Goal: Task Accomplishment & Management: Manage account settings

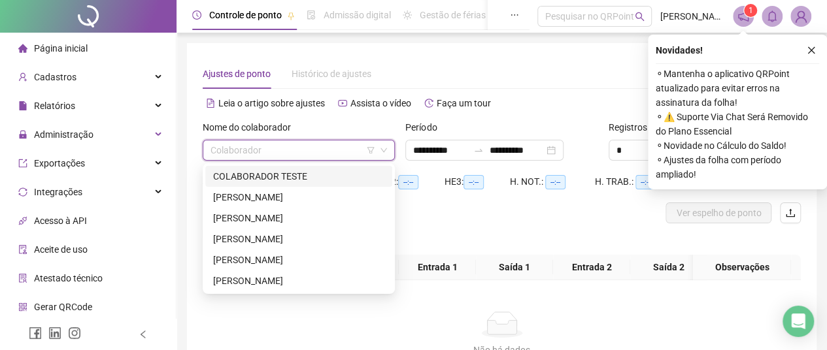
click at [233, 157] on input "search" at bounding box center [293, 151] width 165 height 20
click at [234, 201] on div "[PERSON_NAME]" at bounding box center [298, 197] width 171 height 14
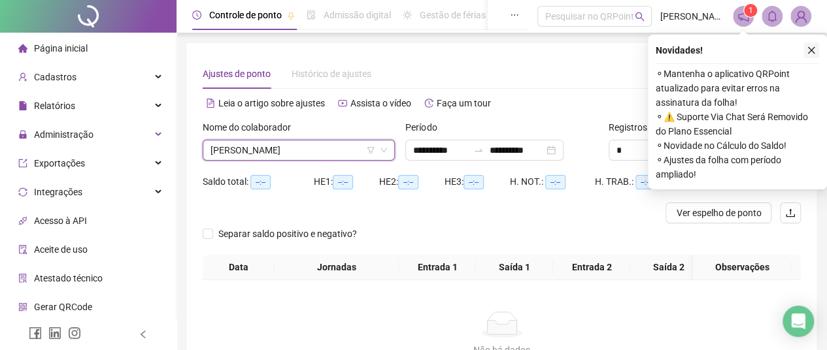
click at [809, 50] on icon "close" at bounding box center [811, 50] width 9 height 9
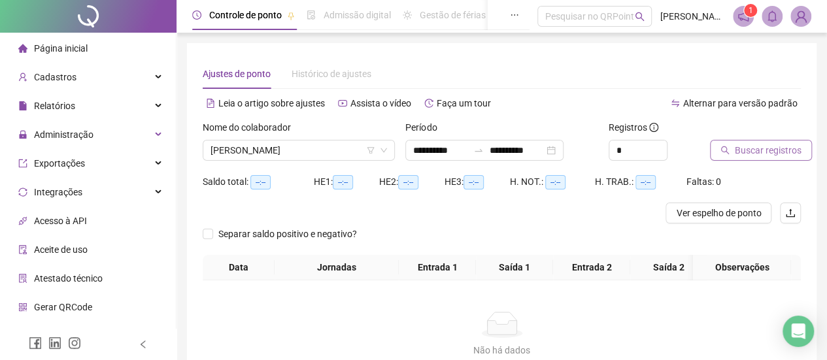
click at [775, 145] on span "Buscar registros" at bounding box center [768, 150] width 67 height 14
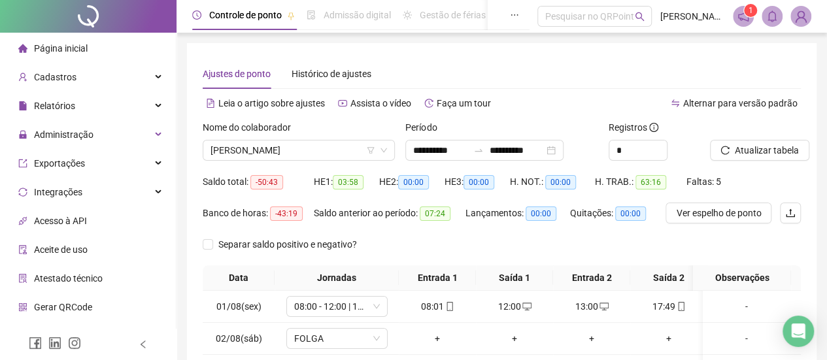
click at [200, 213] on div "**********" at bounding box center [502, 305] width 630 height 524
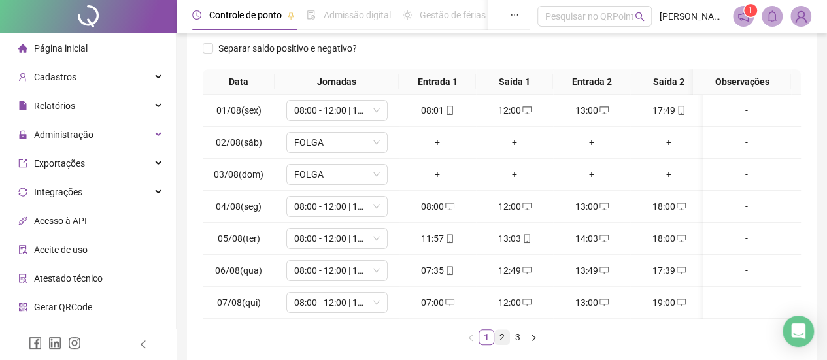
click at [499, 345] on link "2" at bounding box center [502, 337] width 14 height 14
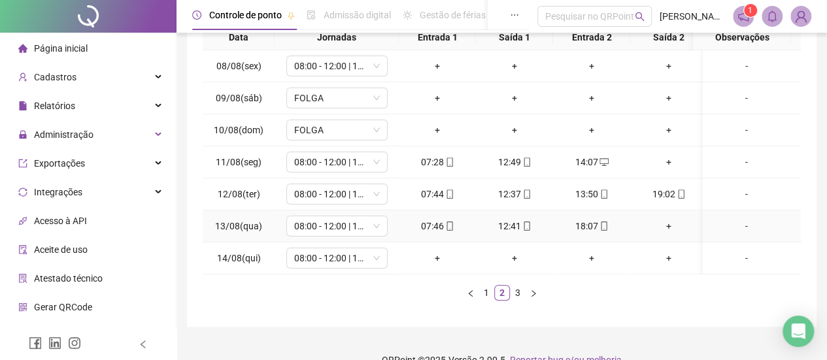
scroll to position [262, 0]
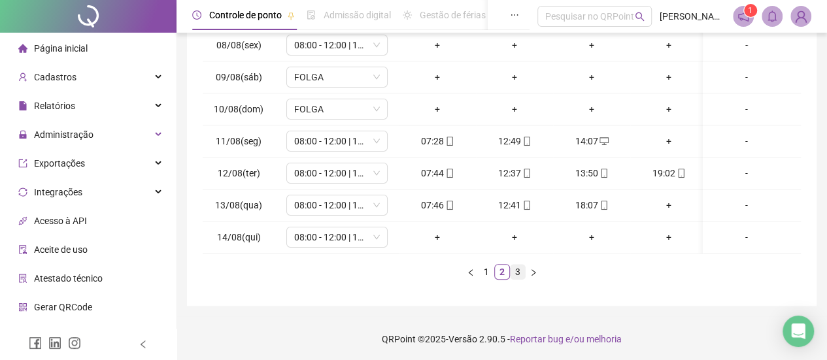
click at [519, 279] on link "3" at bounding box center [518, 272] width 14 height 14
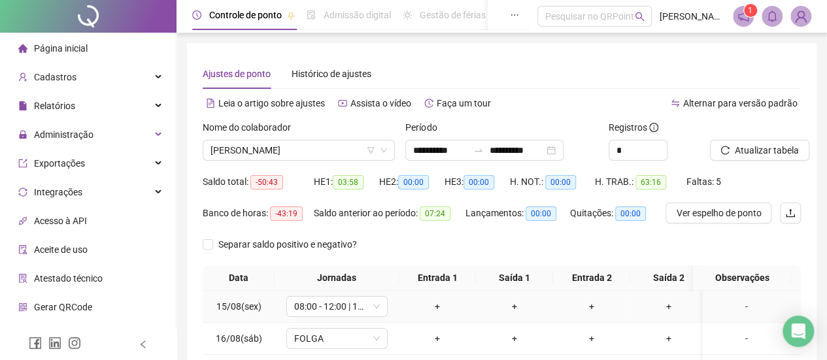
scroll to position [208, 0]
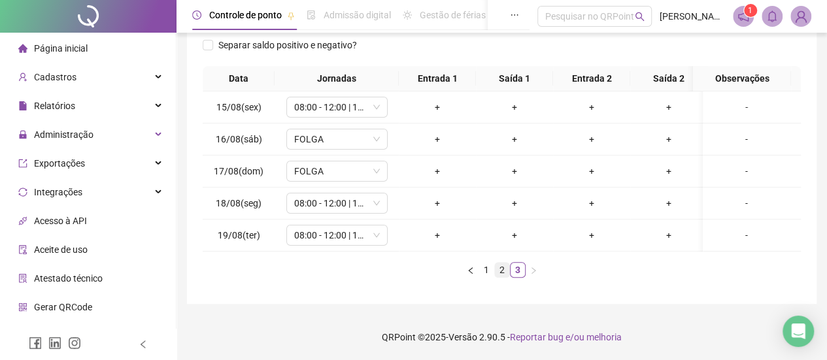
click at [497, 265] on link "2" at bounding box center [502, 270] width 14 height 14
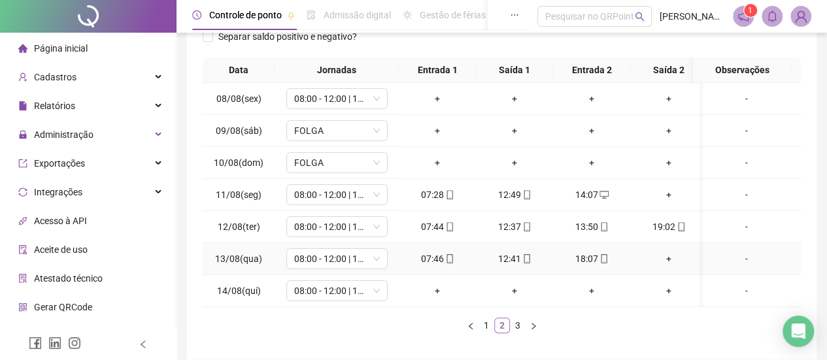
scroll to position [0, 0]
click at [519, 333] on link "3" at bounding box center [518, 325] width 14 height 14
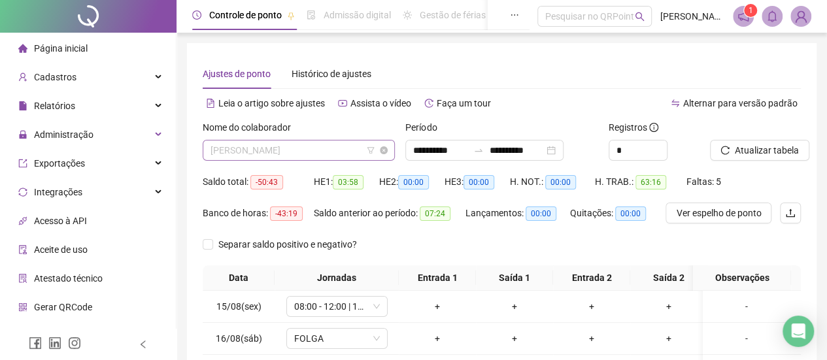
click at [332, 154] on span "[PERSON_NAME]" at bounding box center [299, 151] width 177 height 20
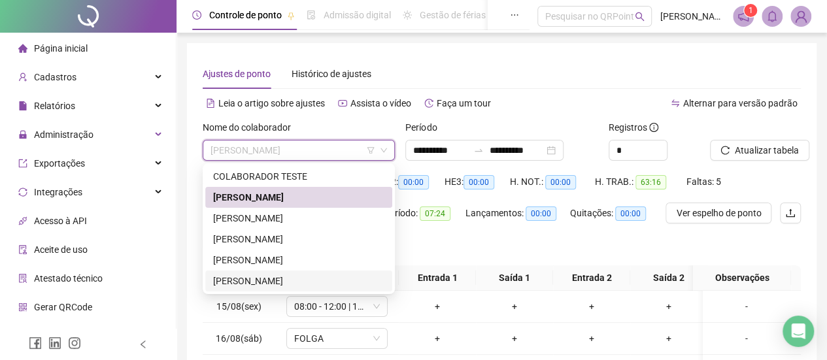
click at [254, 282] on div "[PERSON_NAME]" at bounding box center [298, 281] width 171 height 14
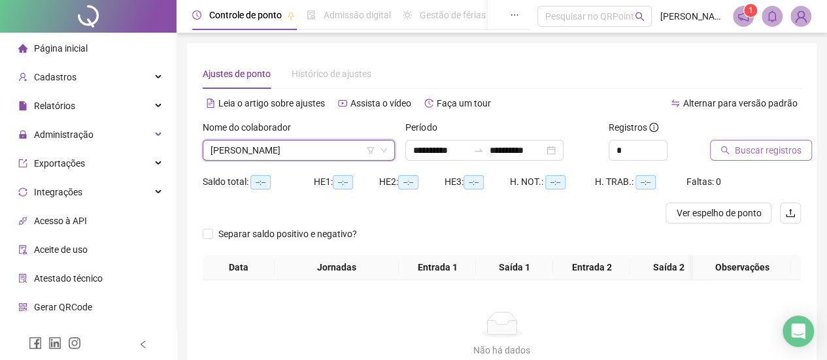
click at [756, 151] on span "Buscar registros" at bounding box center [768, 150] width 67 height 14
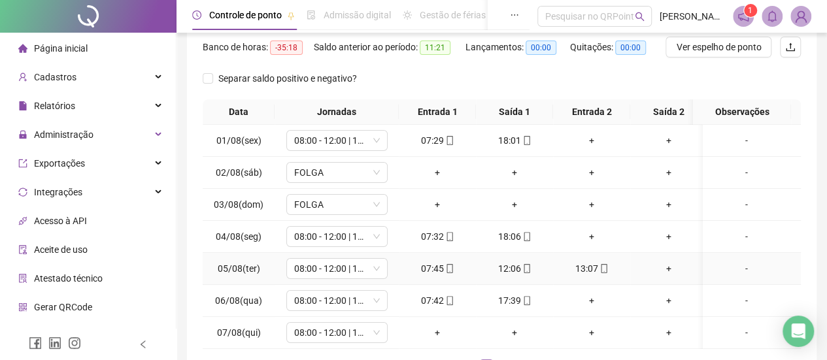
scroll to position [271, 0]
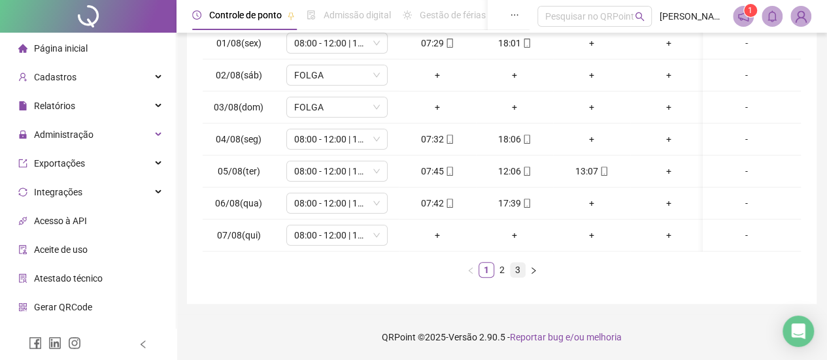
click at [515, 273] on link "3" at bounding box center [518, 270] width 14 height 14
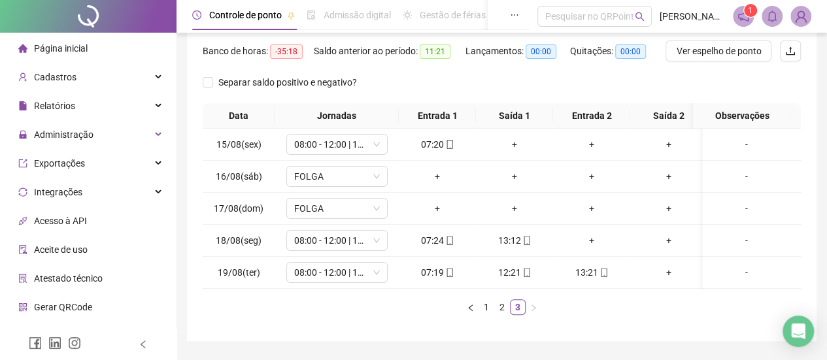
scroll to position [143, 0]
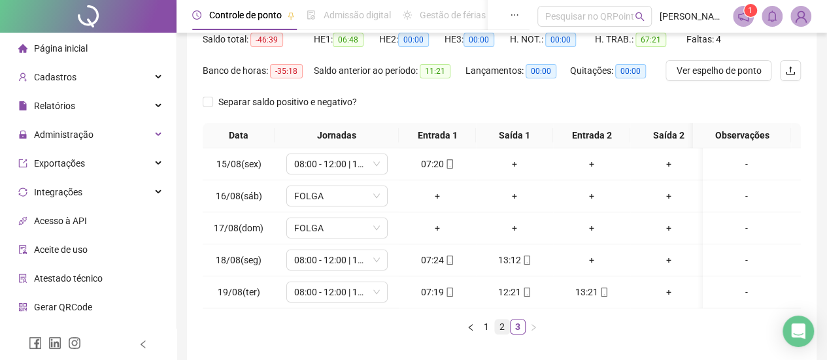
click at [502, 333] on link "2" at bounding box center [502, 327] width 14 height 14
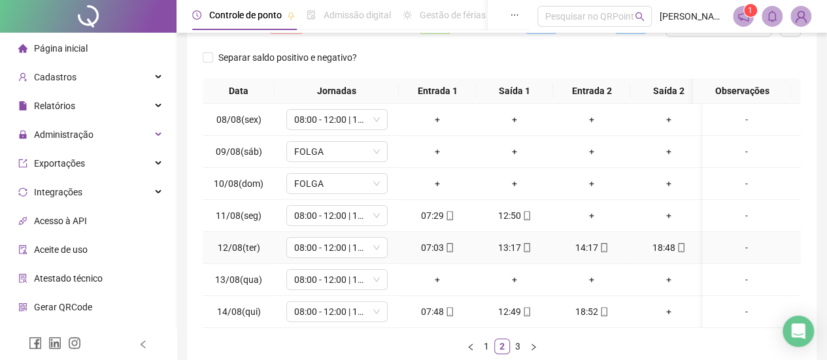
scroll to position [208, 0]
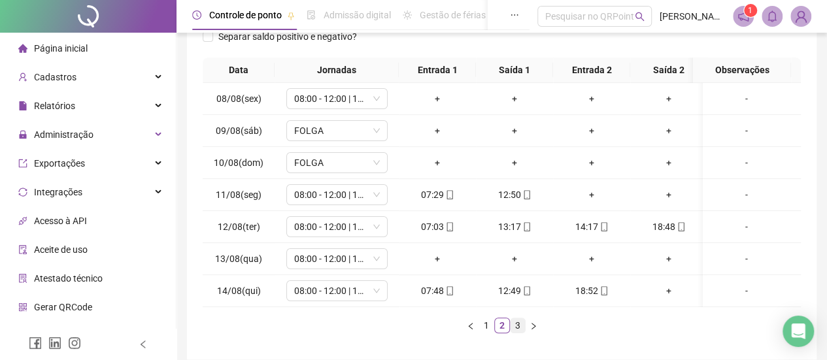
click at [520, 332] on link "3" at bounding box center [518, 325] width 14 height 14
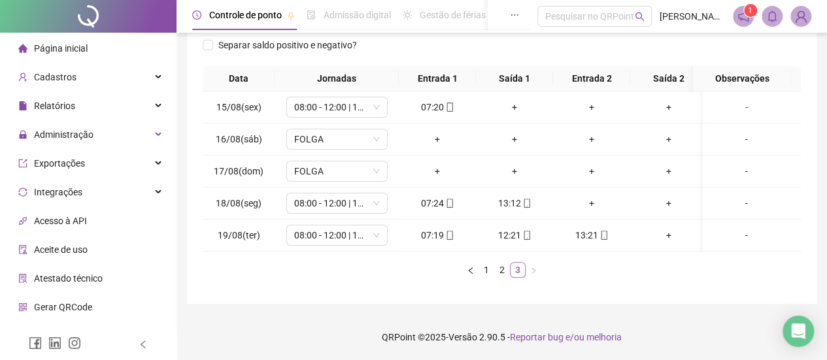
scroll to position [0, 0]
click at [448, 231] on icon "mobile" at bounding box center [450, 235] width 6 height 9
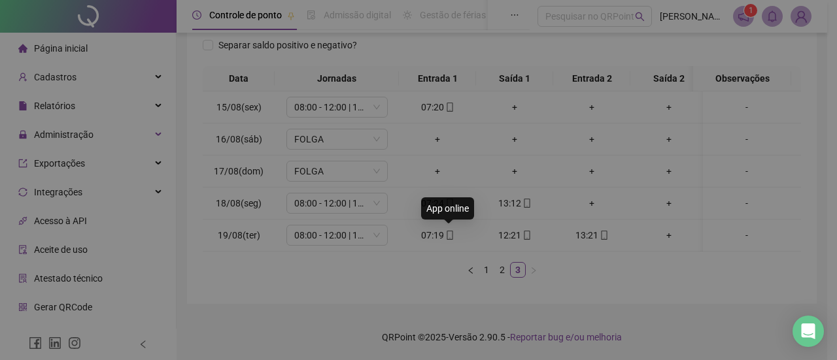
type input "**********"
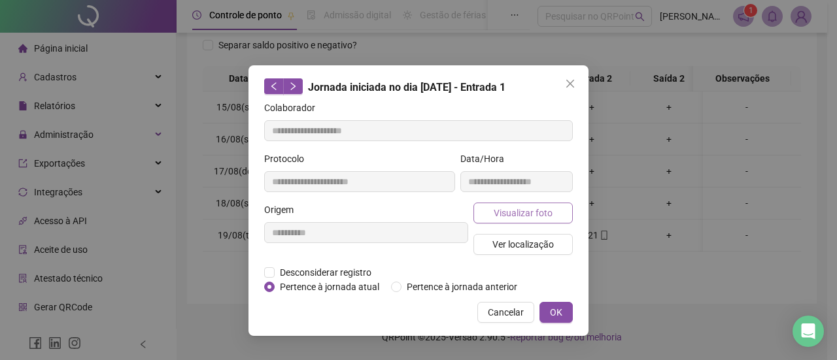
click at [513, 206] on span "Visualizar foto" at bounding box center [523, 213] width 59 height 14
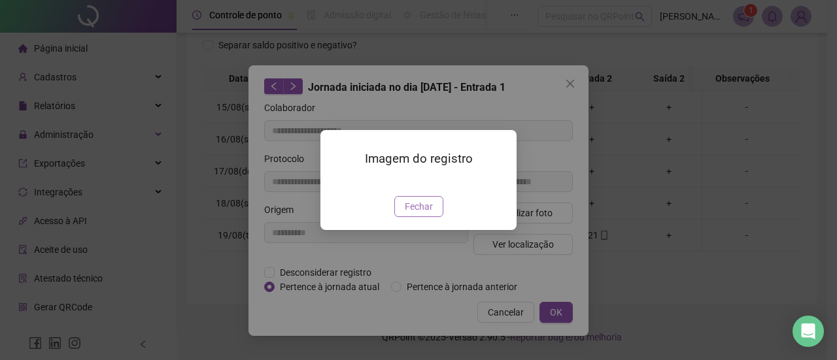
click at [420, 214] on span "Fechar" at bounding box center [419, 206] width 28 height 14
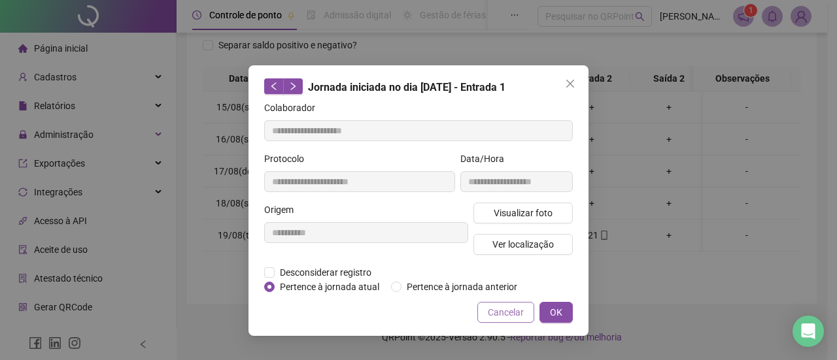
click at [519, 308] on span "Cancelar" at bounding box center [506, 312] width 36 height 14
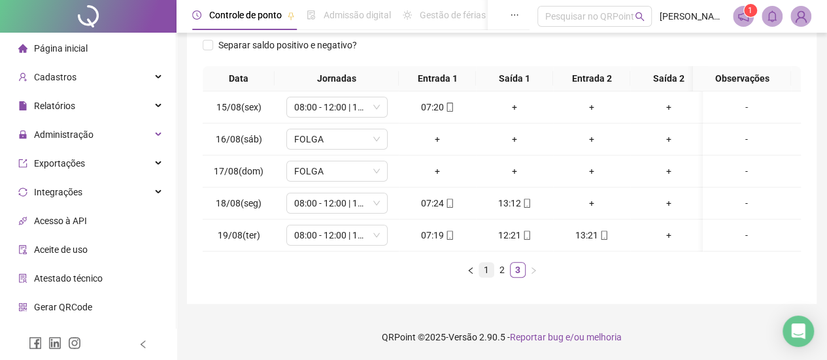
click at [493, 273] on link "1" at bounding box center [486, 270] width 14 height 14
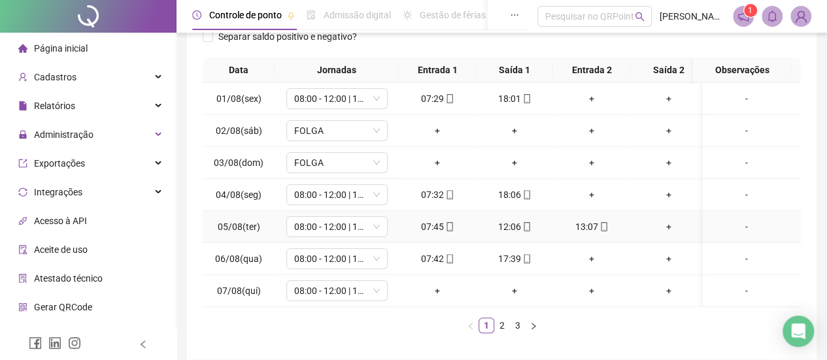
click at [211, 214] on td "05/08(ter)" at bounding box center [239, 227] width 72 height 32
click at [222, 206] on td "04/08(seg)" at bounding box center [239, 195] width 72 height 32
click at [501, 330] on link "2" at bounding box center [502, 325] width 14 height 14
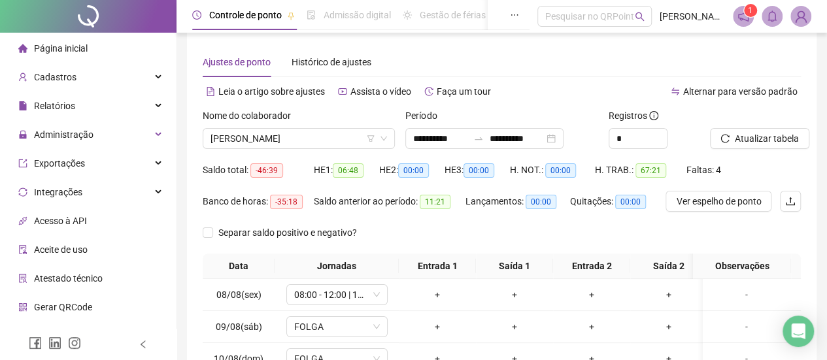
scroll to position [271, 0]
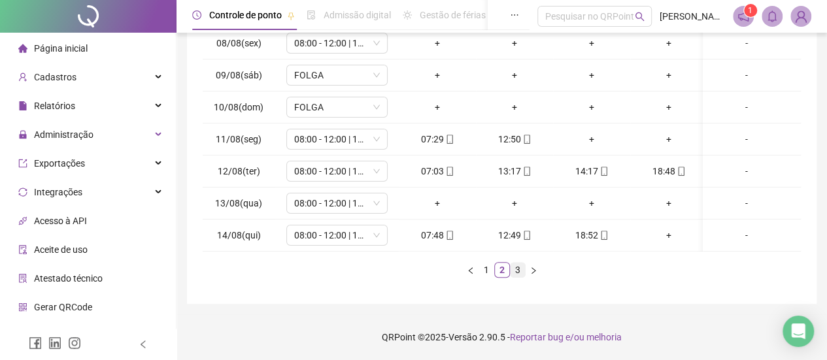
click at [520, 265] on link "3" at bounding box center [518, 270] width 14 height 14
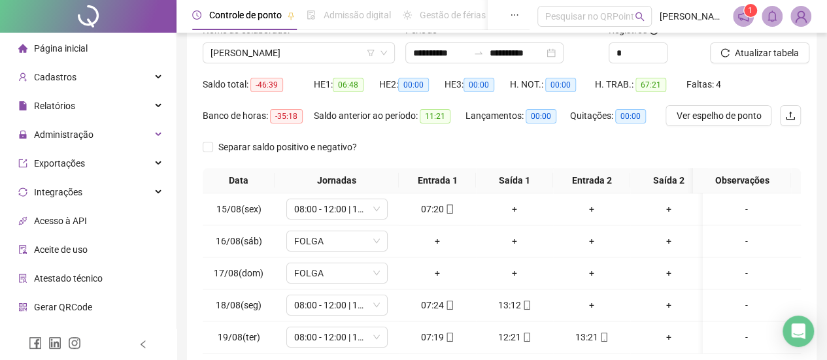
scroll to position [77, 0]
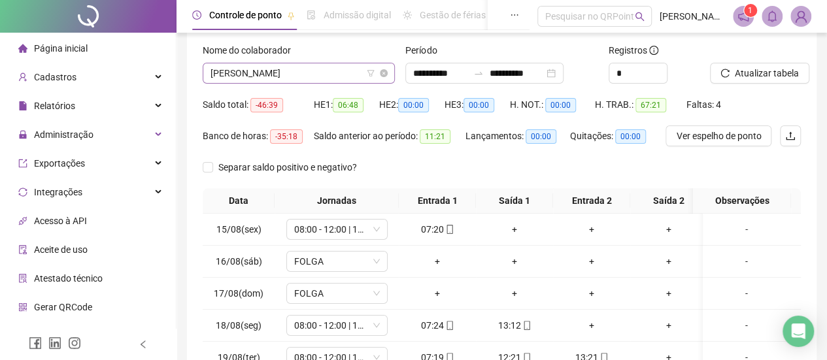
click at [279, 65] on span "[PERSON_NAME]" at bounding box center [299, 73] width 177 height 20
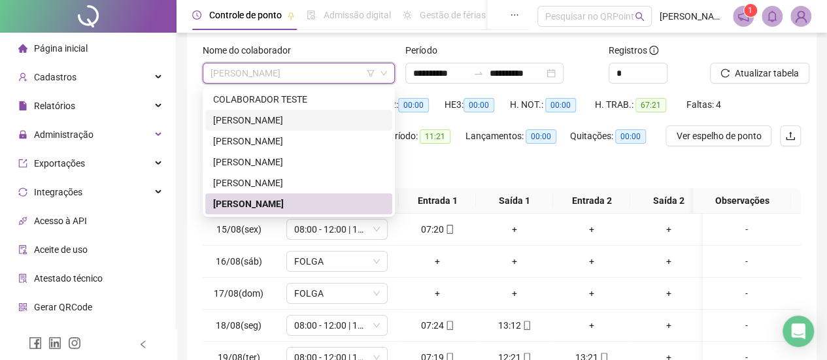
click at [273, 118] on div "[PERSON_NAME]" at bounding box center [298, 120] width 171 height 14
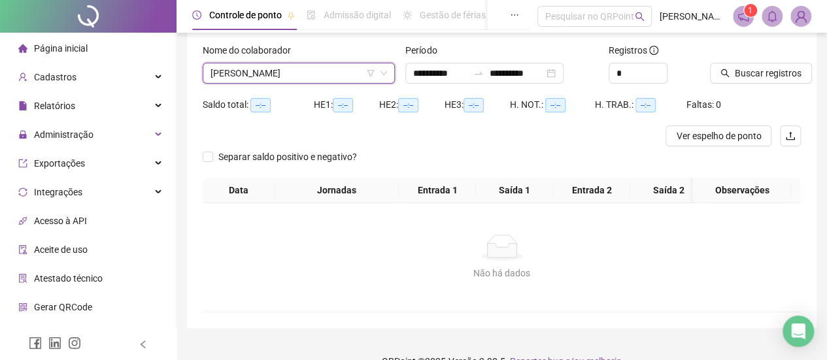
click at [733, 88] on div "Buscar registros" at bounding box center [755, 68] width 101 height 51
click at [735, 79] on span "Buscar registros" at bounding box center [768, 73] width 67 height 14
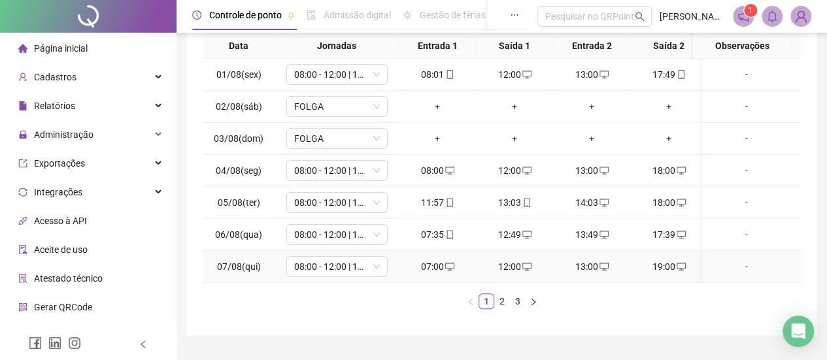
scroll to position [271, 0]
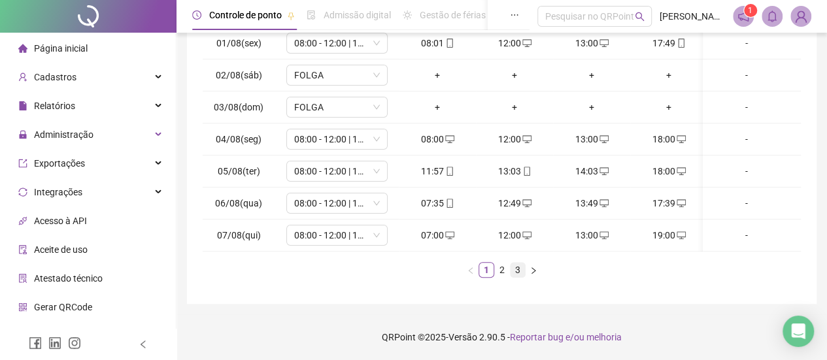
click at [524, 273] on li "3" at bounding box center [518, 270] width 16 height 16
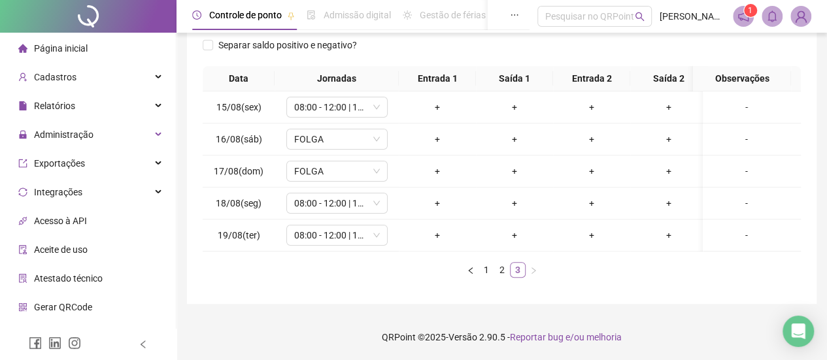
scroll to position [208, 0]
click at [521, 272] on link "3" at bounding box center [518, 270] width 14 height 14
click at [405, 282] on div "Data Jornadas Entrada 1 Saída 1 Entrada 2 Saída 2 Observações 15/08(sex) 08:00 …" at bounding box center [502, 177] width 598 height 222
click at [496, 272] on link "2" at bounding box center [502, 270] width 14 height 14
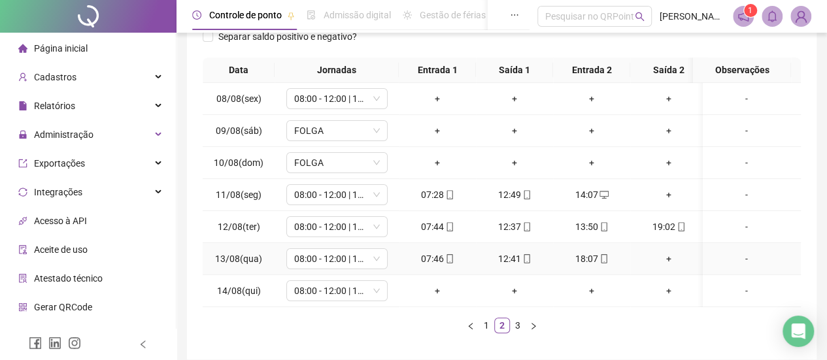
scroll to position [0, 0]
click at [492, 333] on link "1" at bounding box center [486, 325] width 14 height 14
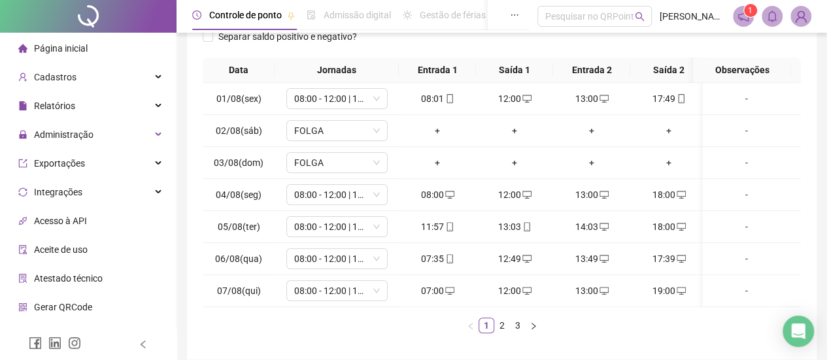
click at [201, 210] on div "**********" at bounding box center [502, 97] width 630 height 524
click at [200, 210] on div "**********" at bounding box center [502, 97] width 630 height 524
click at [524, 333] on li "3" at bounding box center [518, 326] width 16 height 16
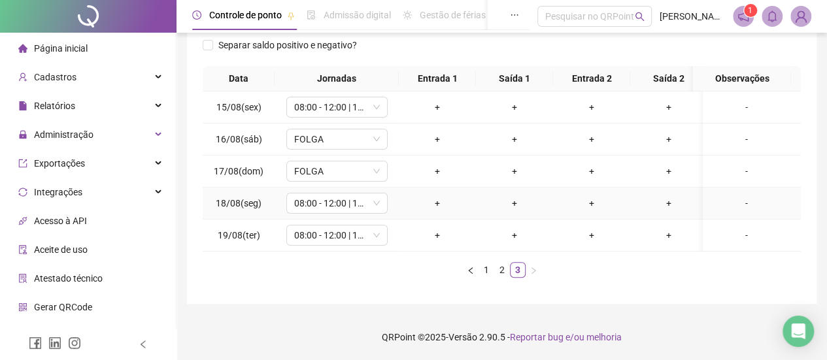
scroll to position [143, 0]
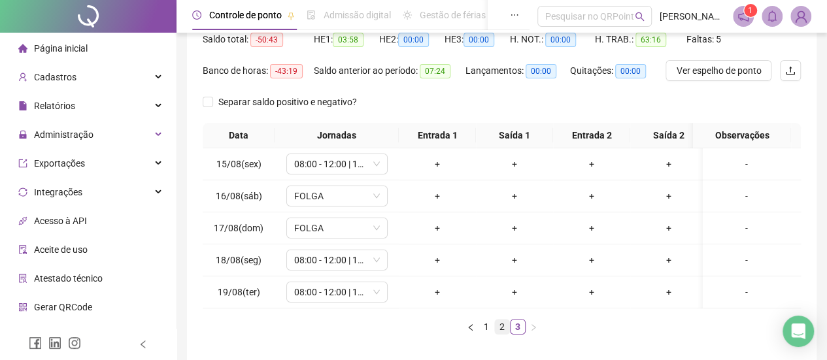
click at [500, 334] on link "2" at bounding box center [502, 327] width 14 height 14
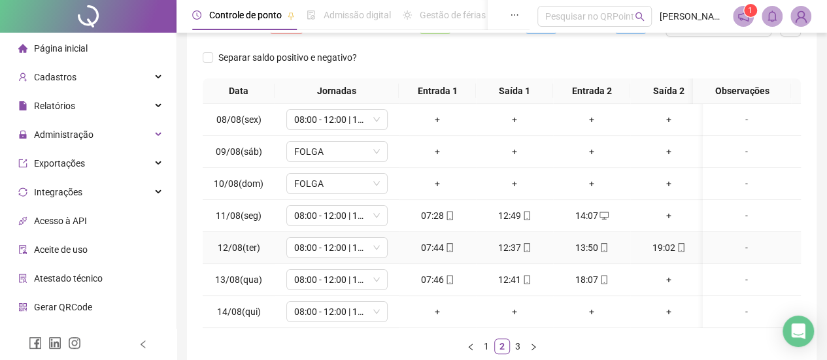
scroll to position [208, 0]
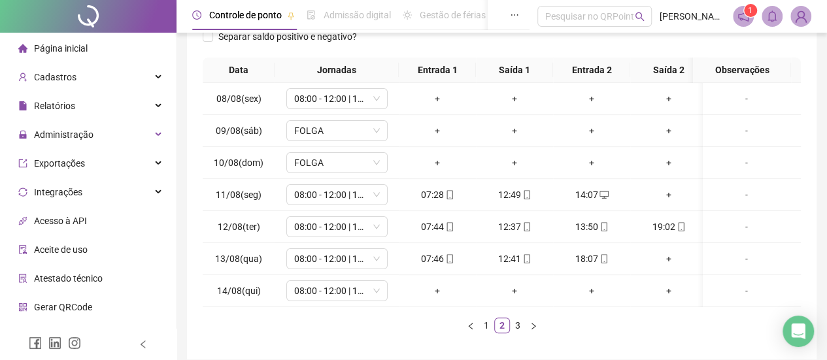
click at [420, 327] on ul "1 2 3" at bounding box center [502, 326] width 598 height 16
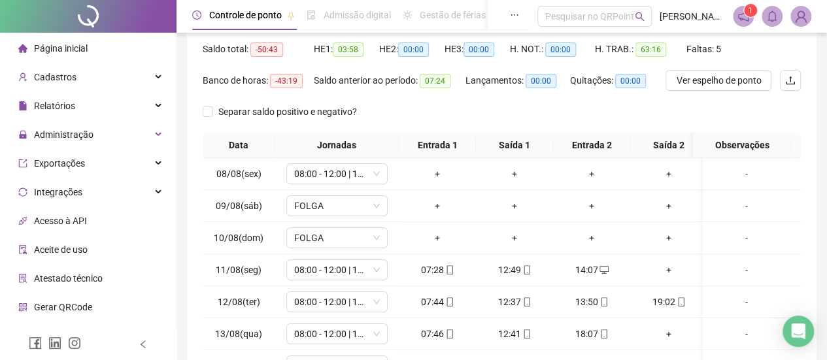
scroll to position [206, 0]
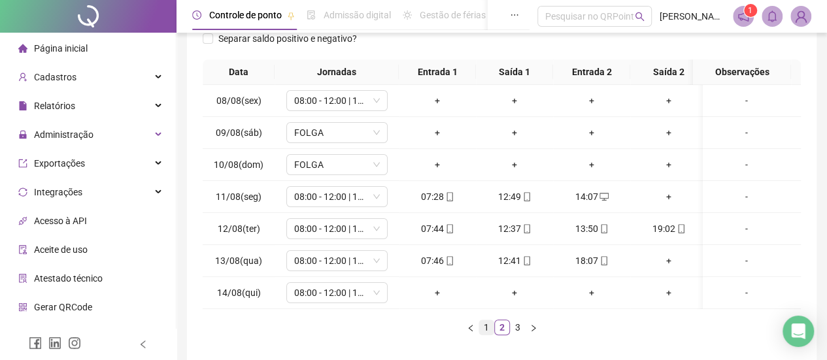
click at [481, 335] on link "1" at bounding box center [486, 327] width 14 height 14
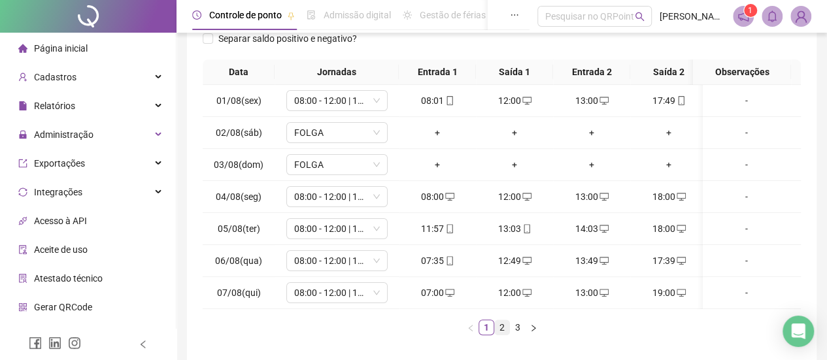
click at [502, 335] on link "2" at bounding box center [502, 327] width 14 height 14
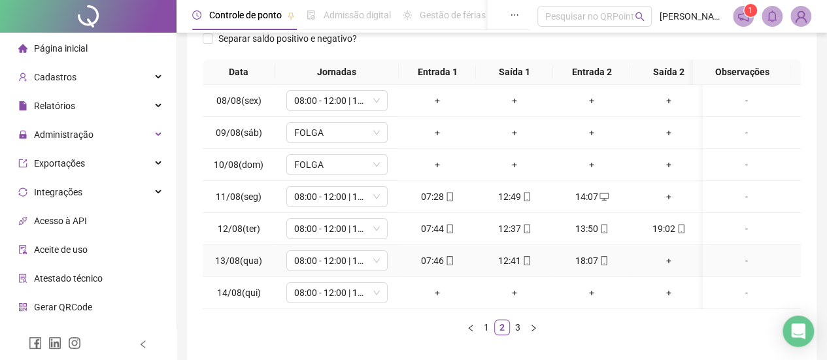
click at [668, 263] on div "+" at bounding box center [669, 261] width 67 height 14
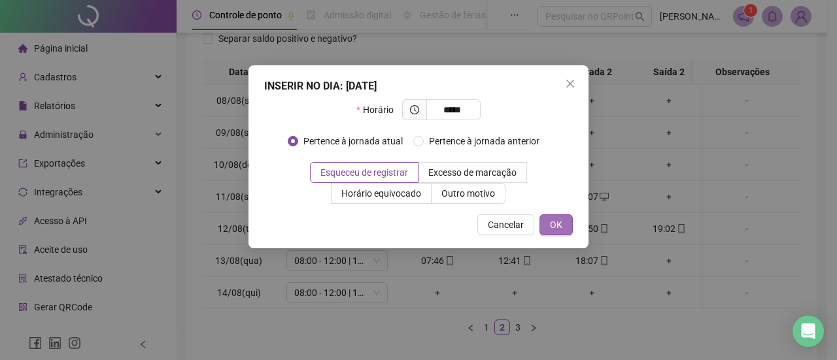
type input "*****"
click at [549, 228] on button "OK" at bounding box center [555, 224] width 33 height 21
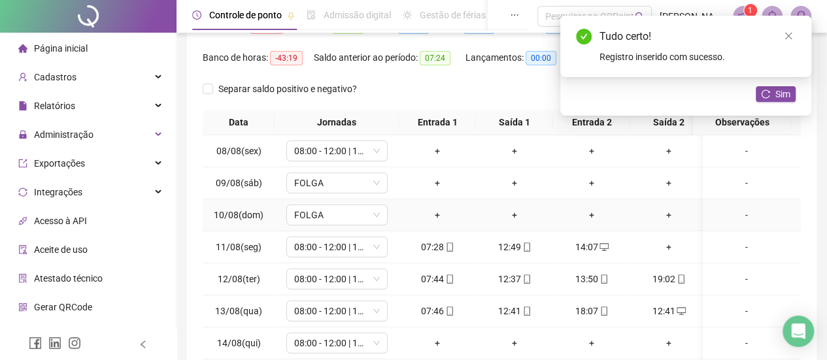
scroll to position [75, 0]
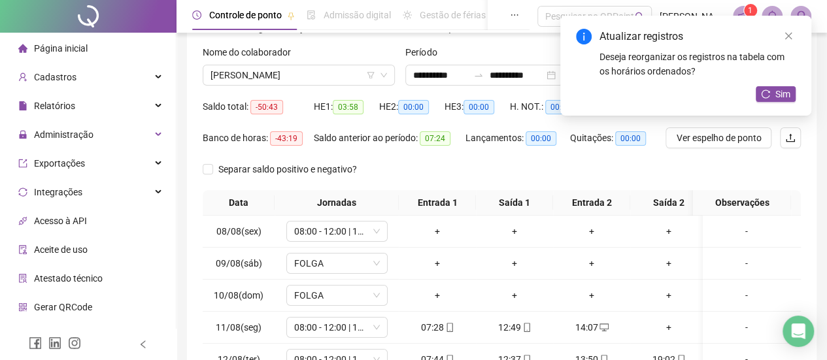
click at [325, 86] on div "Nome do colaborador [PERSON_NAME]" at bounding box center [298, 70] width 203 height 51
click at [325, 80] on span "[PERSON_NAME]" at bounding box center [299, 75] width 177 height 20
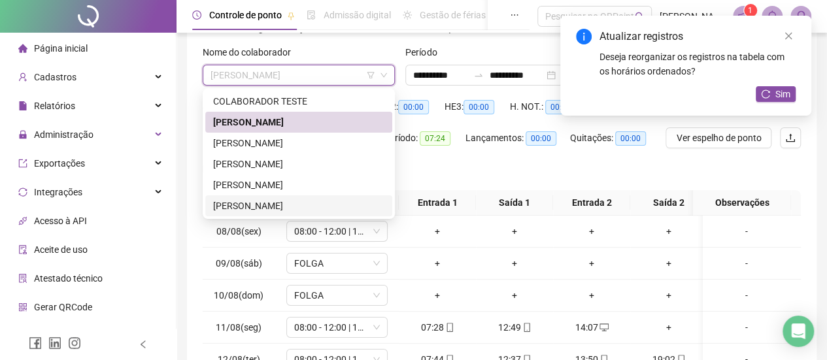
click at [274, 213] on div "[PERSON_NAME]" at bounding box center [298, 206] width 171 height 14
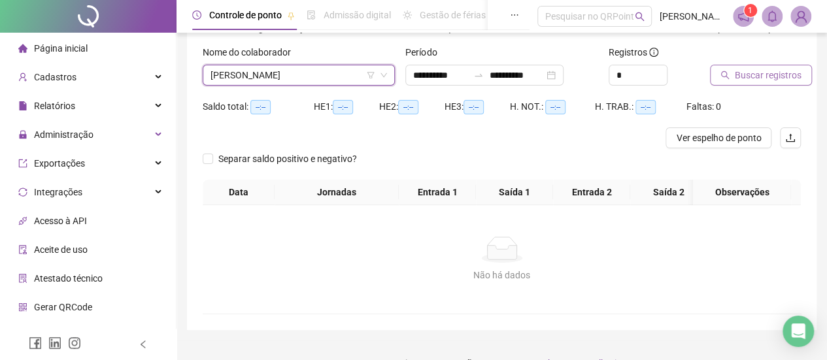
click at [745, 75] on span "Buscar registros" at bounding box center [768, 75] width 67 height 14
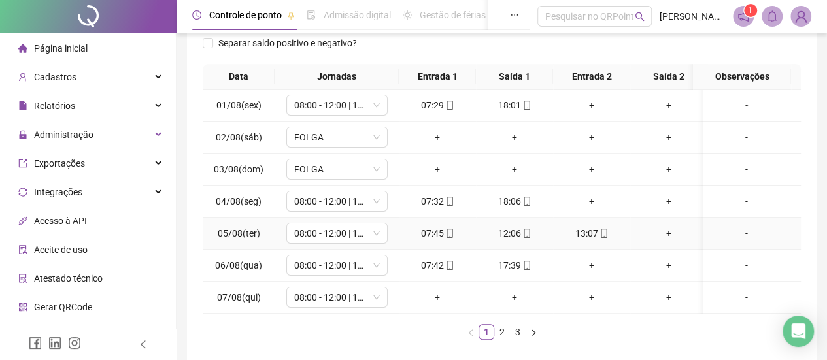
scroll to position [206, 0]
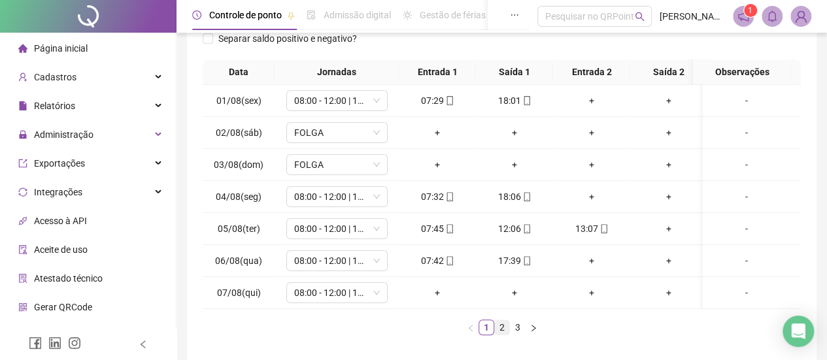
click at [501, 335] on link "2" at bounding box center [502, 327] width 14 height 14
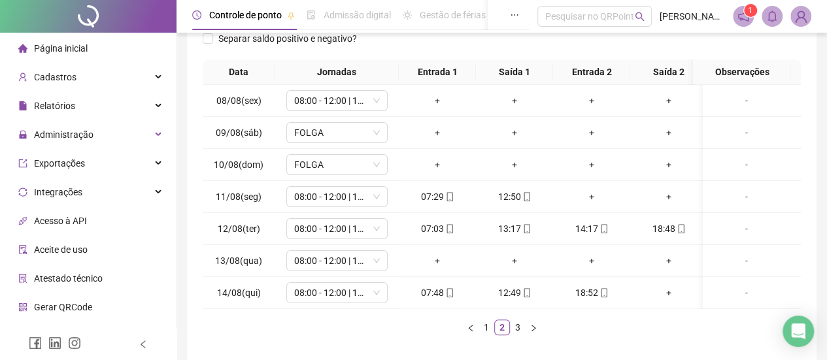
scroll to position [0, 0]
click at [485, 158] on div "+" at bounding box center [514, 165] width 67 height 14
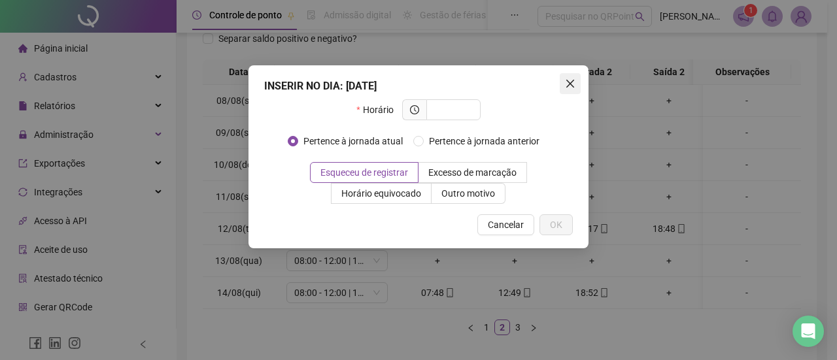
click at [564, 89] on button "Close" at bounding box center [570, 83] width 21 height 21
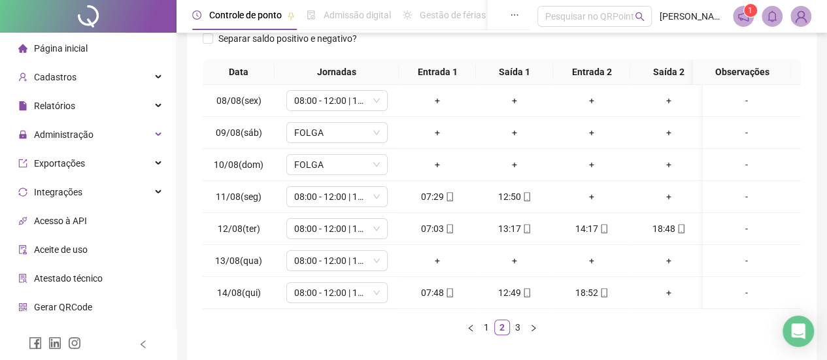
click at [495, 69] on th "Saída 1" at bounding box center [514, 73] width 77 height 26
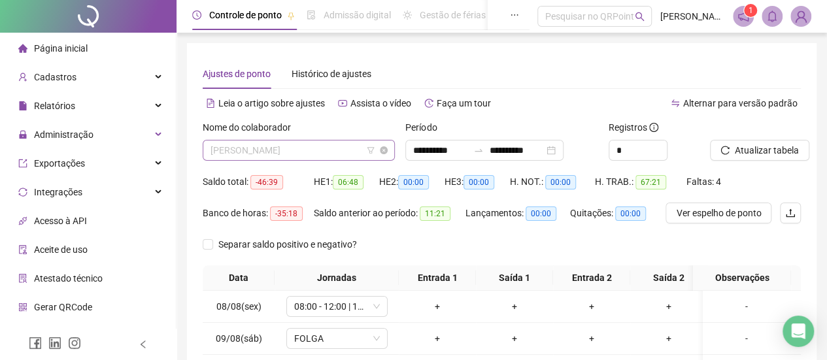
click at [278, 154] on span "[PERSON_NAME]" at bounding box center [299, 151] width 177 height 20
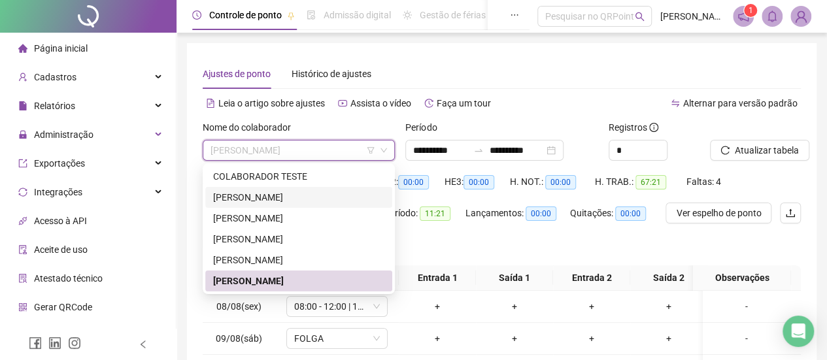
click at [275, 197] on div "[PERSON_NAME]" at bounding box center [298, 197] width 171 height 14
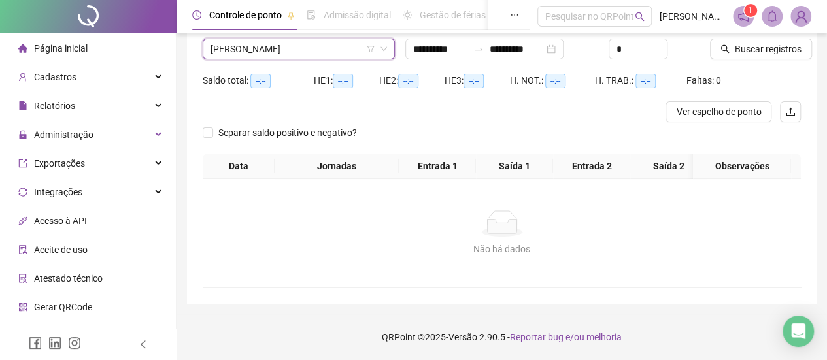
scroll to position [111, 0]
click at [730, 49] on button "Buscar registros" at bounding box center [761, 49] width 102 height 21
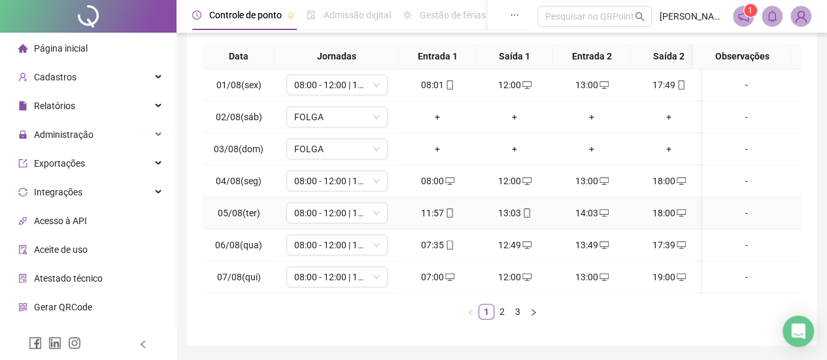
scroll to position [271, 0]
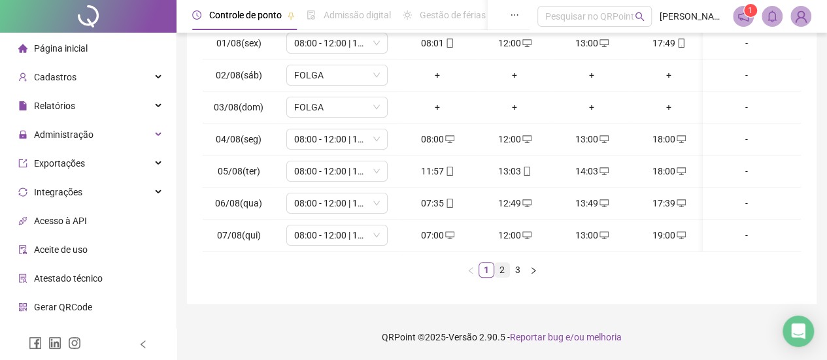
click at [507, 275] on link "2" at bounding box center [502, 270] width 14 height 14
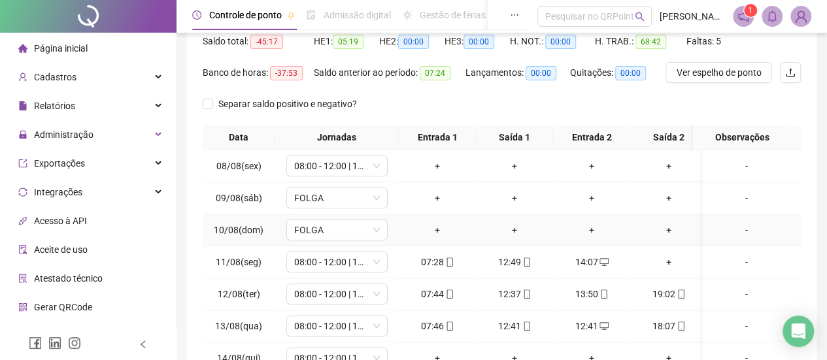
scroll to position [206, 0]
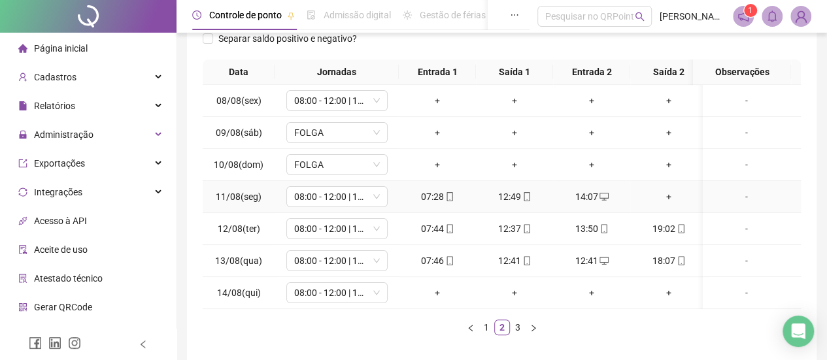
click at [670, 191] on div "+" at bounding box center [669, 197] width 67 height 14
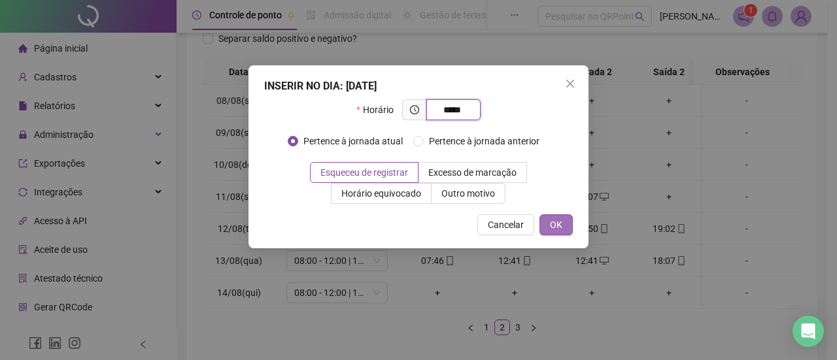
type input "*****"
click at [558, 222] on span "OK" at bounding box center [556, 225] width 12 height 14
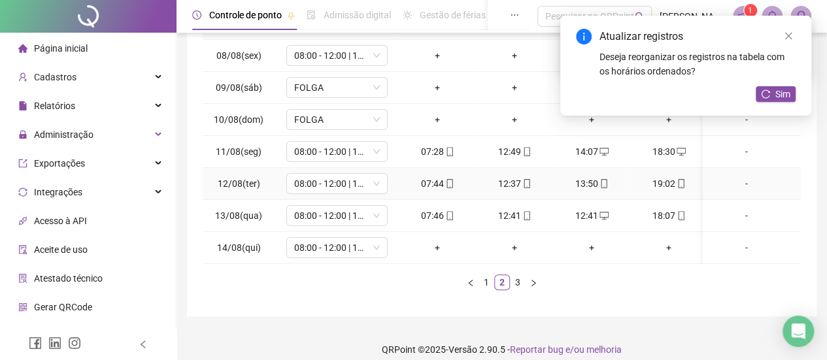
scroll to position [271, 0]
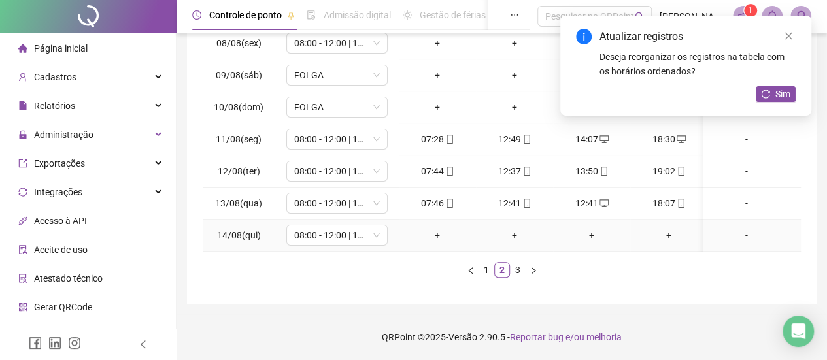
click at [445, 231] on div "+" at bounding box center [437, 235] width 67 height 14
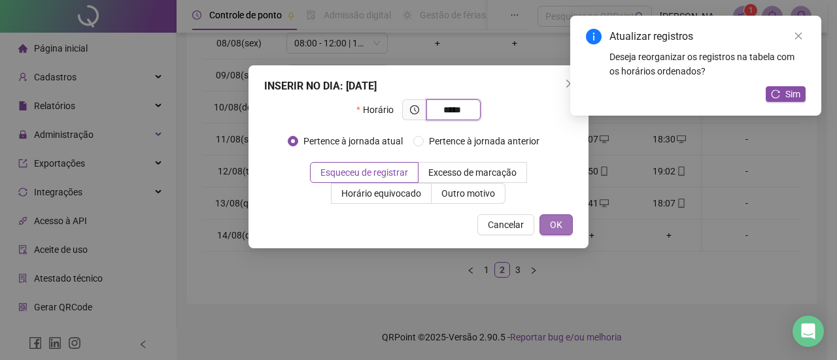
type input "*****"
click at [556, 223] on span "OK" at bounding box center [556, 225] width 12 height 14
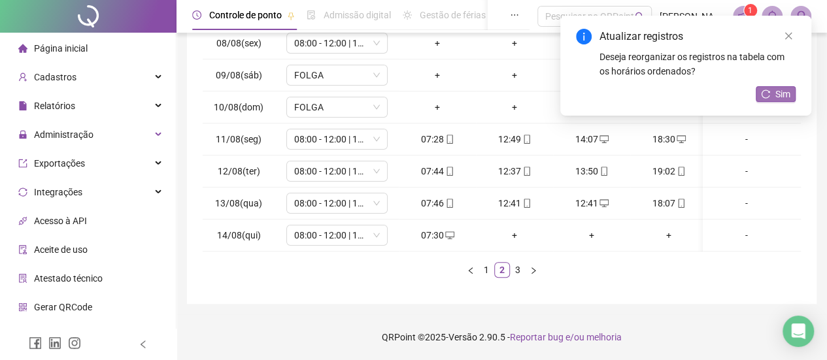
click at [761, 99] on button "Sim" at bounding box center [776, 94] width 40 height 16
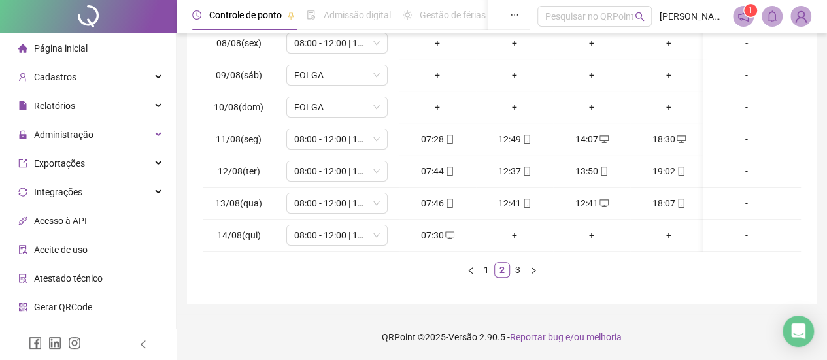
click at [416, 273] on ul "1 2 3" at bounding box center [502, 270] width 598 height 16
click at [515, 228] on div "+" at bounding box center [514, 235] width 67 height 14
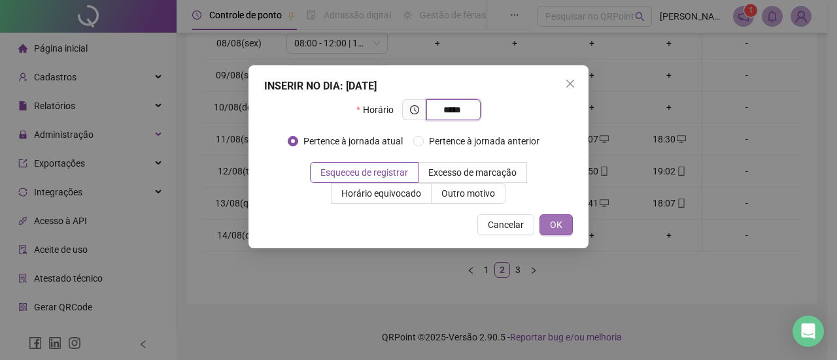
type input "*****"
click at [558, 228] on span "OK" at bounding box center [556, 225] width 12 height 14
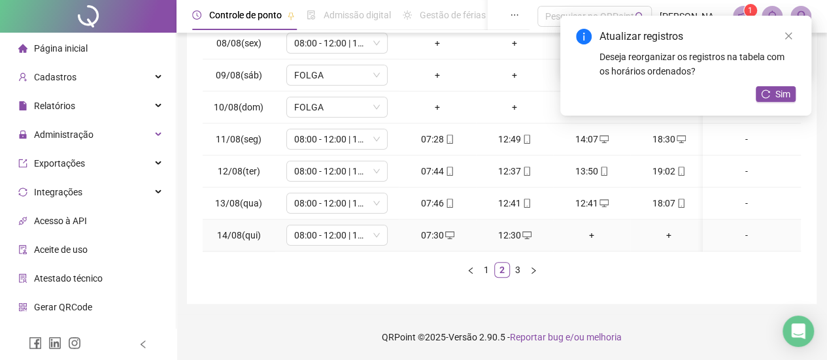
click at [592, 228] on div "+" at bounding box center [591, 235] width 67 height 14
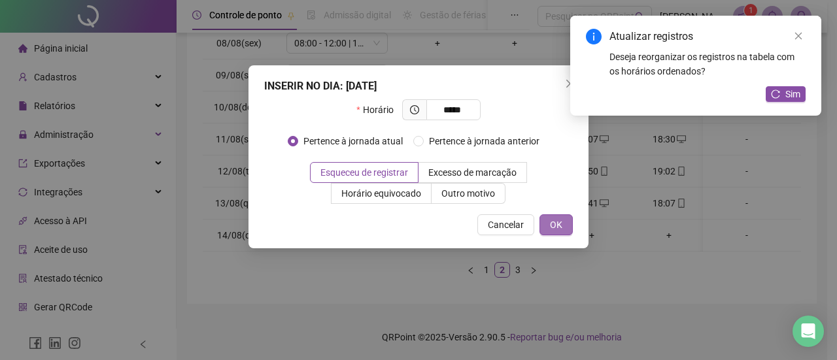
type input "*****"
click at [568, 227] on button "OK" at bounding box center [555, 224] width 33 height 21
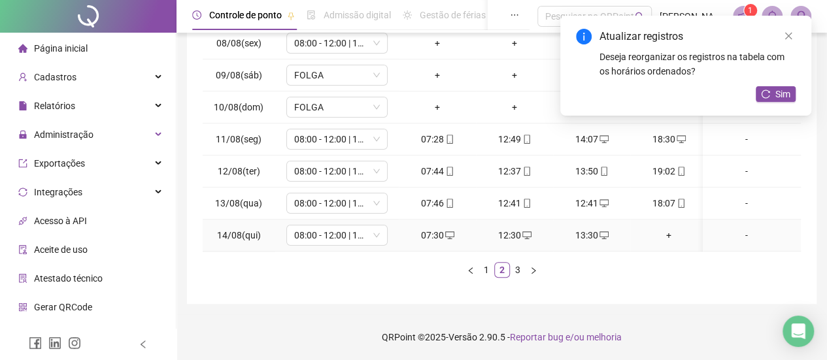
click at [672, 228] on div "+" at bounding box center [669, 235] width 67 height 14
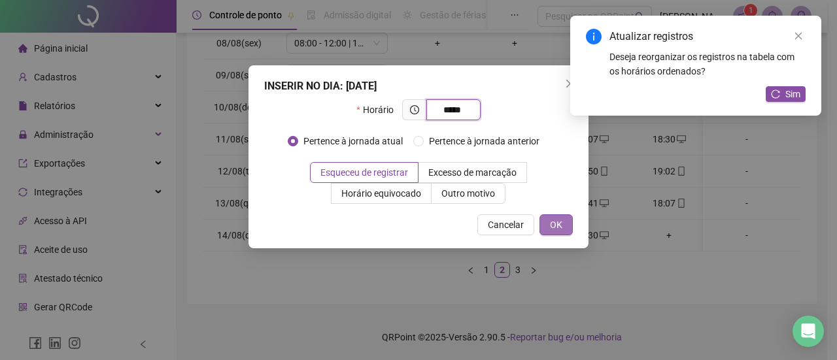
type input "*****"
click at [571, 225] on button "OK" at bounding box center [555, 224] width 33 height 21
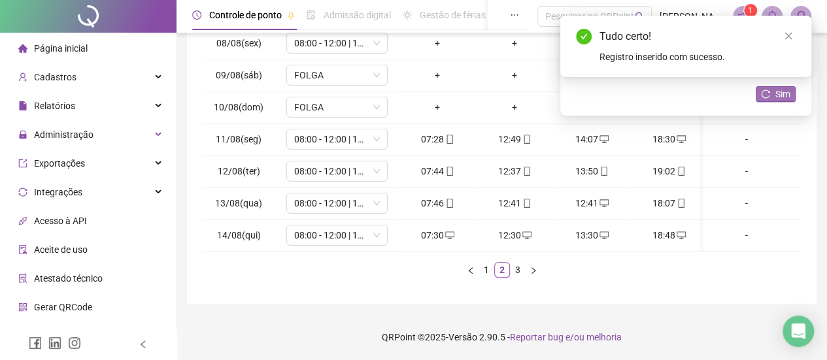
click at [762, 101] on button "Sim" at bounding box center [776, 94] width 40 height 16
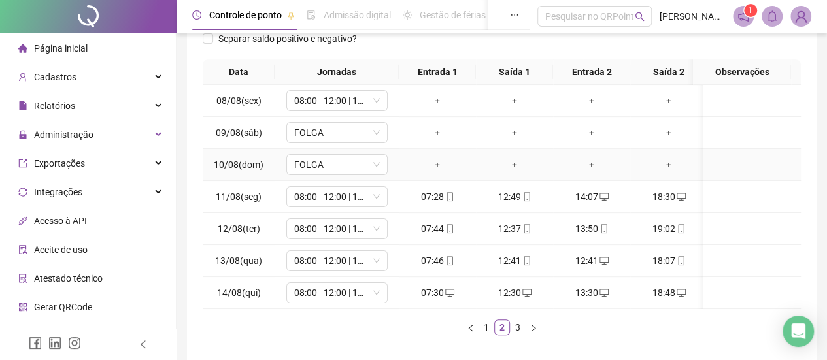
scroll to position [0, 0]
click at [518, 335] on link "3" at bounding box center [518, 327] width 14 height 14
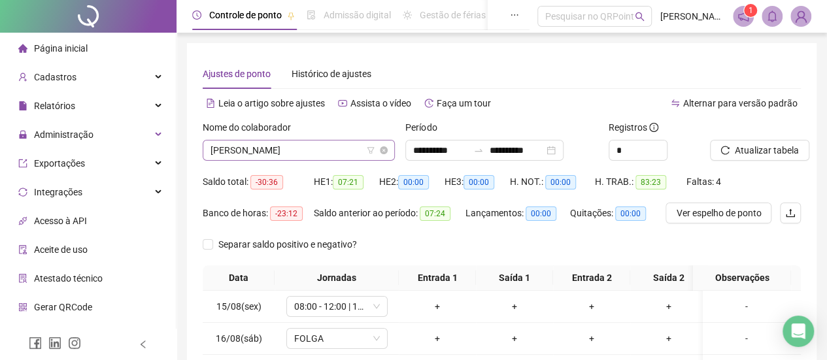
click at [334, 147] on span "[PERSON_NAME]" at bounding box center [299, 151] width 177 height 20
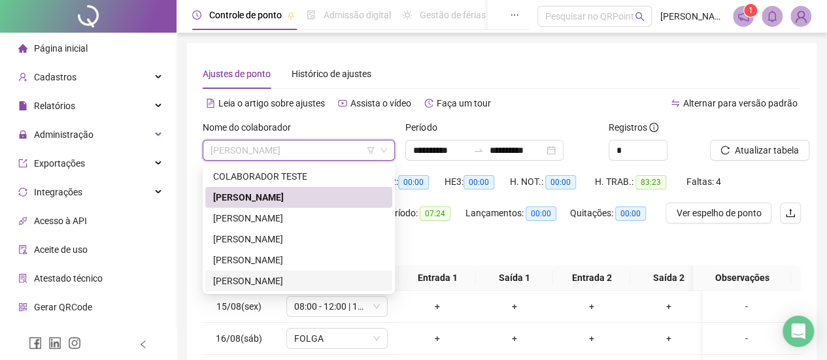
click at [258, 277] on div "[PERSON_NAME]" at bounding box center [298, 281] width 171 height 14
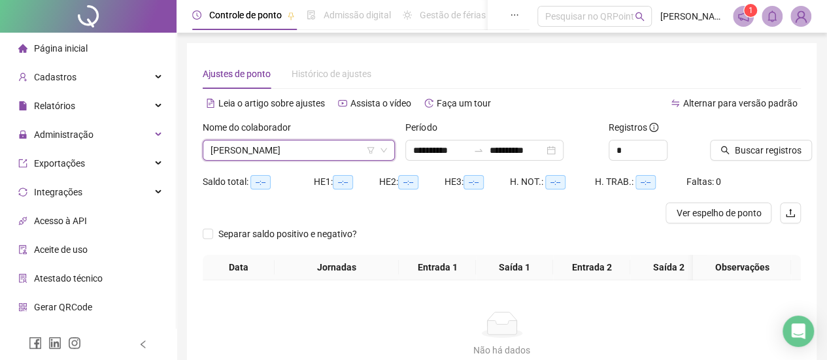
click at [753, 137] on div at bounding box center [739, 130] width 58 height 20
click at [755, 142] on button "Buscar registros" at bounding box center [761, 150] width 102 height 21
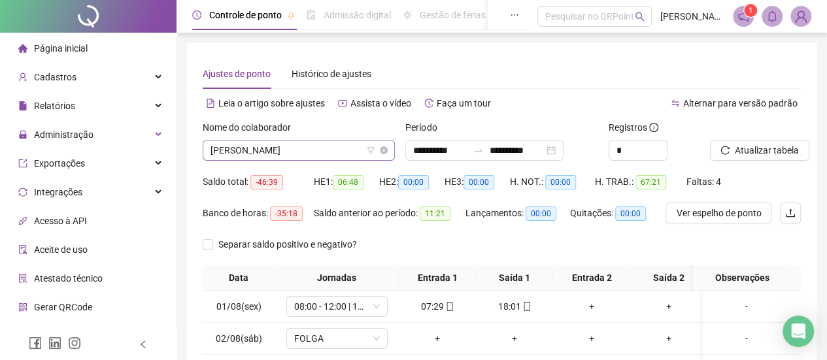
click at [292, 149] on span "[PERSON_NAME]" at bounding box center [299, 151] width 177 height 20
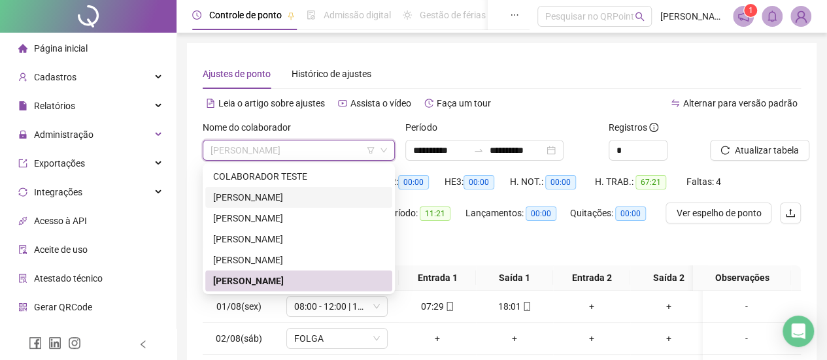
click at [260, 199] on div "[PERSON_NAME]" at bounding box center [298, 197] width 171 height 14
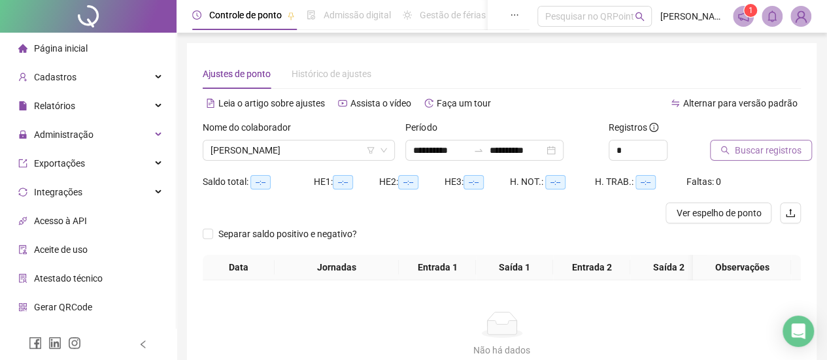
click at [721, 140] on button "Buscar registros" at bounding box center [761, 150] width 102 height 21
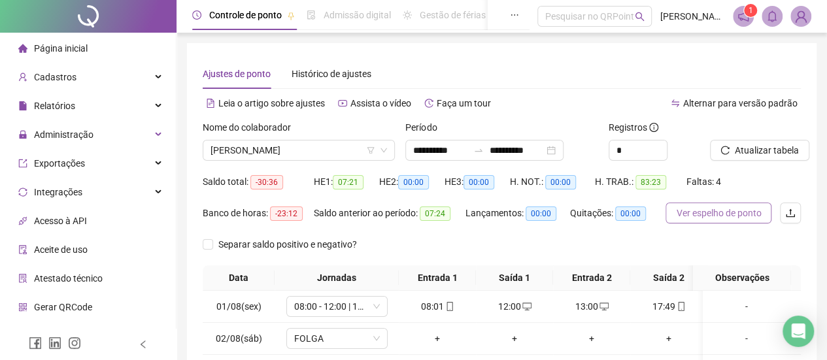
click at [711, 213] on span "Ver espelho de ponto" at bounding box center [718, 213] width 85 height 14
click at [315, 142] on span "[PERSON_NAME]" at bounding box center [299, 151] width 177 height 20
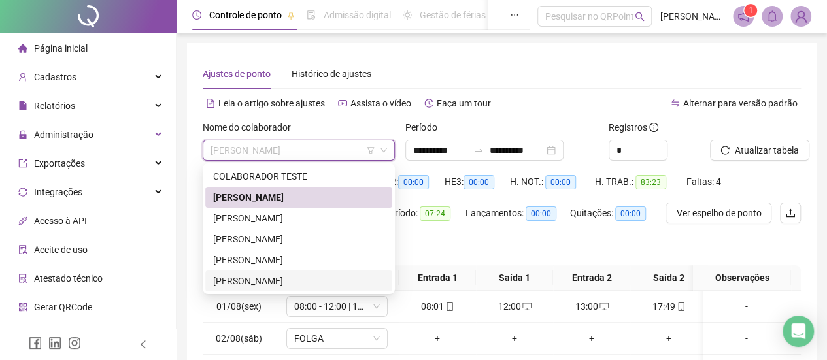
click at [285, 286] on div "[PERSON_NAME]" at bounding box center [298, 281] width 171 height 14
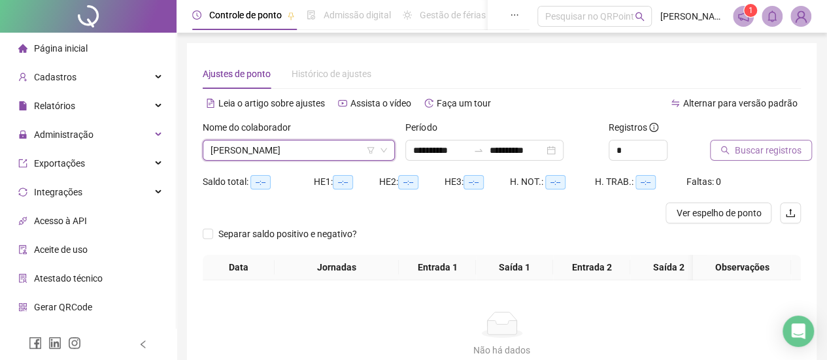
click at [730, 147] on button "Buscar registros" at bounding box center [761, 150] width 102 height 21
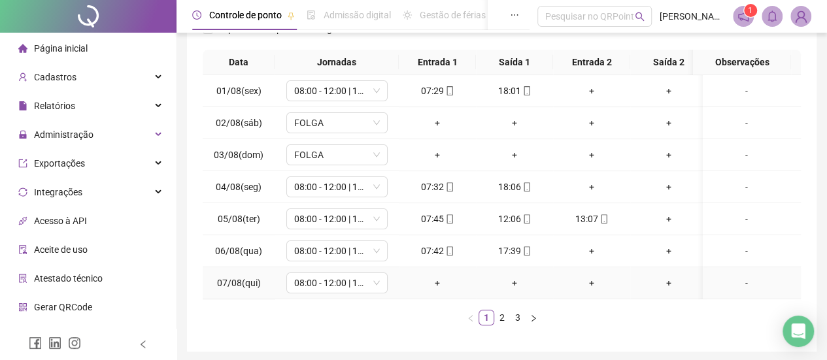
scroll to position [196, 0]
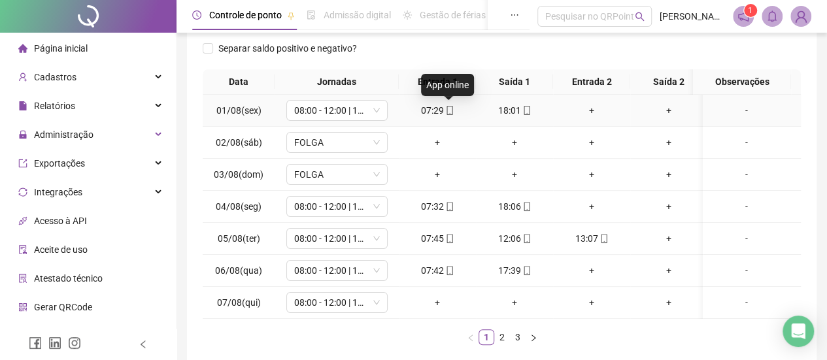
click at [449, 111] on icon "mobile" at bounding box center [449, 110] width 9 height 9
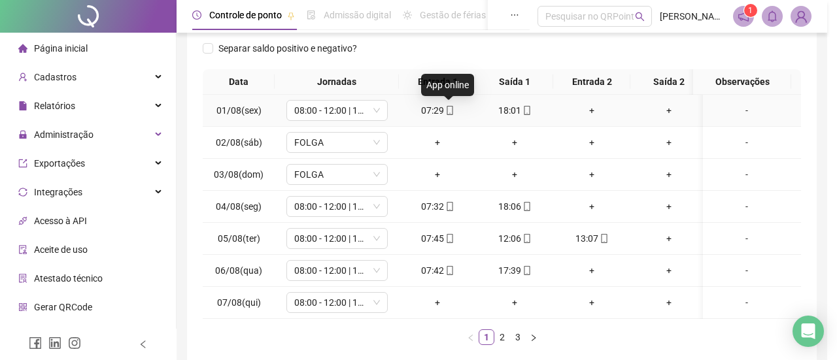
type input "**********"
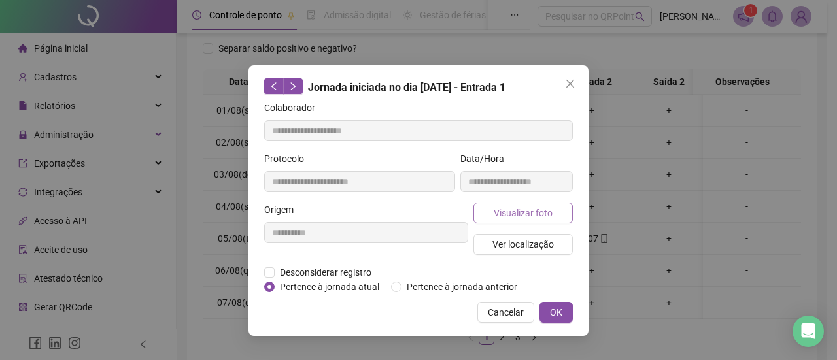
click at [503, 214] on span "Visualizar foto" at bounding box center [523, 213] width 59 height 14
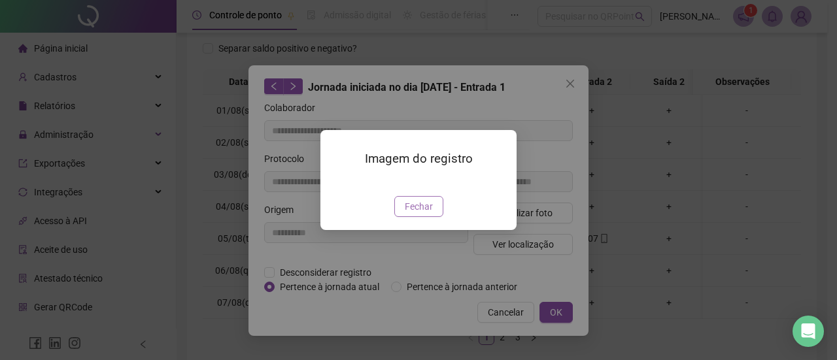
click at [434, 217] on button "Fechar" at bounding box center [418, 206] width 49 height 21
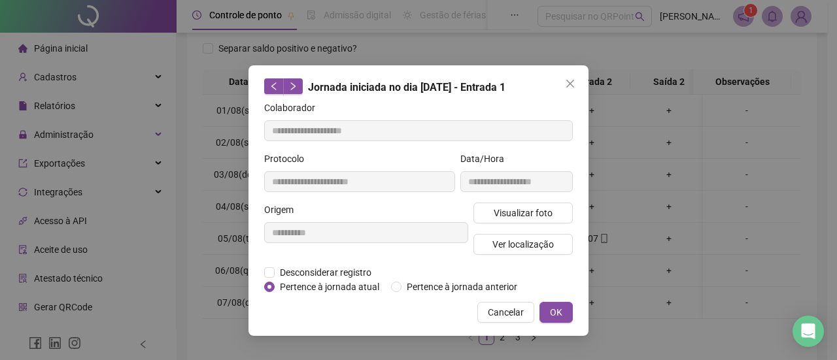
click at [511, 324] on div "**********" at bounding box center [418, 200] width 340 height 271
click at [511, 318] on button "Cancelar" at bounding box center [505, 312] width 57 height 21
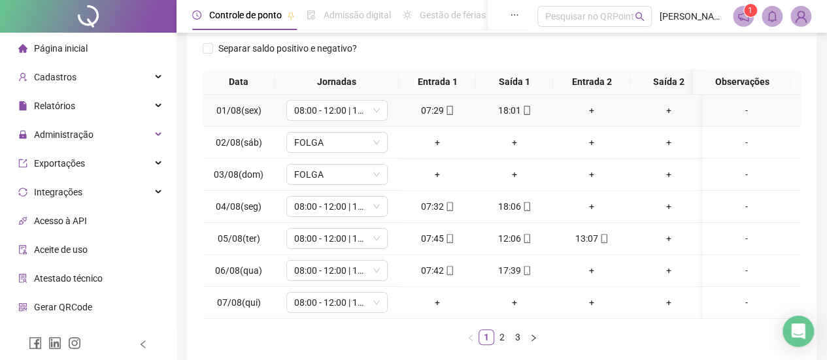
click at [586, 109] on div "+" at bounding box center [591, 110] width 67 height 14
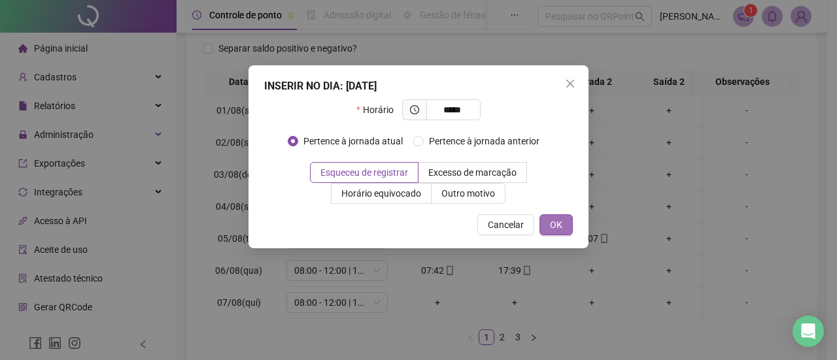
type input "*****"
click at [564, 230] on button "OK" at bounding box center [555, 224] width 33 height 21
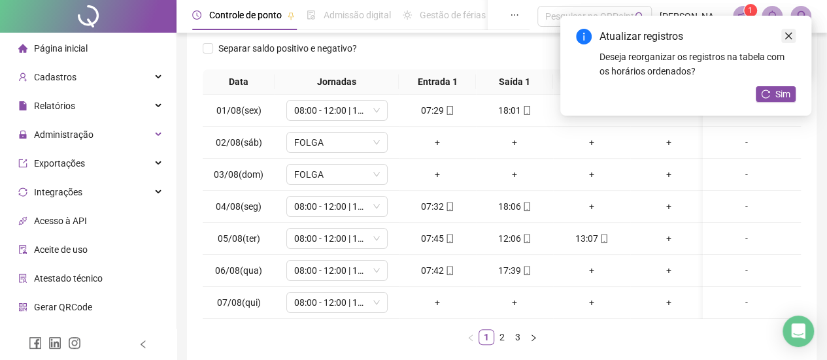
click at [785, 41] on link "Close" at bounding box center [788, 36] width 14 height 14
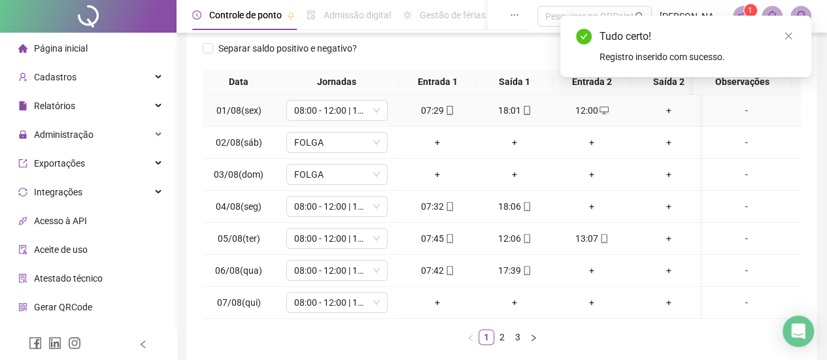
click at [667, 109] on div "+" at bounding box center [669, 110] width 67 height 14
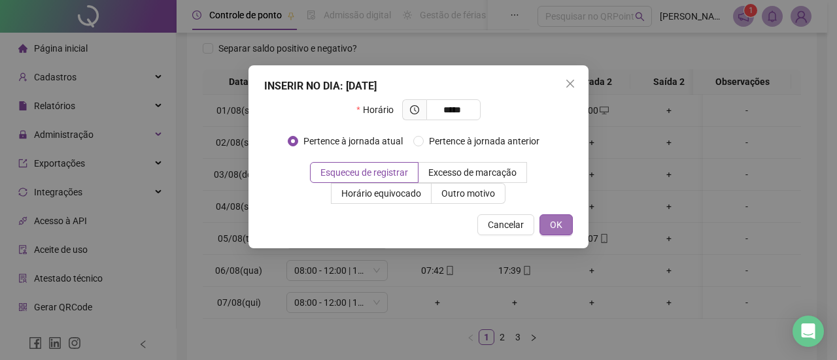
type input "*****"
click at [561, 224] on span "OK" at bounding box center [556, 225] width 12 height 14
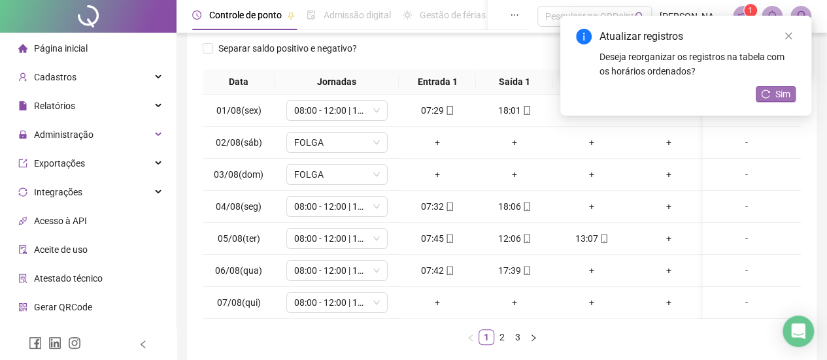
click at [763, 94] on icon "reload" at bounding box center [765, 94] width 9 height 9
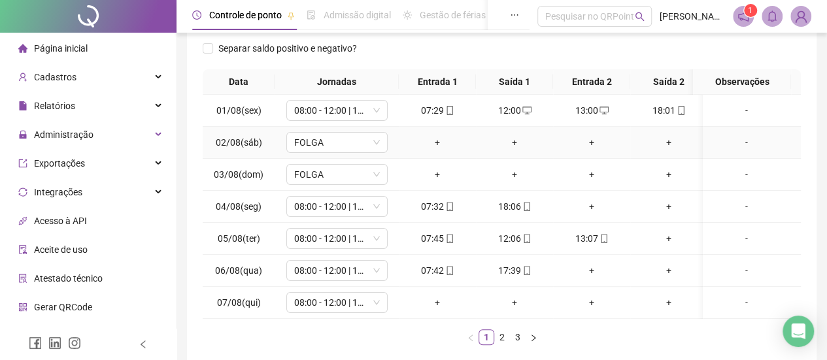
scroll to position [0, 0]
click at [590, 205] on div "+" at bounding box center [591, 206] width 67 height 14
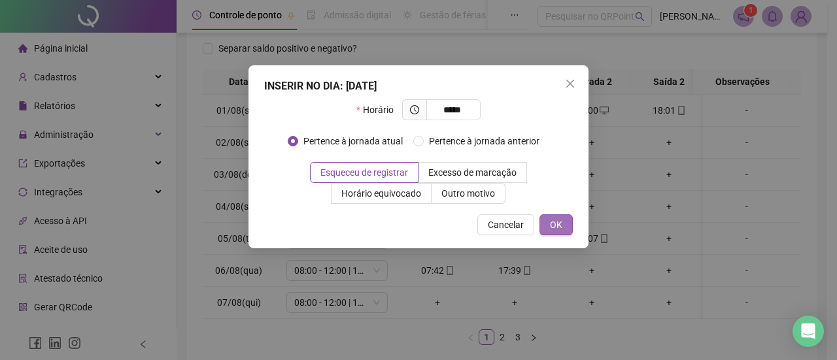
type input "*****"
click at [558, 222] on span "OK" at bounding box center [556, 225] width 12 height 14
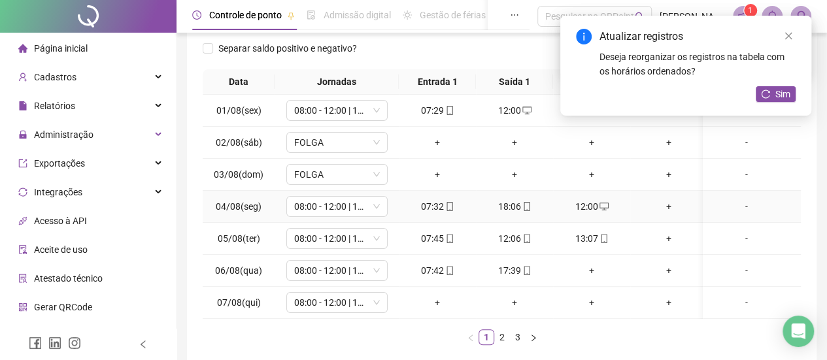
click at [669, 203] on div "+" at bounding box center [669, 206] width 67 height 14
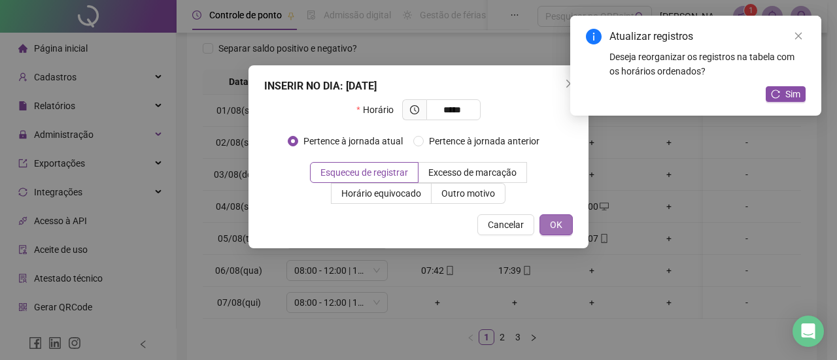
type input "*****"
click at [549, 233] on button "OK" at bounding box center [555, 224] width 33 height 21
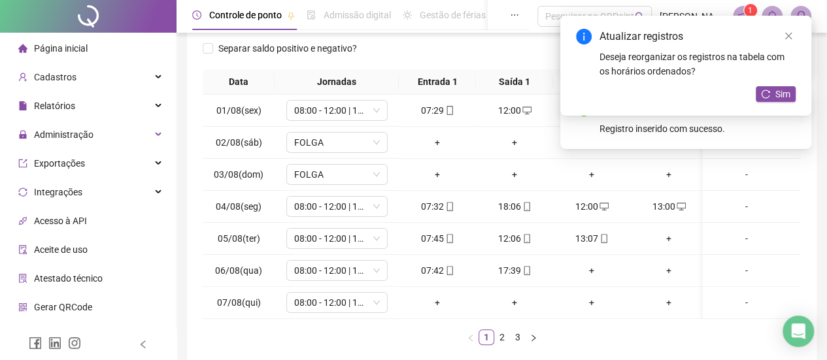
click at [775, 83] on div "Atualizar registros Deseja reorganizar os registros na tabela com os horários o…" at bounding box center [685, 66] width 251 height 100
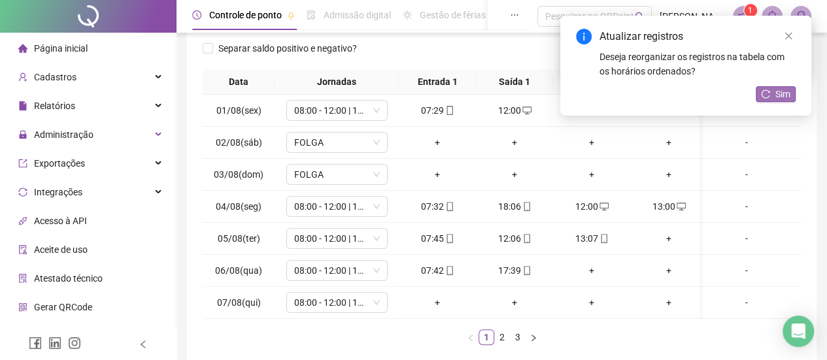
click at [776, 90] on span "Sim" at bounding box center [783, 94] width 15 height 14
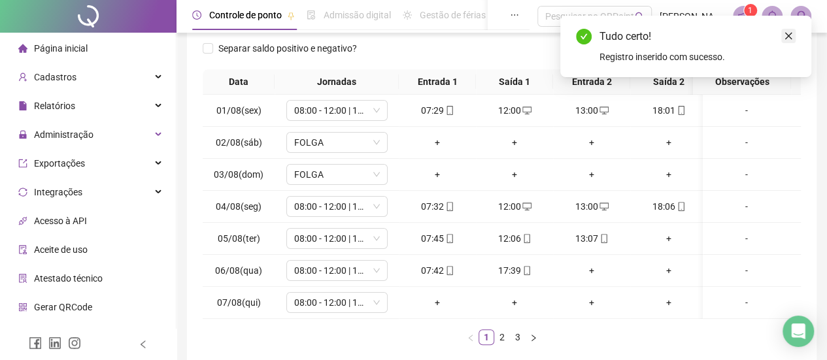
click at [789, 35] on icon "close" at bounding box center [788, 35] width 9 height 9
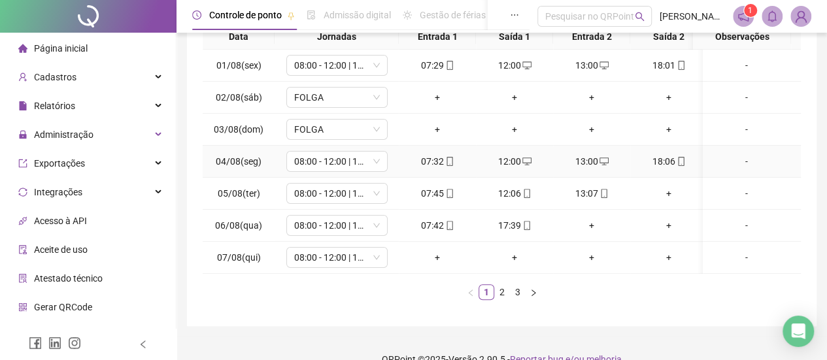
scroll to position [262, 0]
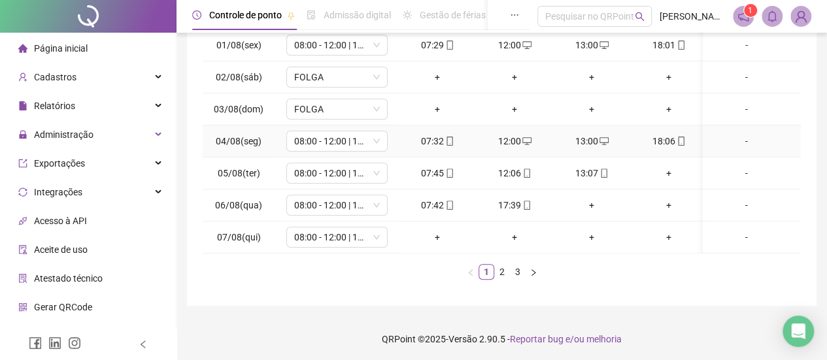
click at [683, 141] on icon "mobile" at bounding box center [681, 141] width 6 height 9
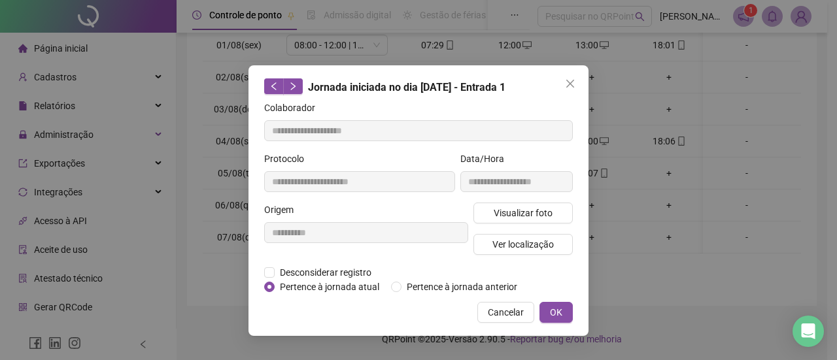
type input "**********"
click at [558, 219] on button "Visualizar foto" at bounding box center [522, 213] width 99 height 21
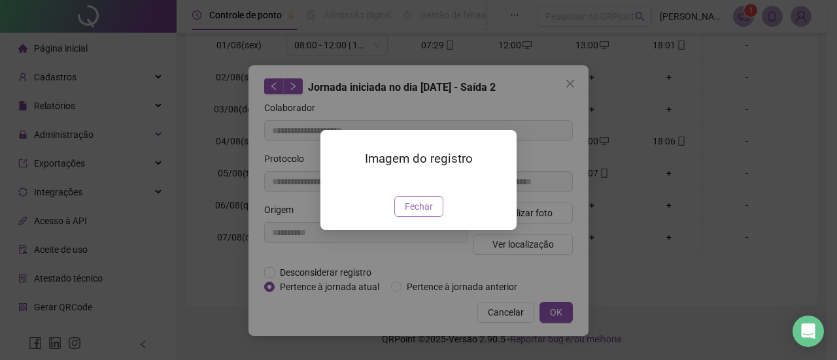
click at [421, 214] on span "Fechar" at bounding box center [419, 206] width 28 height 14
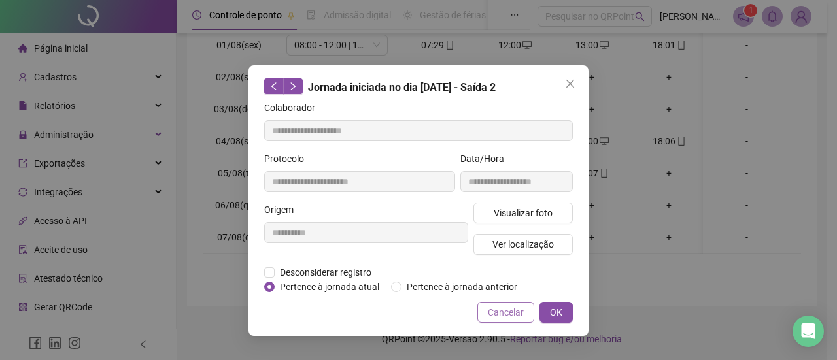
click at [497, 315] on span "Cancelar" at bounding box center [506, 312] width 36 height 14
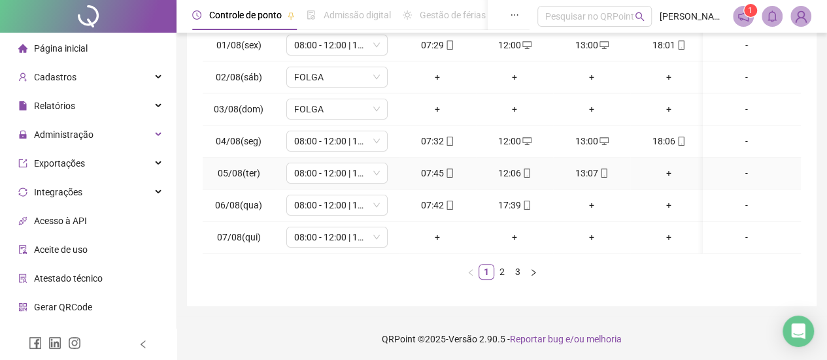
click at [669, 175] on div "+" at bounding box center [669, 173] width 67 height 14
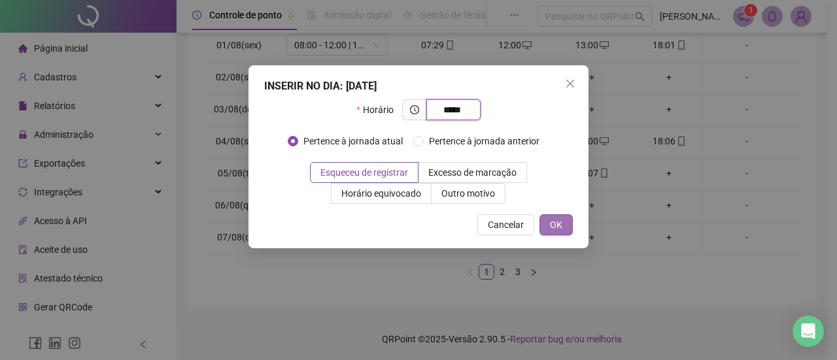
type input "*****"
click at [553, 227] on span "OK" at bounding box center [556, 225] width 12 height 14
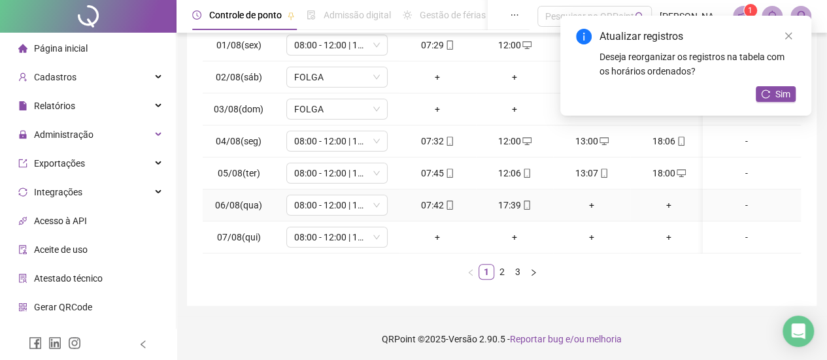
click at [591, 206] on div "+" at bounding box center [591, 205] width 67 height 14
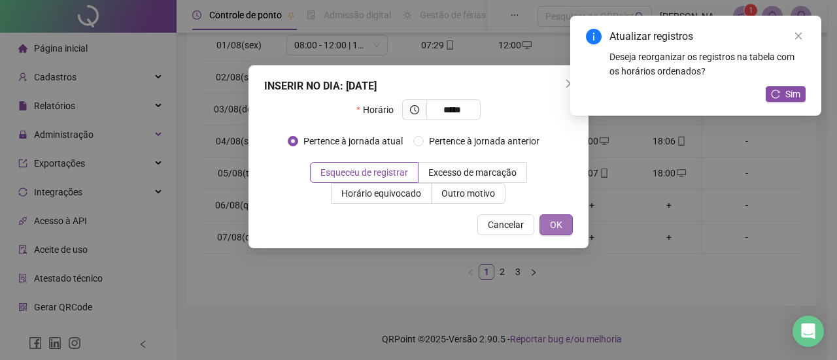
type input "*****"
click at [562, 226] on button "OK" at bounding box center [555, 224] width 33 height 21
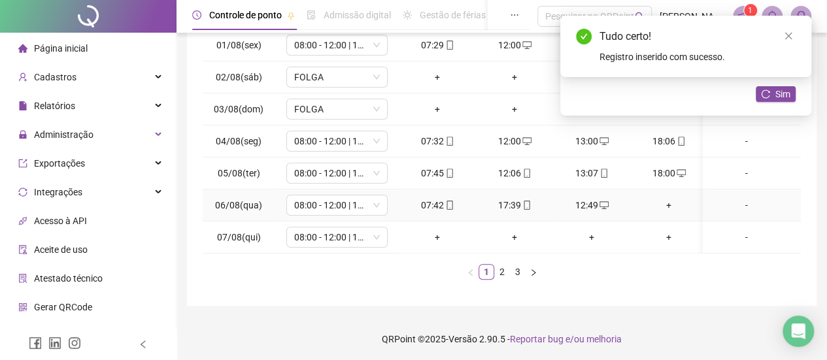
click at [666, 200] on div "+" at bounding box center [669, 205] width 67 height 14
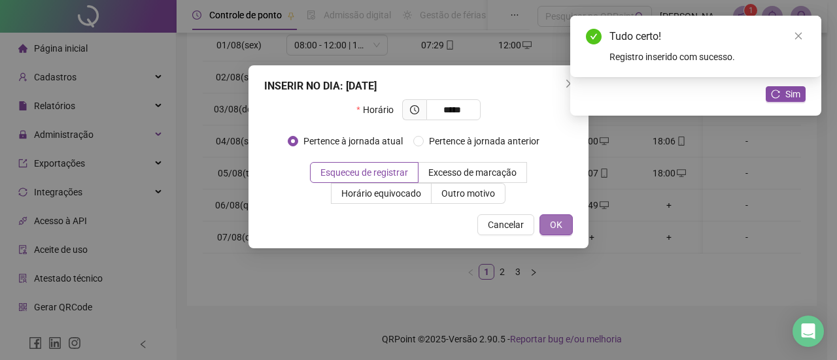
type input "*****"
click at [553, 223] on span "OK" at bounding box center [556, 225] width 12 height 14
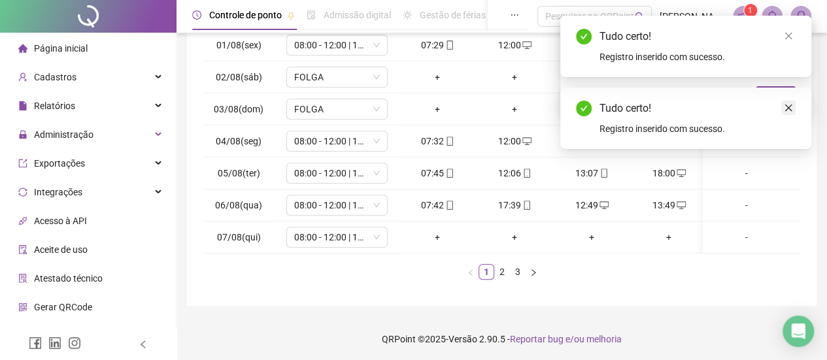
click at [789, 110] on icon "close" at bounding box center [788, 107] width 9 height 9
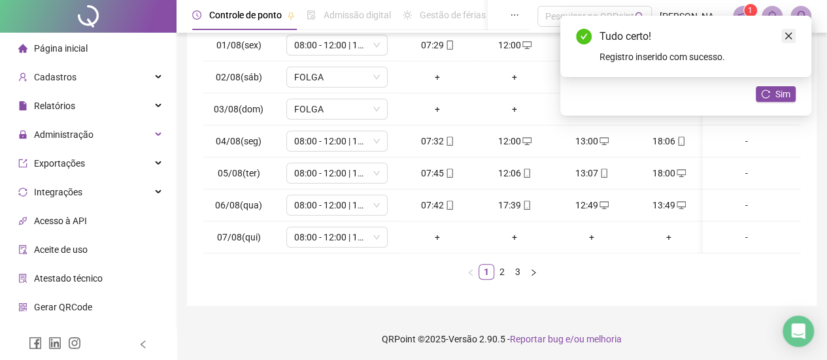
click at [789, 36] on icon "close" at bounding box center [788, 36] width 7 height 7
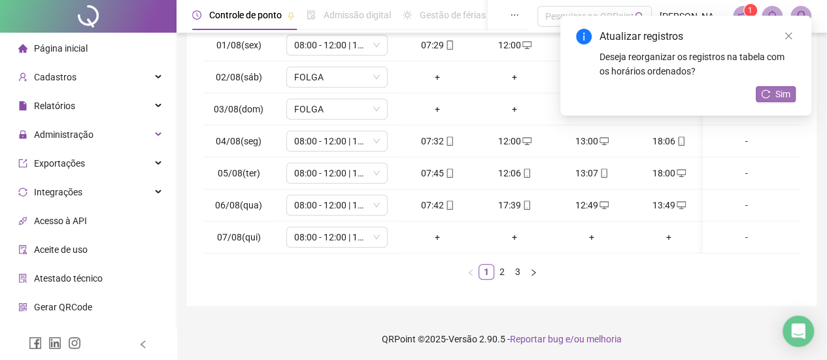
click at [774, 97] on button "Sim" at bounding box center [776, 94] width 40 height 16
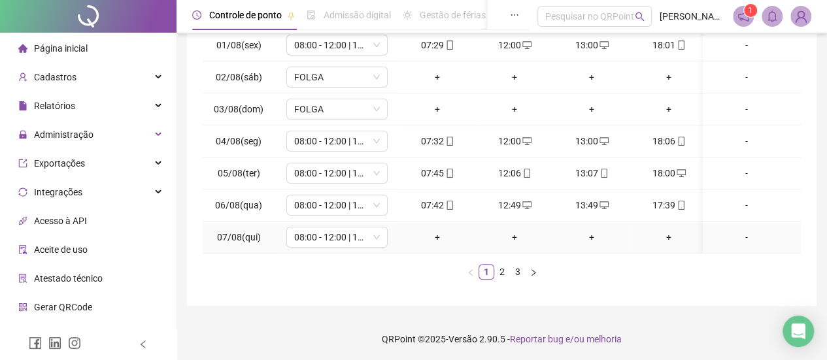
click at [440, 239] on div "+" at bounding box center [437, 237] width 67 height 14
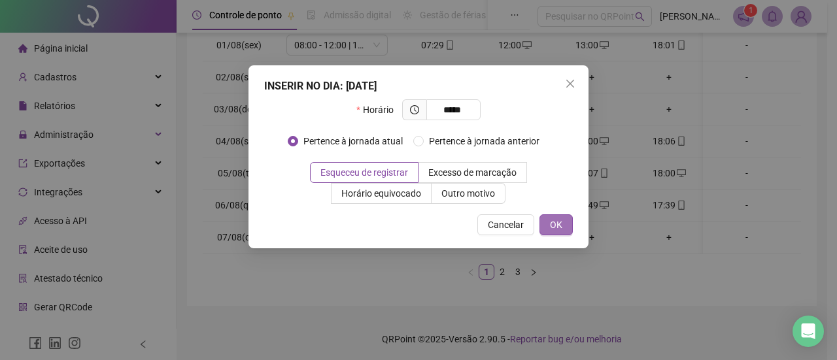
type input "*****"
click at [563, 221] on button "OK" at bounding box center [555, 224] width 33 height 21
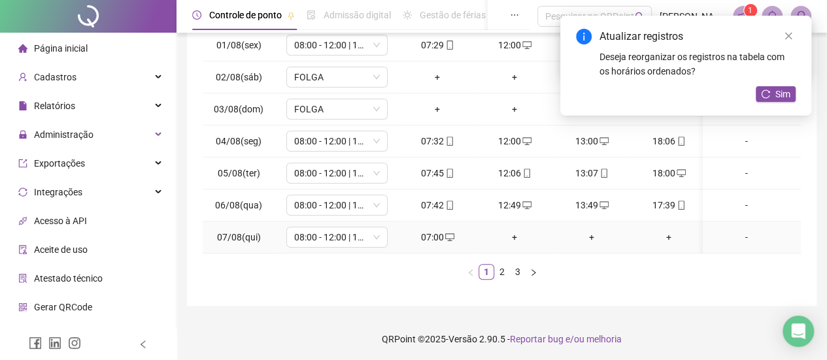
click at [508, 232] on div "+" at bounding box center [514, 237] width 67 height 14
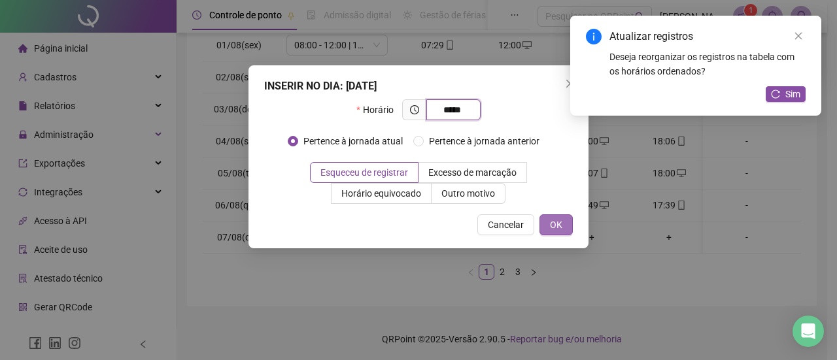
type input "*****"
click at [558, 224] on span "OK" at bounding box center [556, 225] width 12 height 14
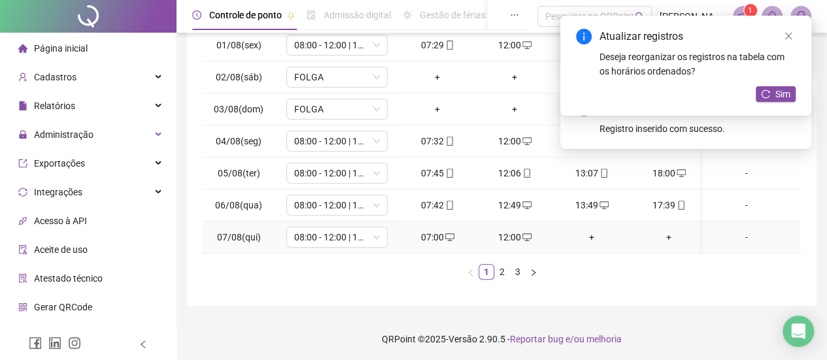
click at [592, 235] on div "+" at bounding box center [591, 237] width 67 height 14
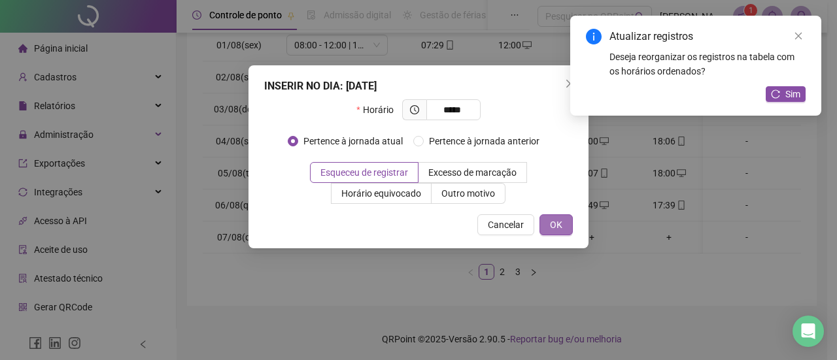
type input "*****"
click at [551, 228] on span "OK" at bounding box center [556, 225] width 12 height 14
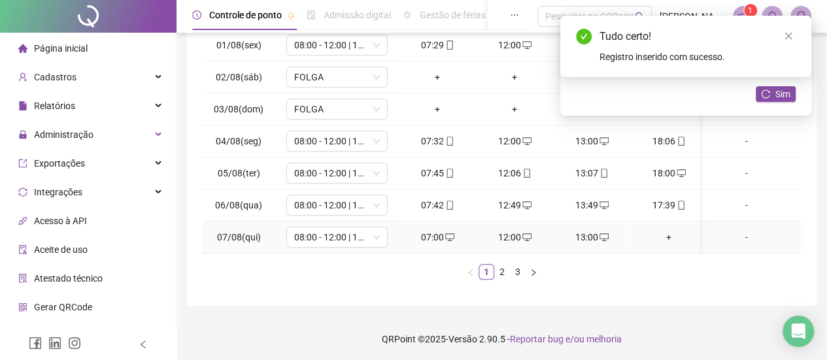
click at [669, 235] on div "+" at bounding box center [669, 237] width 67 height 14
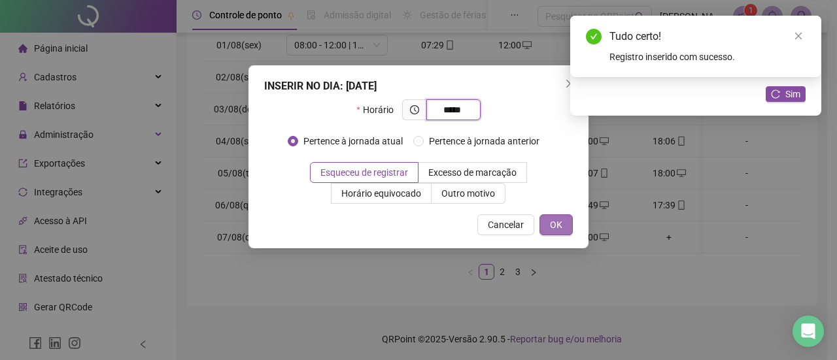
type input "*****"
click at [547, 227] on button "OK" at bounding box center [555, 224] width 33 height 21
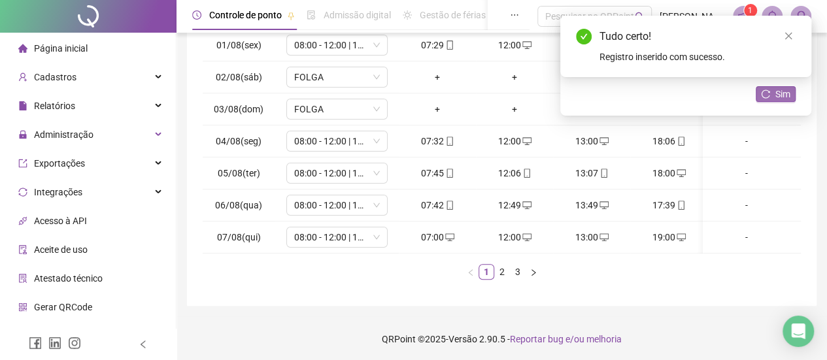
click at [776, 98] on span "Sim" at bounding box center [783, 94] width 15 height 14
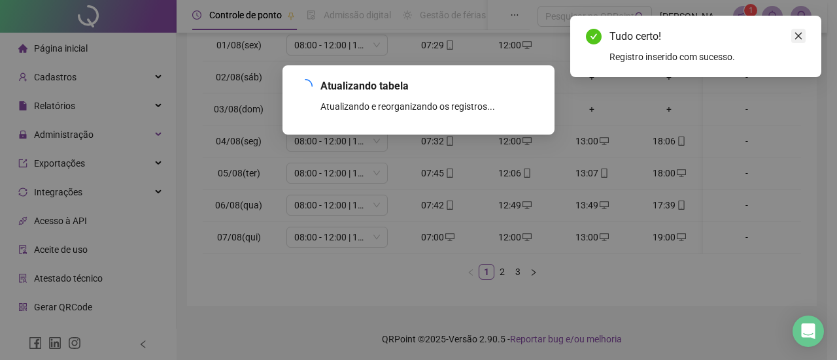
click at [799, 33] on icon "close" at bounding box center [798, 35] width 9 height 9
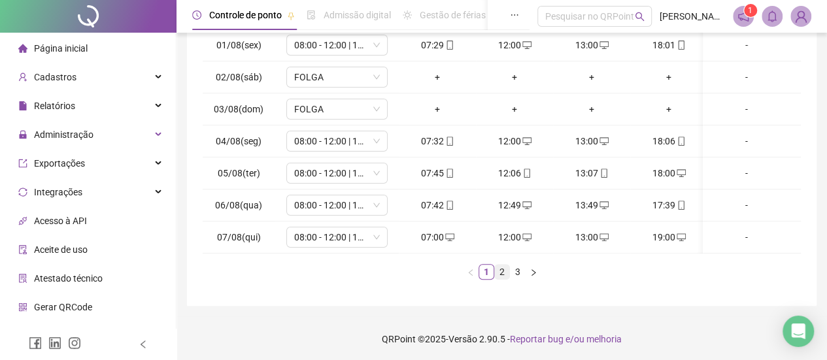
click at [504, 279] on link "2" at bounding box center [502, 272] width 14 height 14
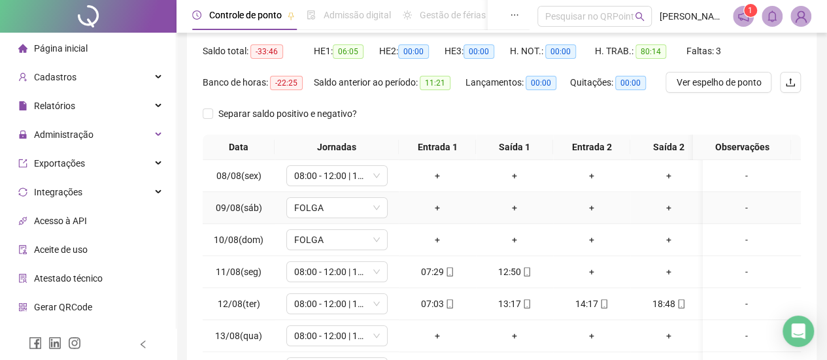
scroll to position [196, 0]
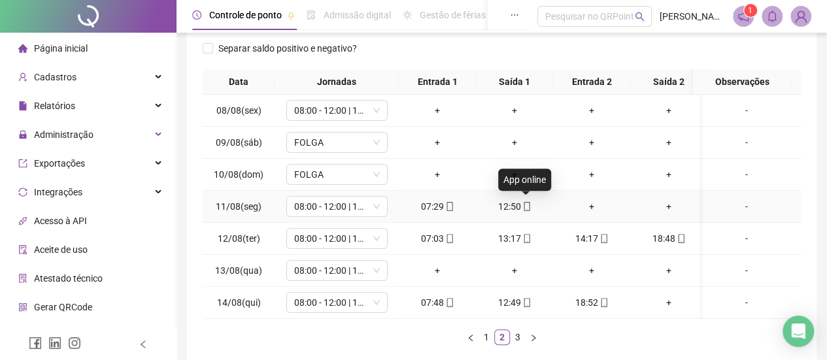
click at [526, 203] on icon "mobile" at bounding box center [526, 206] width 9 height 9
type input "**********"
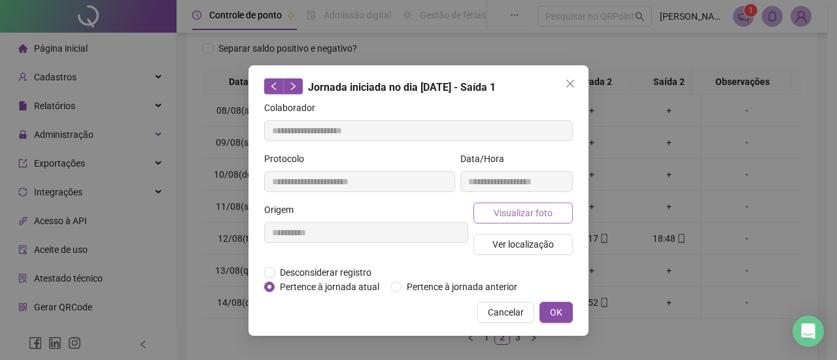
click at [543, 213] on span "Visualizar foto" at bounding box center [523, 213] width 59 height 14
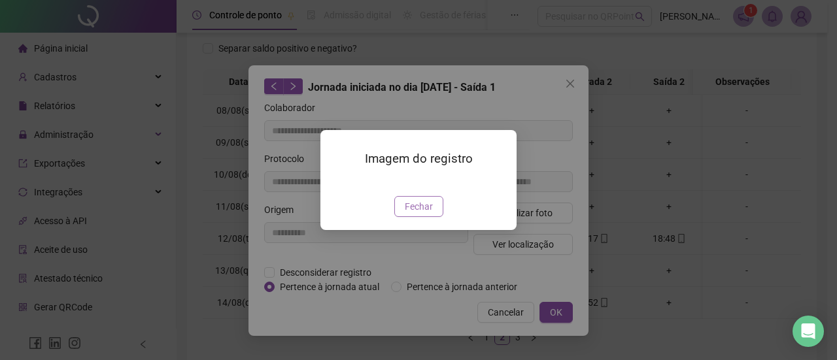
click at [426, 214] on span "Fechar" at bounding box center [419, 206] width 28 height 14
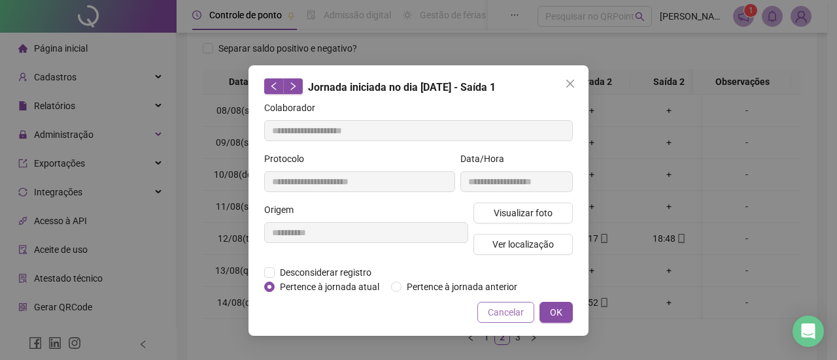
click at [501, 308] on span "Cancelar" at bounding box center [506, 312] width 36 height 14
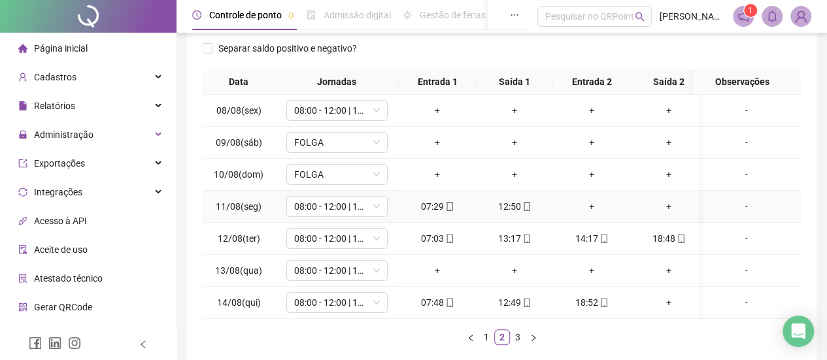
click at [589, 207] on div "+" at bounding box center [591, 206] width 67 height 14
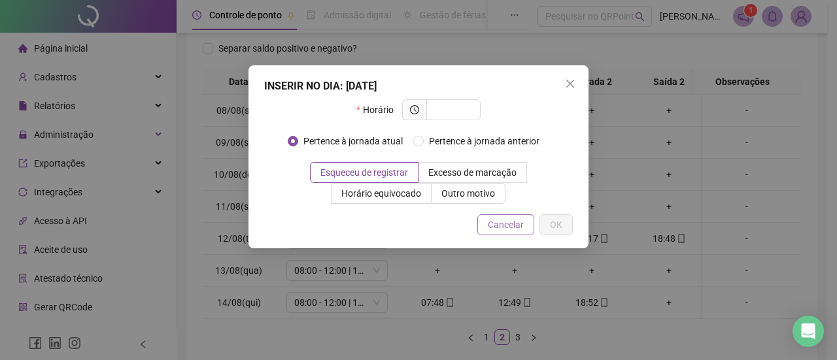
click at [514, 227] on span "Cancelar" at bounding box center [506, 225] width 36 height 14
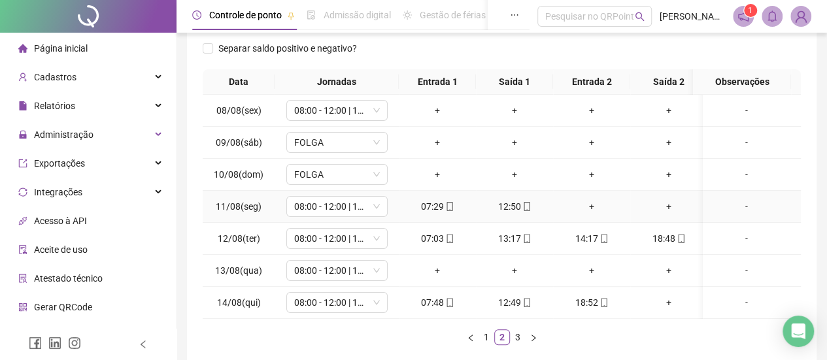
click at [595, 205] on div "+" at bounding box center [591, 206] width 67 height 14
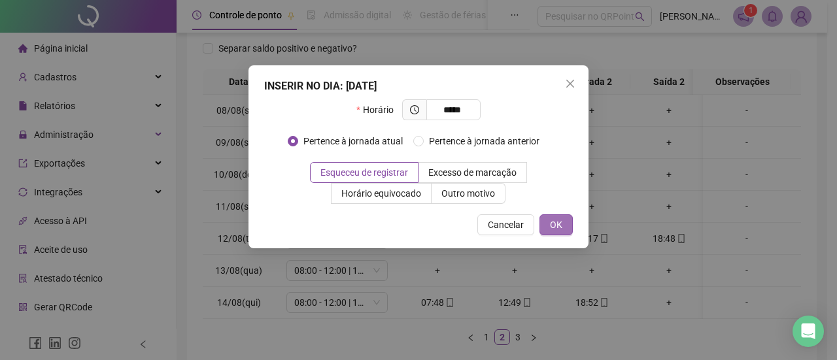
type input "*****"
click at [564, 224] on button "OK" at bounding box center [555, 224] width 33 height 21
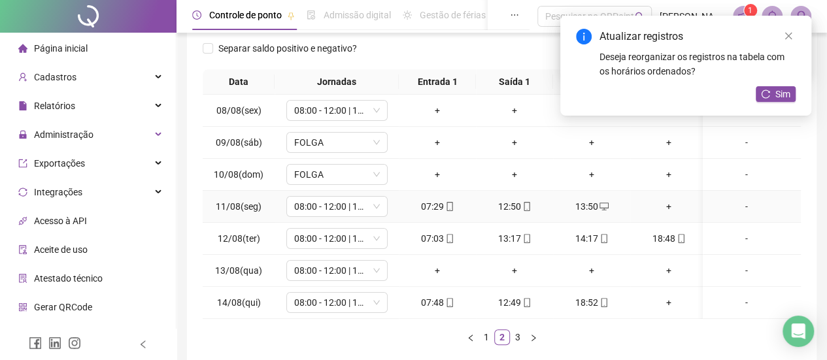
click at [674, 205] on div "+" at bounding box center [669, 206] width 67 height 14
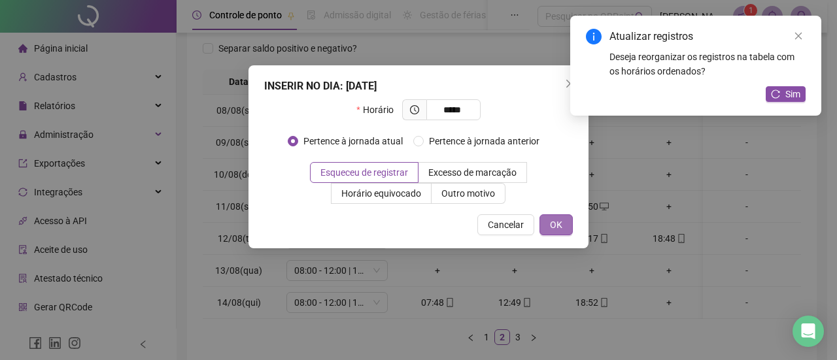
type input "*****"
click at [566, 218] on button "OK" at bounding box center [555, 224] width 33 height 21
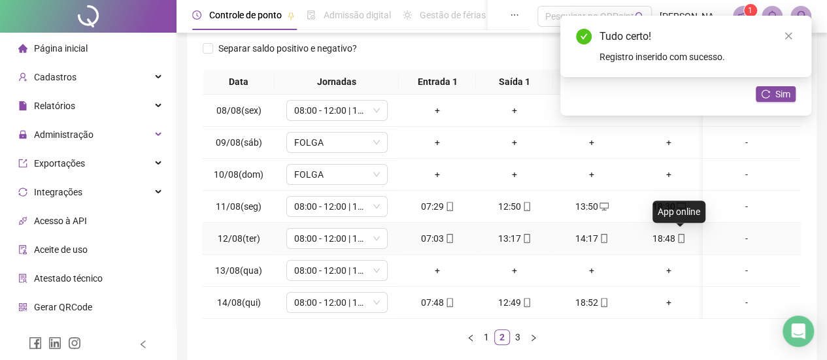
click at [681, 237] on icon "mobile" at bounding box center [681, 238] width 9 height 9
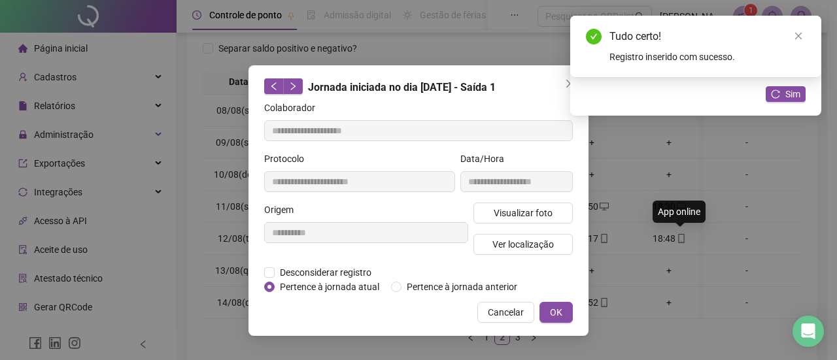
type input "**********"
click at [565, 220] on button "Visualizar foto" at bounding box center [522, 213] width 99 height 21
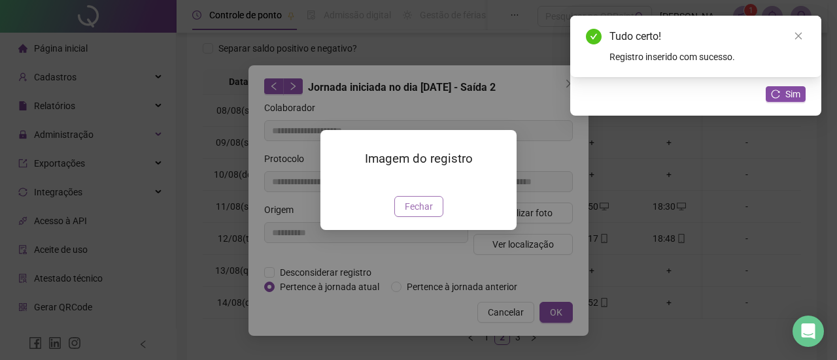
click at [418, 214] on span "Fechar" at bounding box center [419, 206] width 28 height 14
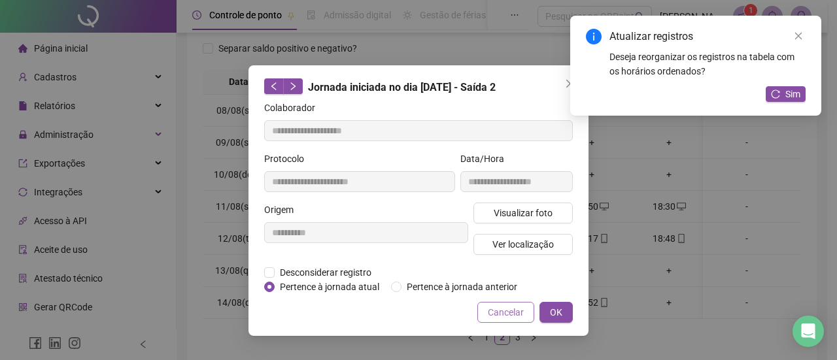
click at [500, 305] on span "Cancelar" at bounding box center [506, 312] width 36 height 14
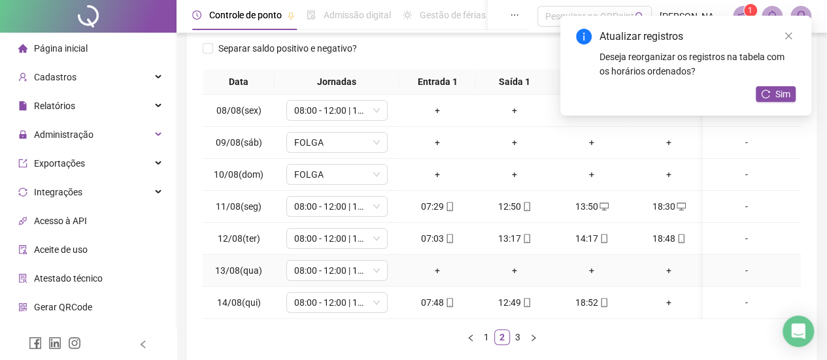
click at [440, 271] on div "+" at bounding box center [437, 271] width 67 height 14
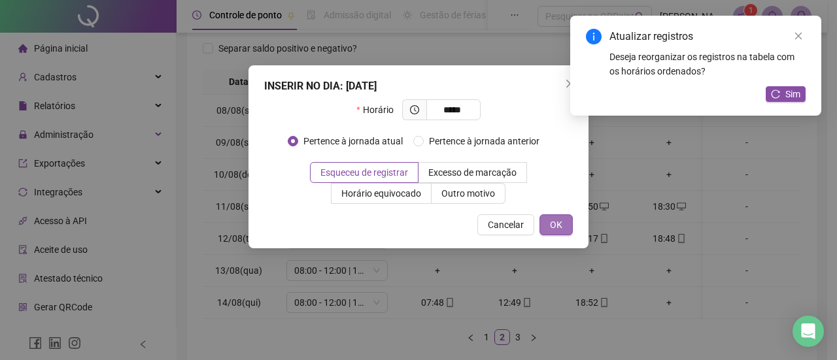
type input "*****"
click at [551, 227] on span "OK" at bounding box center [556, 225] width 12 height 14
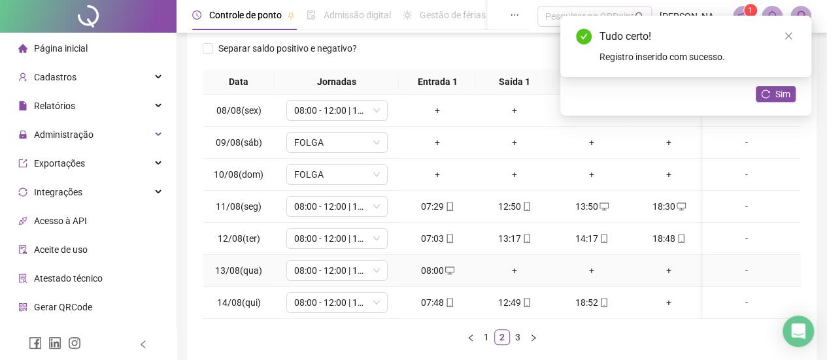
click at [517, 273] on div "+" at bounding box center [514, 271] width 67 height 14
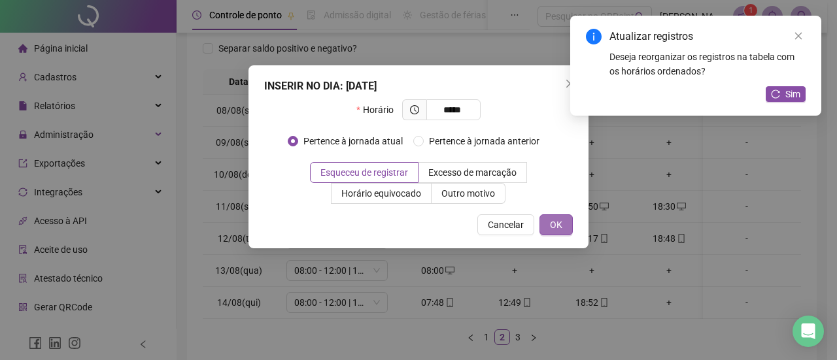
type input "*****"
click at [546, 228] on button "OK" at bounding box center [555, 224] width 33 height 21
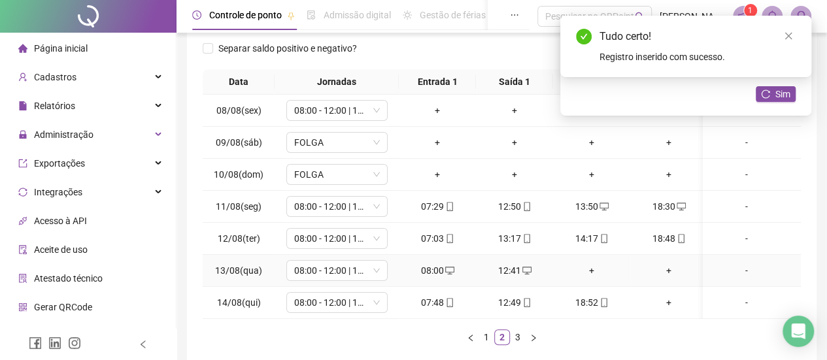
click at [583, 267] on div "+" at bounding box center [591, 271] width 67 height 14
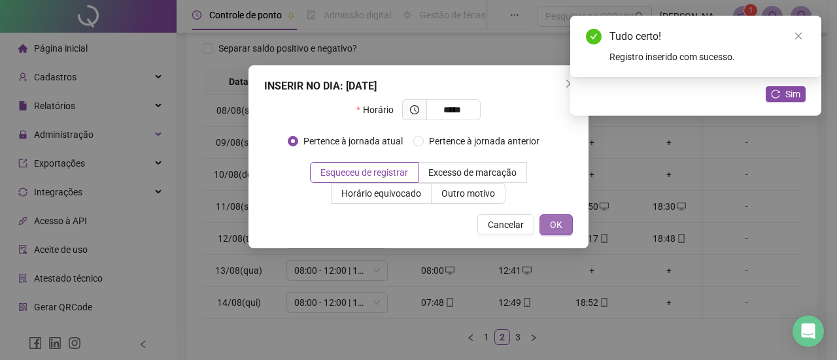
type input "*****"
click at [566, 231] on button "OK" at bounding box center [555, 224] width 33 height 21
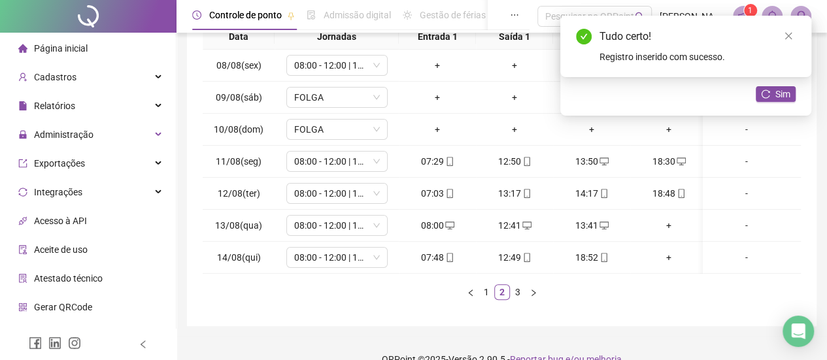
scroll to position [262, 0]
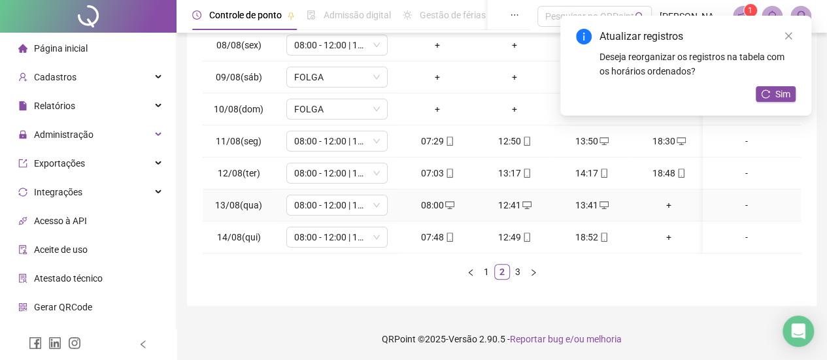
click at [666, 204] on div "+" at bounding box center [669, 205] width 67 height 14
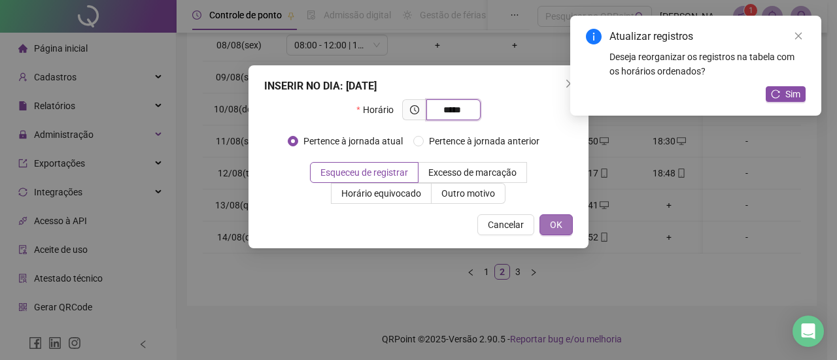
type input "*****"
click at [564, 219] on button "OK" at bounding box center [555, 224] width 33 height 21
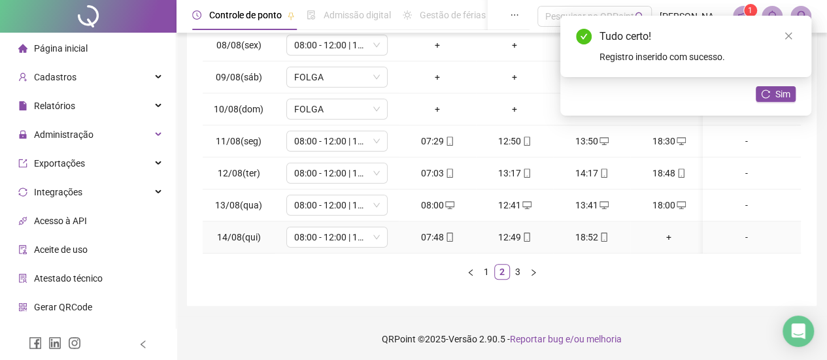
click at [607, 233] on icon "mobile" at bounding box center [604, 237] width 9 height 9
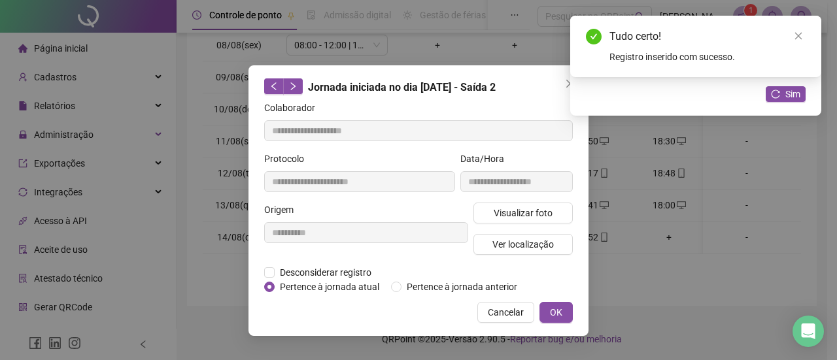
type input "**********"
click at [542, 209] on span "Visualizar foto" at bounding box center [523, 213] width 59 height 14
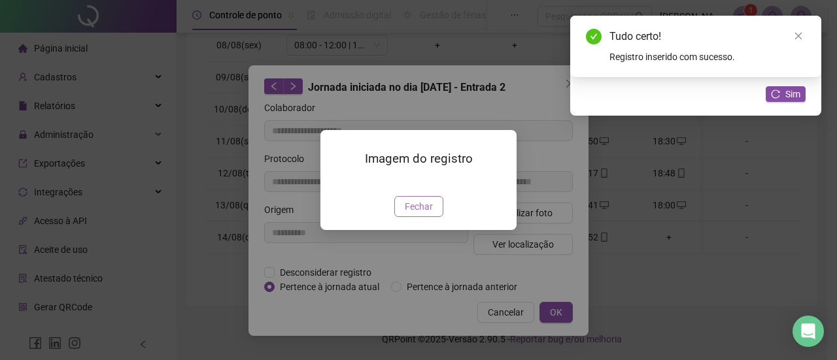
click at [415, 217] on button "Fechar" at bounding box center [418, 206] width 49 height 21
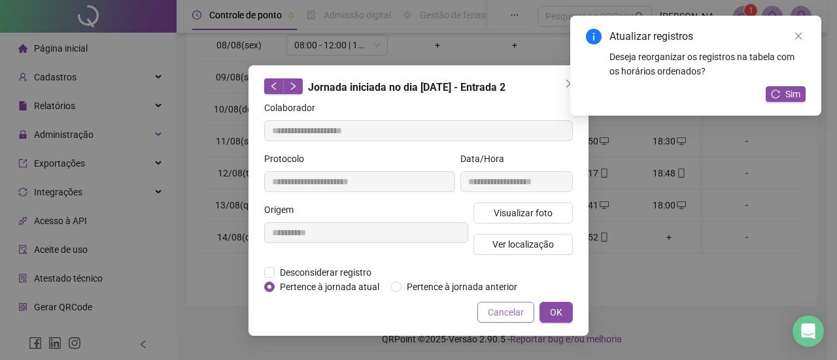
click at [492, 311] on span "Cancelar" at bounding box center [506, 312] width 36 height 14
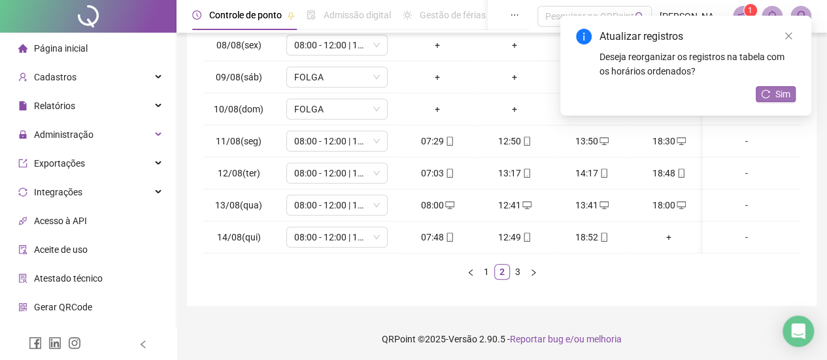
drag, startPoint x: 796, startPoint y: 94, endPoint x: 784, endPoint y: 100, distance: 14.0
click at [796, 95] on div "Atualizar registros Deseja reorganizar os registros na tabela com os horários o…" at bounding box center [685, 66] width 251 height 100
click at [770, 98] on icon "reload" at bounding box center [765, 94] width 9 height 9
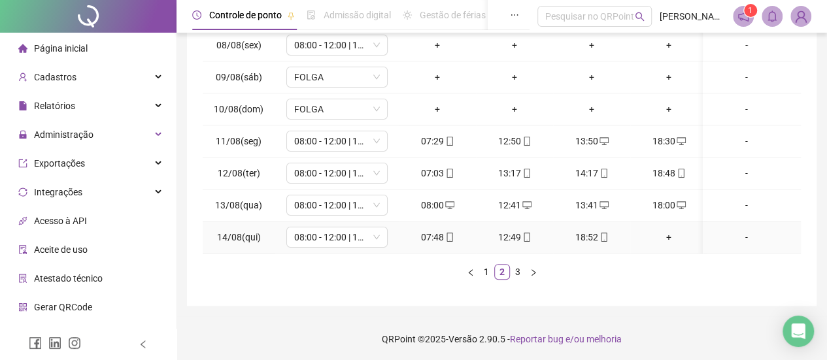
click at [672, 235] on div "+" at bounding box center [669, 237] width 67 height 14
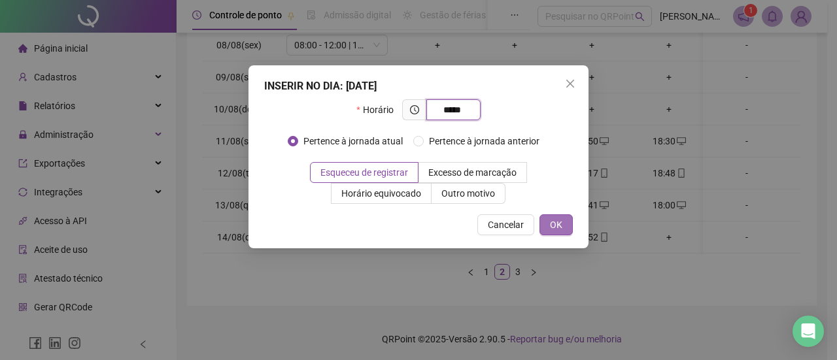
type input "*****"
click at [556, 226] on span "OK" at bounding box center [556, 225] width 12 height 14
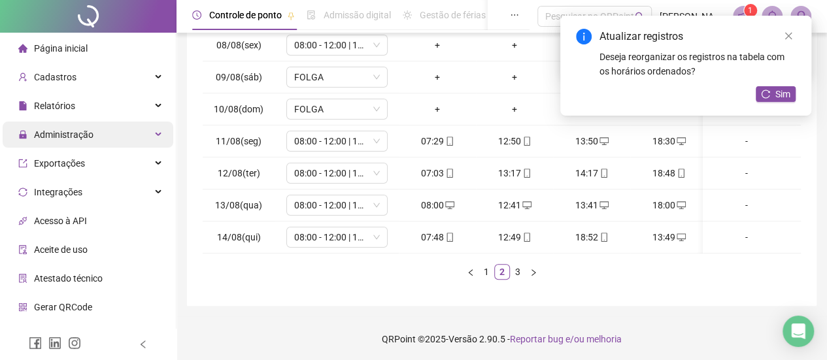
click at [115, 146] on div "Administração" at bounding box center [88, 135] width 171 height 26
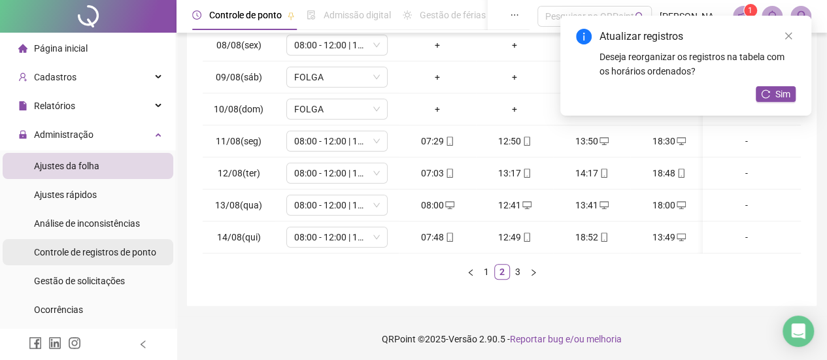
click at [112, 259] on div "Controle de registros de ponto" at bounding box center [95, 252] width 122 height 26
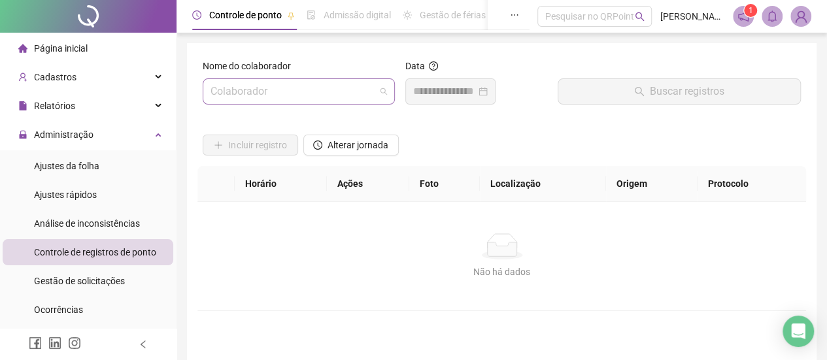
click at [276, 99] on input "search" at bounding box center [293, 91] width 165 height 25
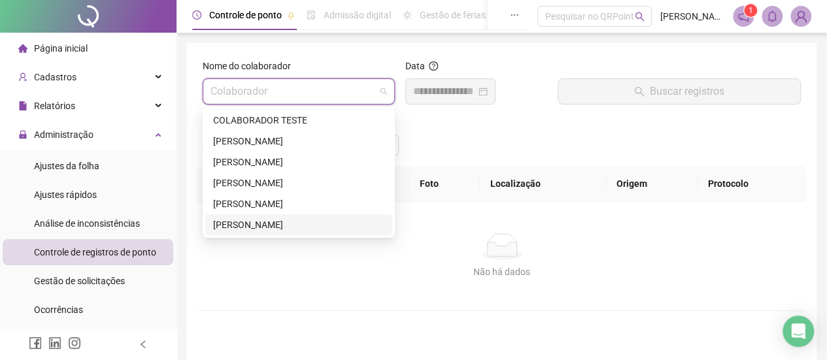
drag, startPoint x: 247, startPoint y: 227, endPoint x: 252, endPoint y: 222, distance: 7.0
click at [247, 227] on div "[PERSON_NAME]" at bounding box center [298, 225] width 171 height 14
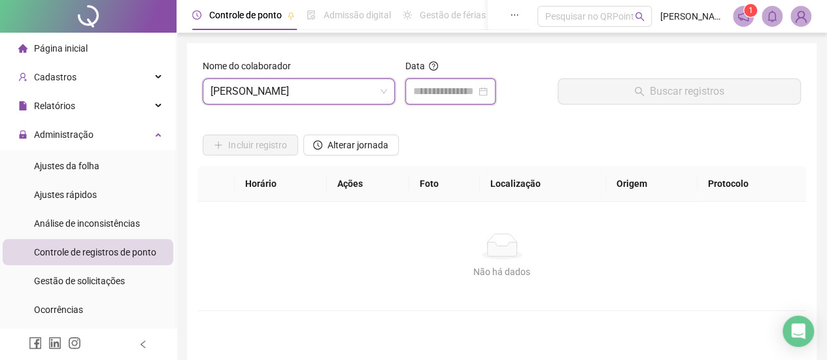
click at [444, 94] on input at bounding box center [444, 92] width 63 height 16
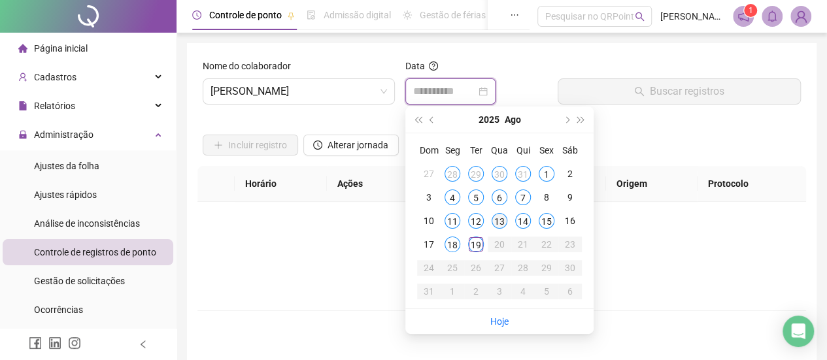
type input "**********"
click at [496, 219] on div "13" at bounding box center [500, 221] width 16 height 16
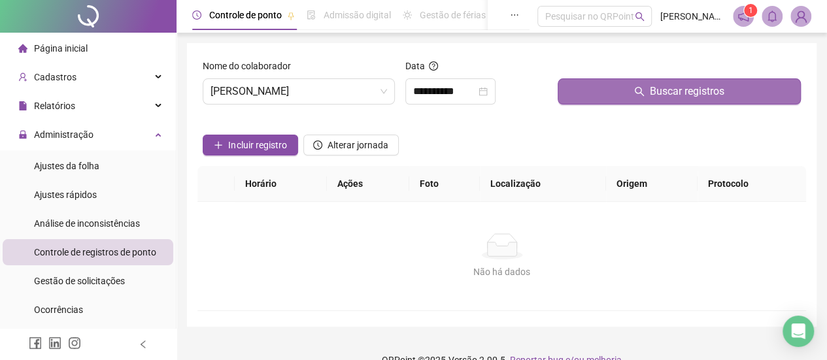
click at [649, 80] on button "Buscar registros" at bounding box center [679, 91] width 243 height 26
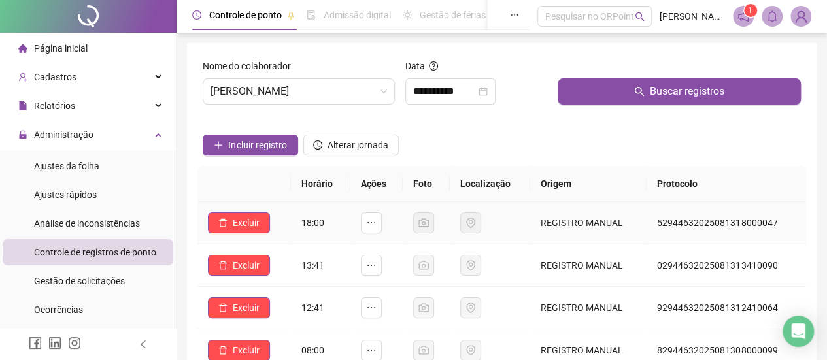
scroll to position [65, 0]
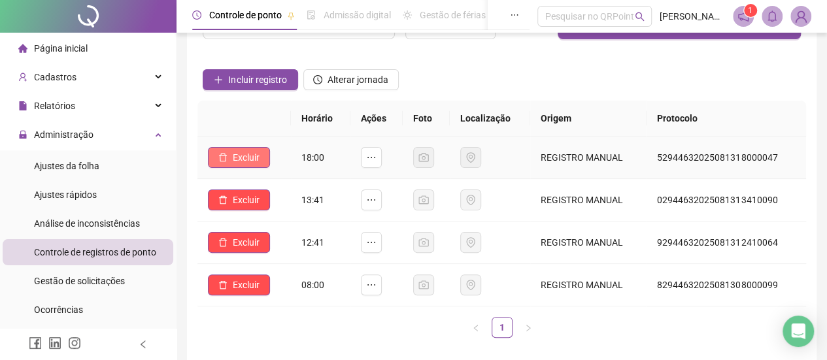
click at [255, 167] on button "Excluir" at bounding box center [239, 157] width 62 height 21
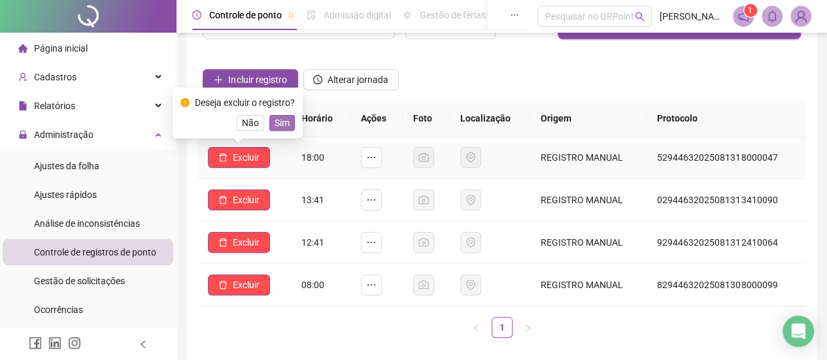
click at [279, 128] on span "Sim" at bounding box center [282, 123] width 15 height 14
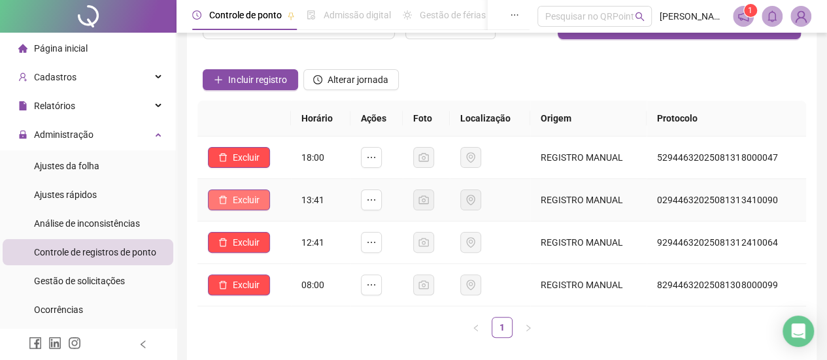
click at [243, 202] on span "Excluir" at bounding box center [246, 200] width 27 height 14
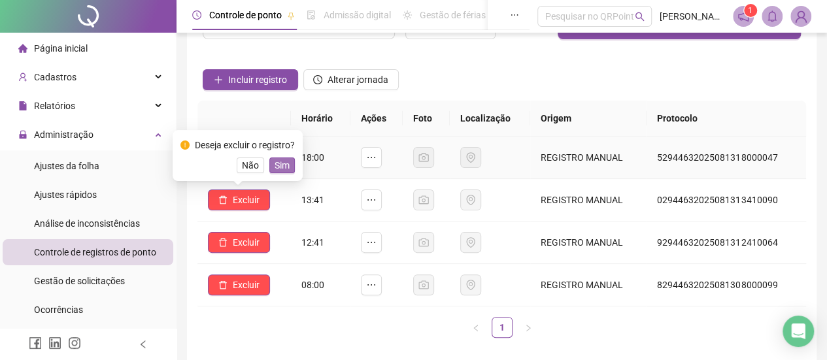
click at [285, 165] on span "Sim" at bounding box center [282, 165] width 15 height 14
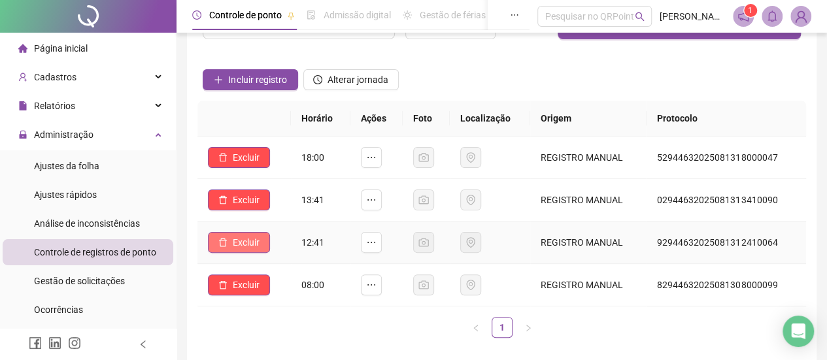
click at [250, 235] on span "Excluir" at bounding box center [246, 242] width 27 height 14
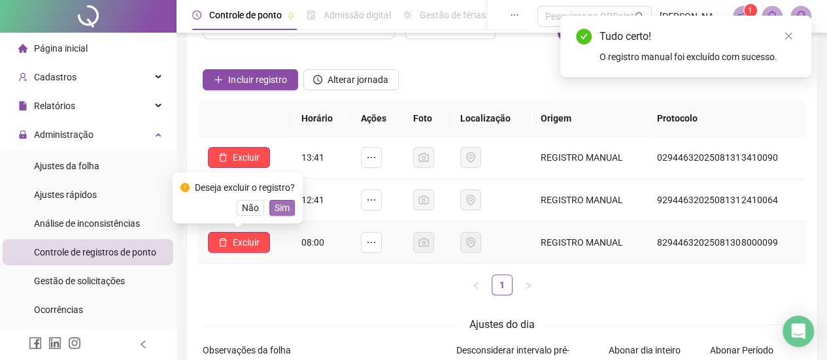
click at [282, 201] on span "Sim" at bounding box center [282, 208] width 15 height 14
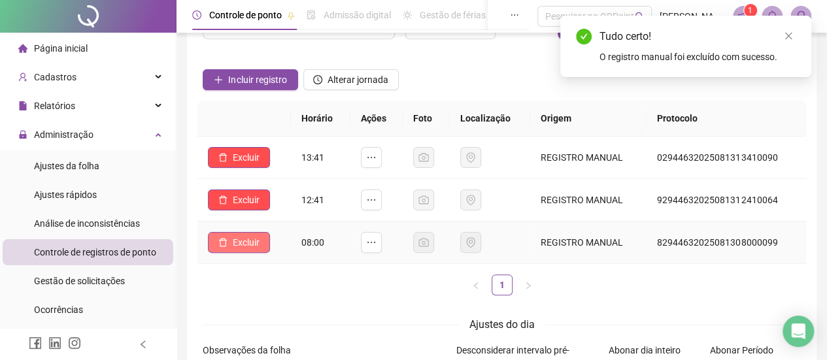
click at [248, 237] on span "Excluir" at bounding box center [246, 242] width 27 height 14
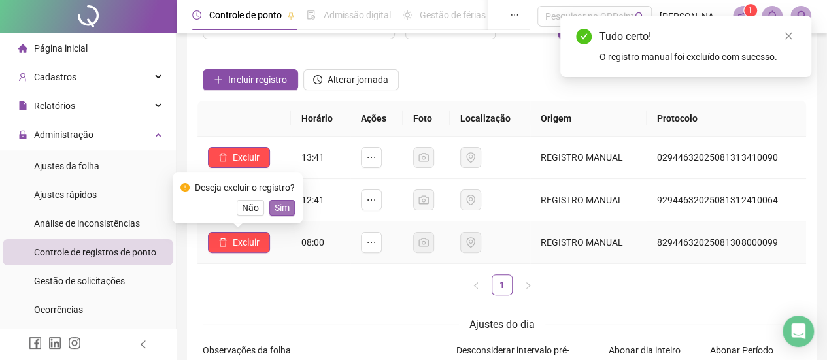
click at [292, 209] on button "Sim" at bounding box center [282, 208] width 26 height 16
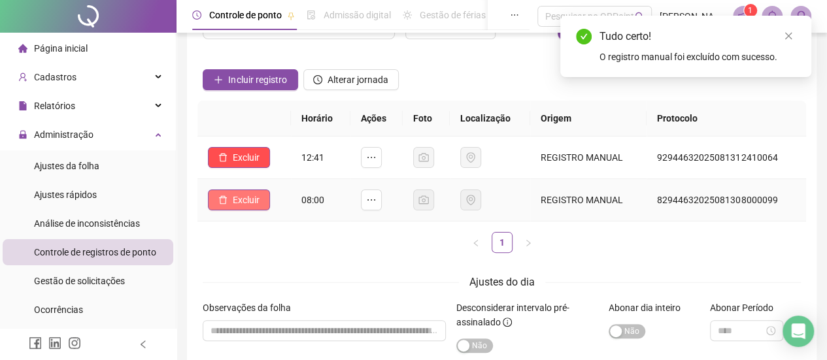
click at [257, 205] on span "Excluir" at bounding box center [246, 200] width 27 height 14
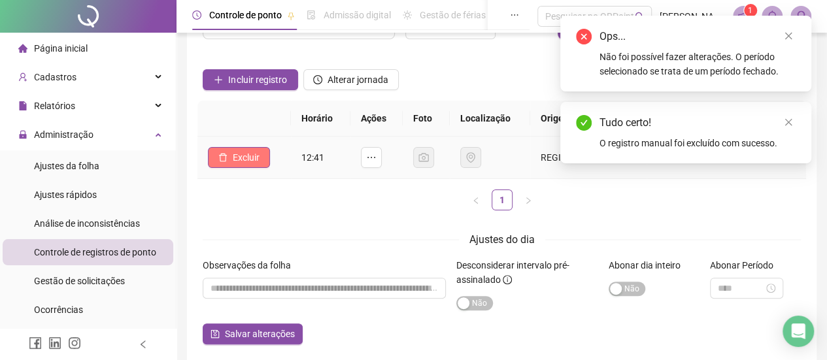
click at [247, 159] on span "Excluir" at bounding box center [246, 157] width 27 height 14
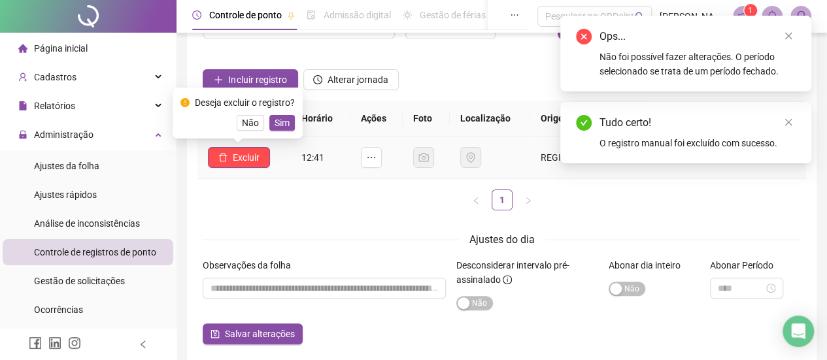
click at [297, 129] on div "Deseja excluir o registro? Não Sim" at bounding box center [238, 113] width 130 height 51
click at [293, 126] on button "Sim" at bounding box center [282, 123] width 26 height 16
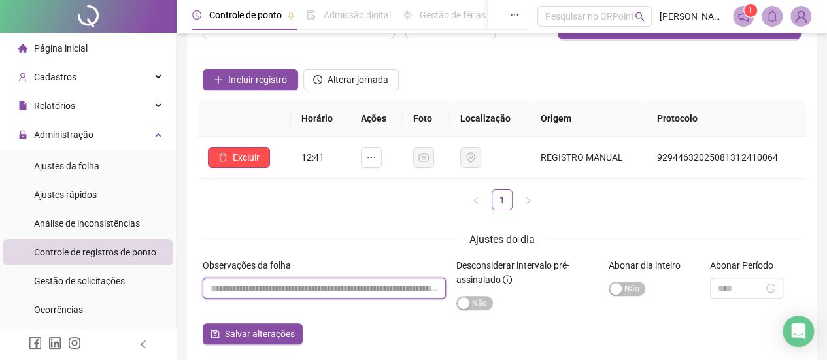
click at [303, 284] on input "textarea" at bounding box center [324, 288] width 243 height 21
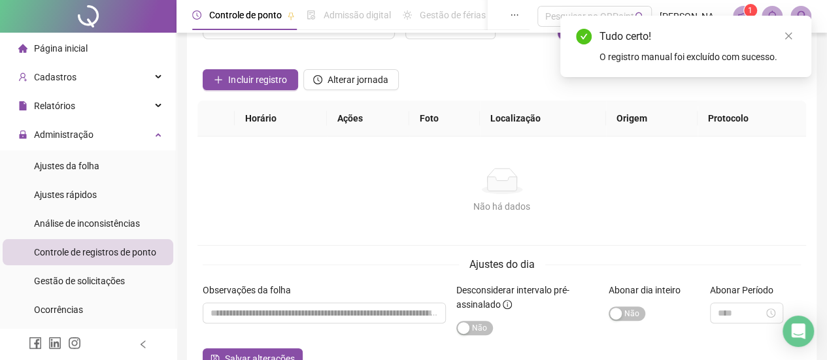
click at [326, 206] on div "Não há dados" at bounding box center [501, 206] width 577 height 14
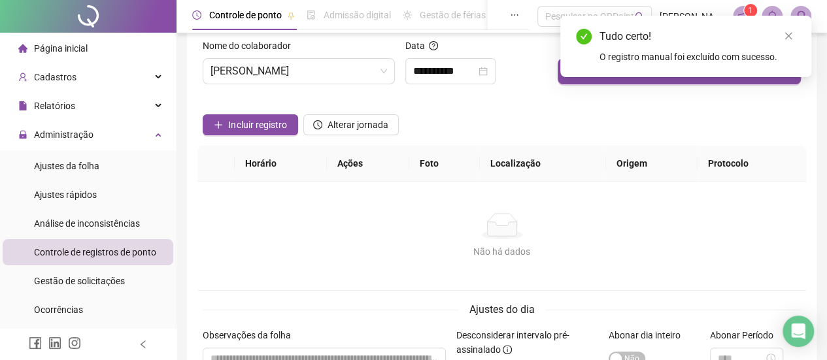
scroll to position [0, 0]
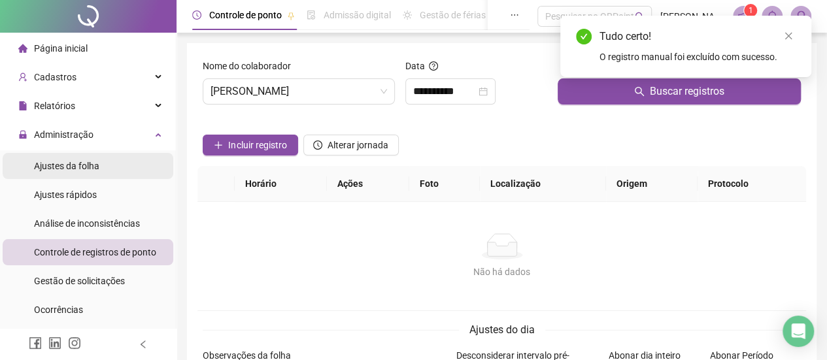
click at [63, 163] on span "Ajustes da folha" at bounding box center [66, 166] width 65 height 10
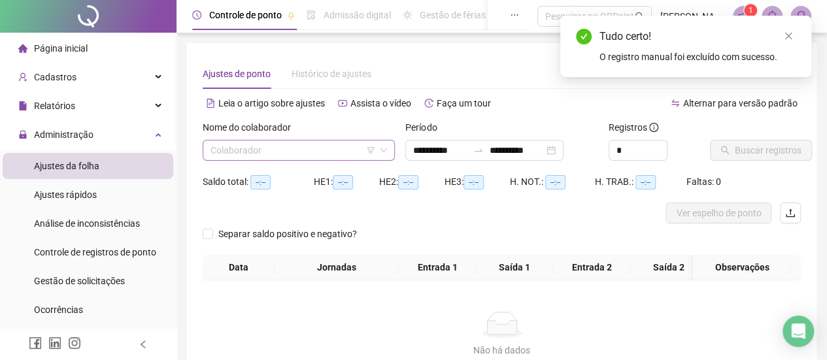
click at [267, 153] on input "search" at bounding box center [293, 151] width 165 height 20
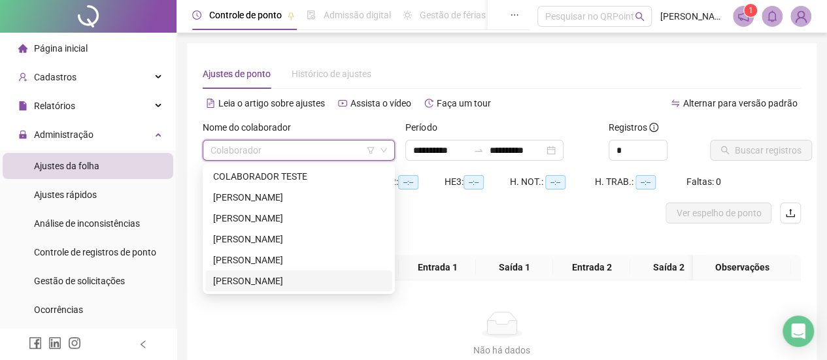
click at [257, 278] on div "[PERSON_NAME]" at bounding box center [298, 281] width 171 height 14
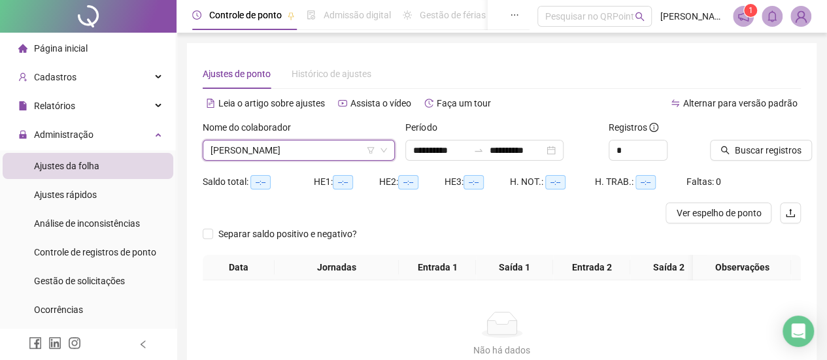
click at [729, 162] on div "Buscar registros" at bounding box center [755, 145] width 101 height 51
click at [732, 154] on button "Buscar registros" at bounding box center [761, 150] width 102 height 21
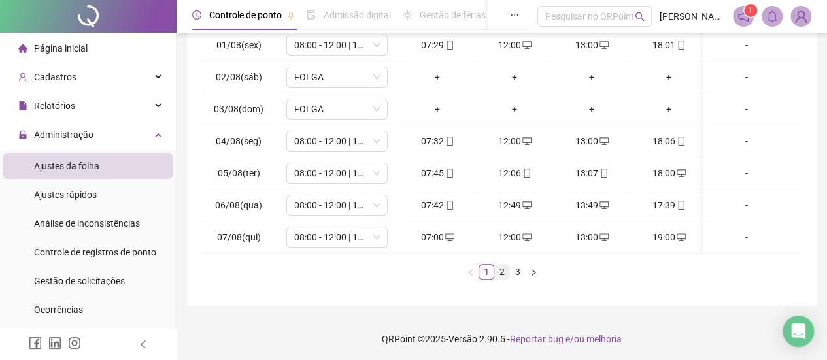
click at [499, 279] on link "2" at bounding box center [502, 272] width 14 height 14
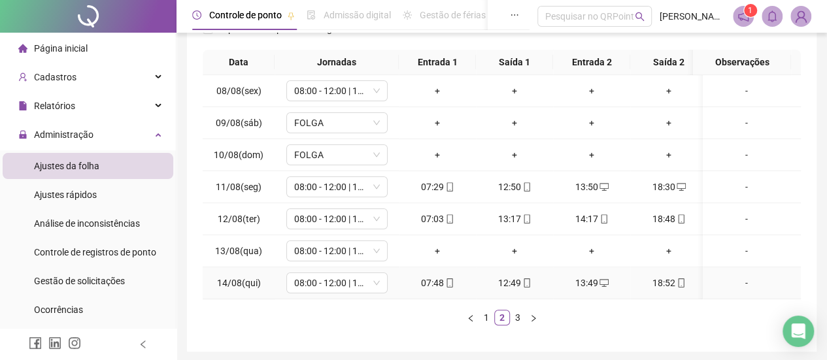
scroll to position [196, 0]
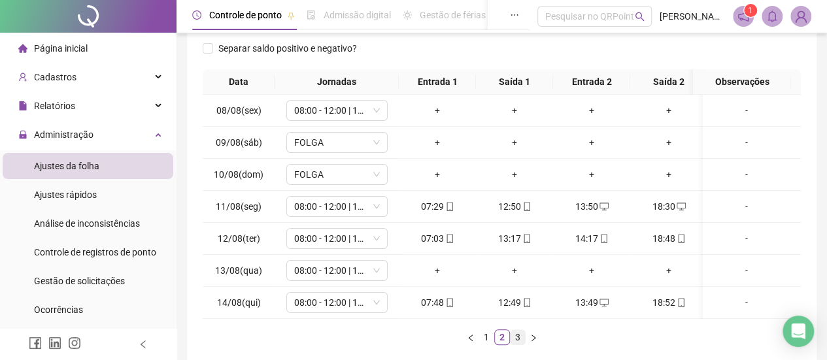
click at [518, 345] on link "3" at bounding box center [518, 337] width 14 height 14
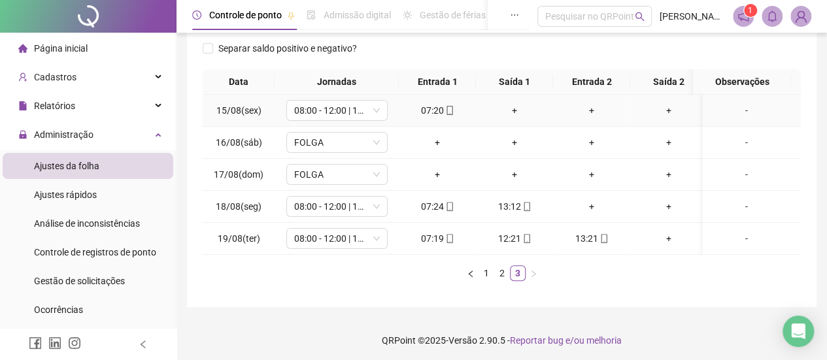
click at [513, 106] on div "+" at bounding box center [514, 110] width 67 height 14
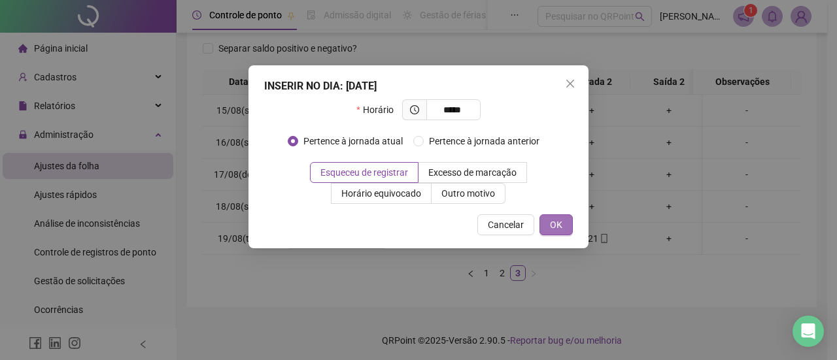
type input "*****"
click at [545, 228] on button "OK" at bounding box center [555, 224] width 33 height 21
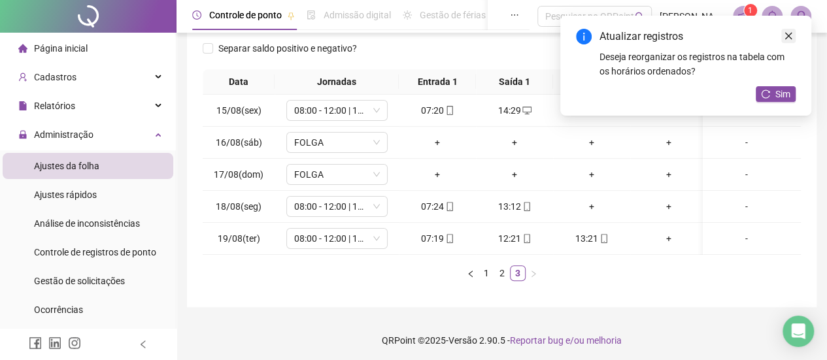
click at [787, 37] on icon "close" at bounding box center [788, 35] width 9 height 9
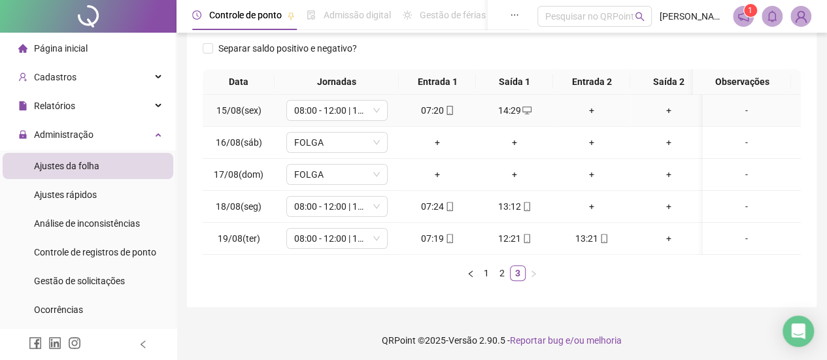
click at [595, 112] on div "+" at bounding box center [591, 110] width 67 height 14
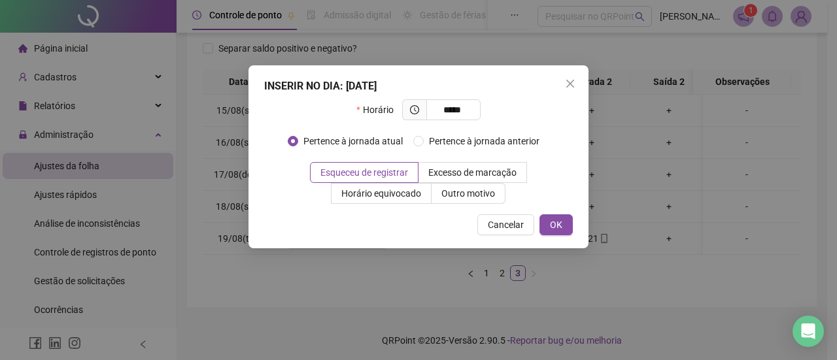
type input "*****"
click at [566, 214] on button "OK" at bounding box center [555, 224] width 33 height 21
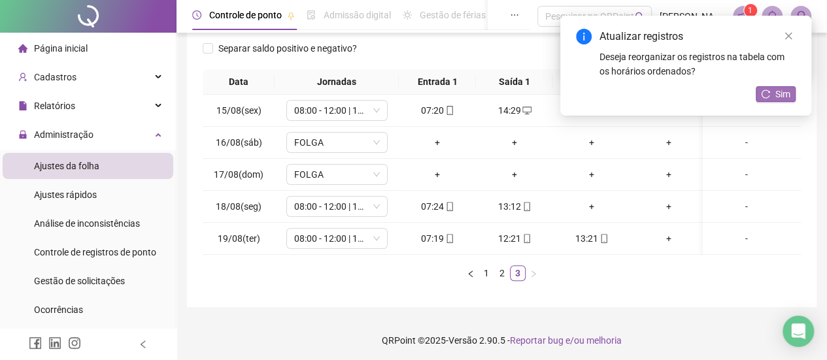
click at [770, 95] on icon "reload" at bounding box center [765, 94] width 9 height 9
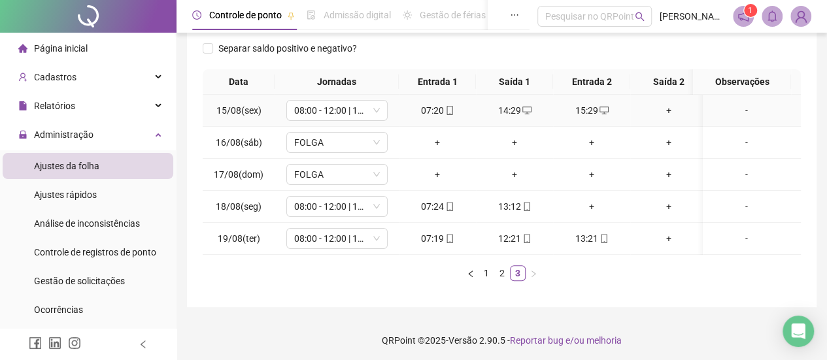
click at [674, 112] on div "+" at bounding box center [669, 110] width 67 height 14
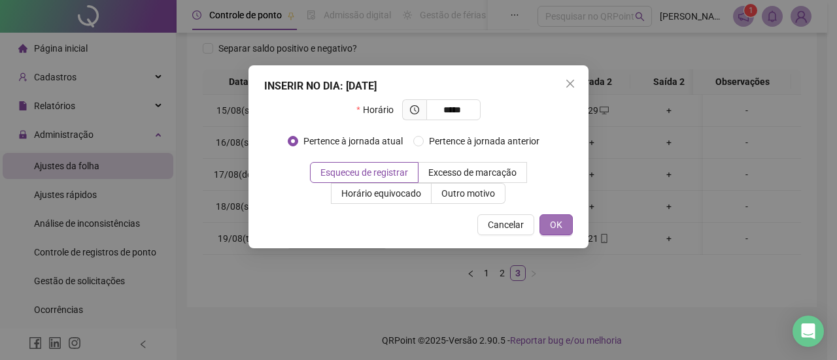
type input "*****"
click at [550, 230] on span "OK" at bounding box center [556, 225] width 12 height 14
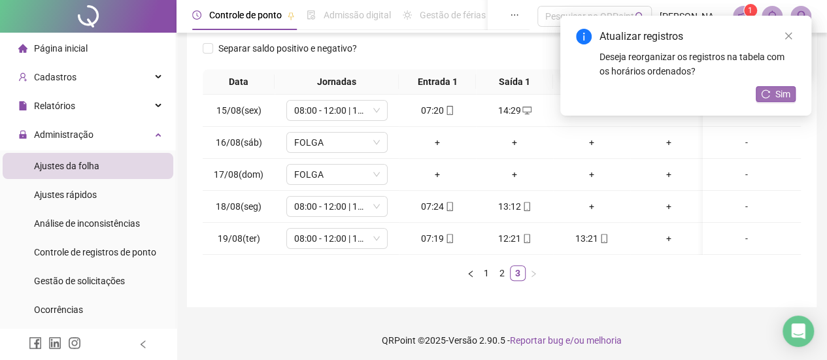
click at [785, 92] on span "Sim" at bounding box center [783, 94] width 15 height 14
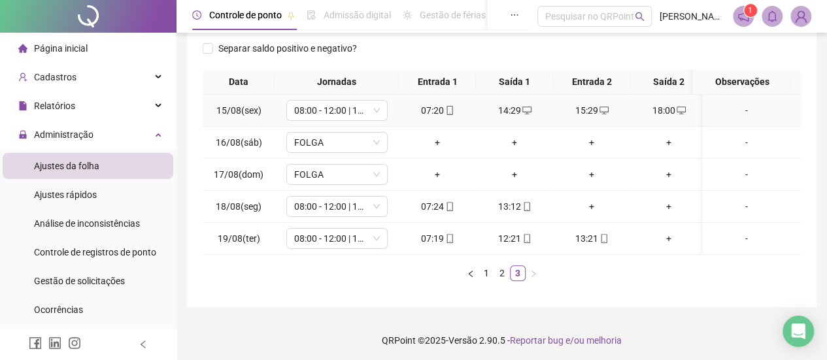
click at [679, 111] on icon "desktop" at bounding box center [681, 110] width 9 height 9
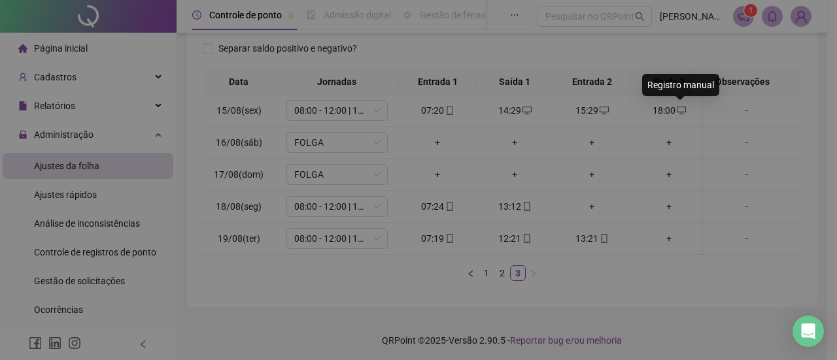
type input "**********"
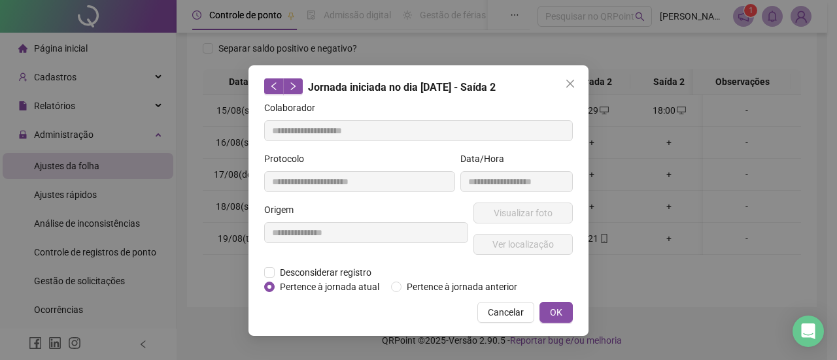
click at [679, 111] on div "**********" at bounding box center [418, 180] width 837 height 360
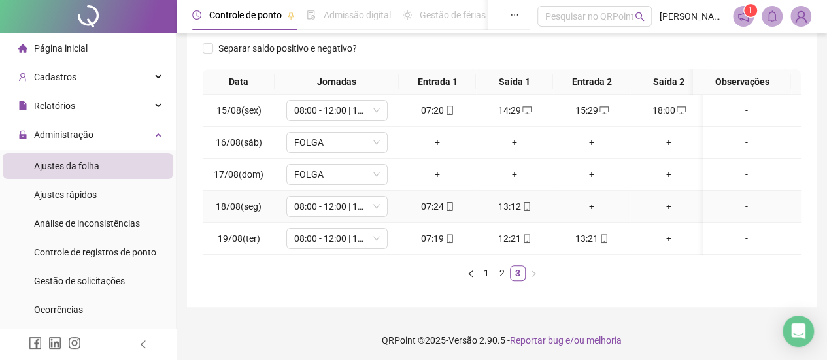
click at [589, 208] on div "+" at bounding box center [591, 206] width 67 height 14
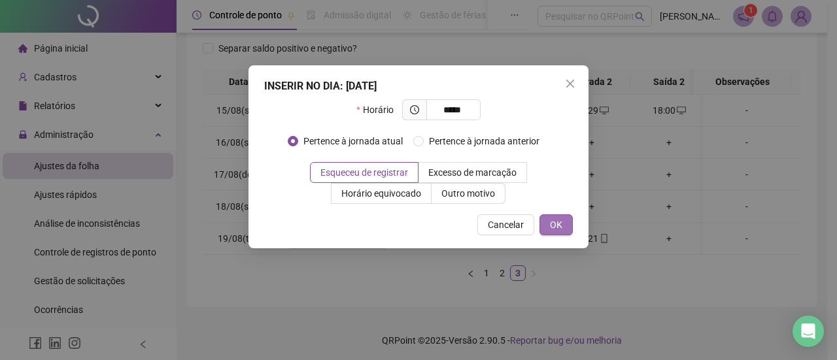
type input "*****"
click at [558, 218] on span "OK" at bounding box center [556, 225] width 12 height 14
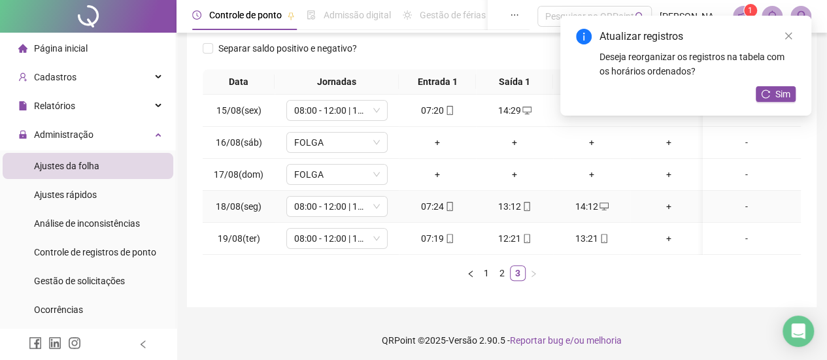
click at [675, 205] on div "+" at bounding box center [669, 206] width 67 height 14
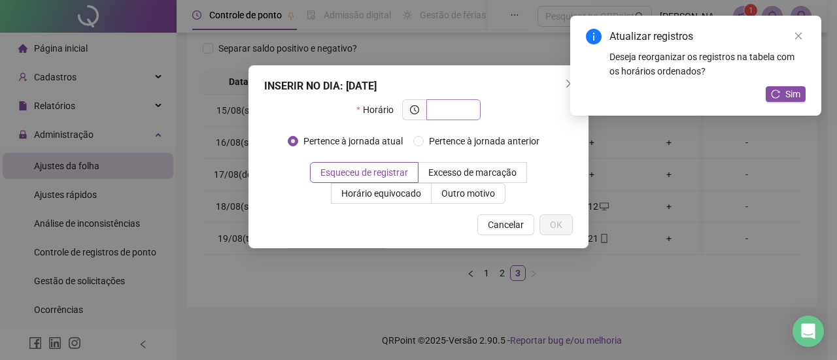
click at [471, 116] on span at bounding box center [453, 109] width 54 height 21
type input "*****"
click at [561, 227] on span "OK" at bounding box center [556, 225] width 12 height 14
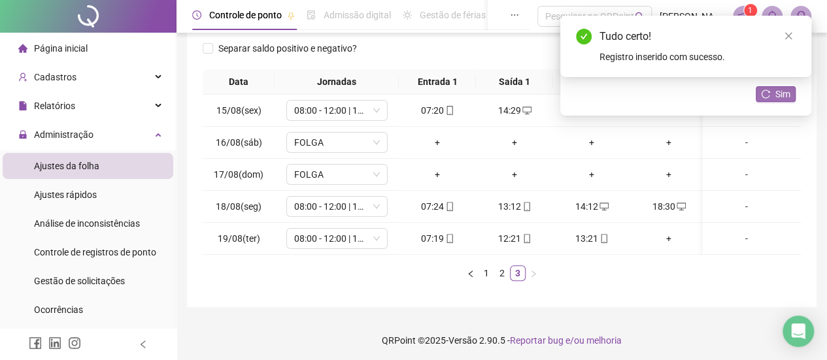
click at [766, 97] on icon "reload" at bounding box center [765, 94] width 9 height 9
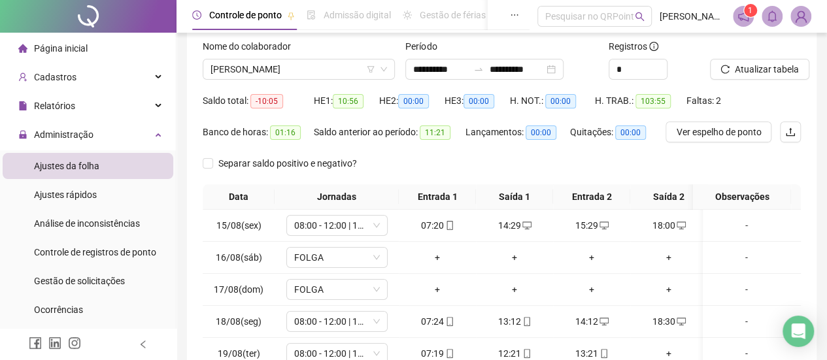
scroll to position [65, 0]
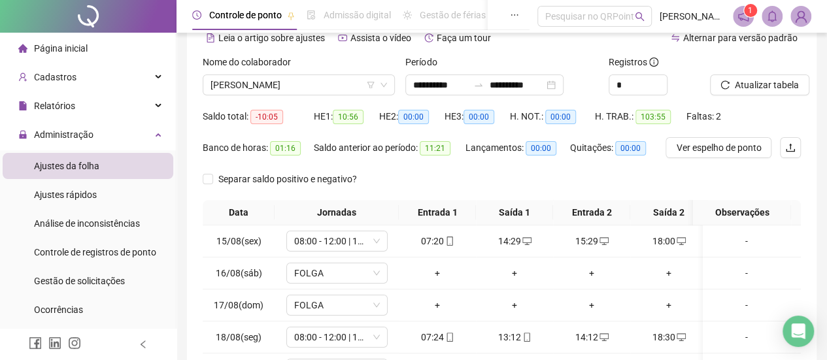
click at [386, 171] on div "Separar saldo positivo e negativo?" at bounding box center [502, 184] width 598 height 31
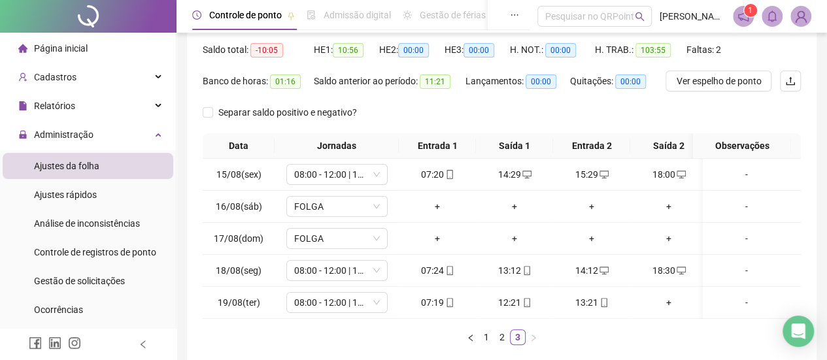
scroll to position [208, 0]
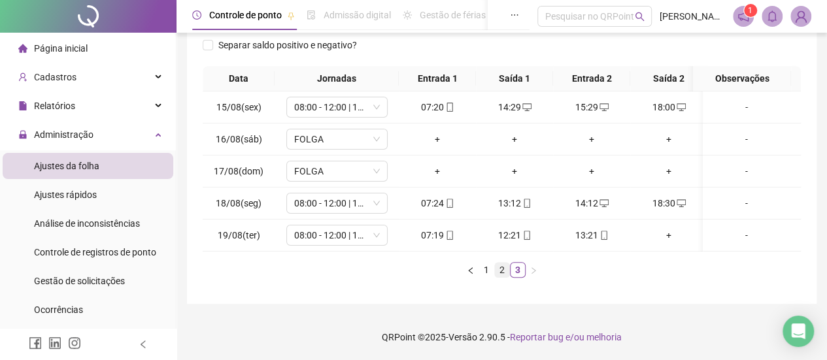
click at [500, 270] on link "2" at bounding box center [502, 270] width 14 height 14
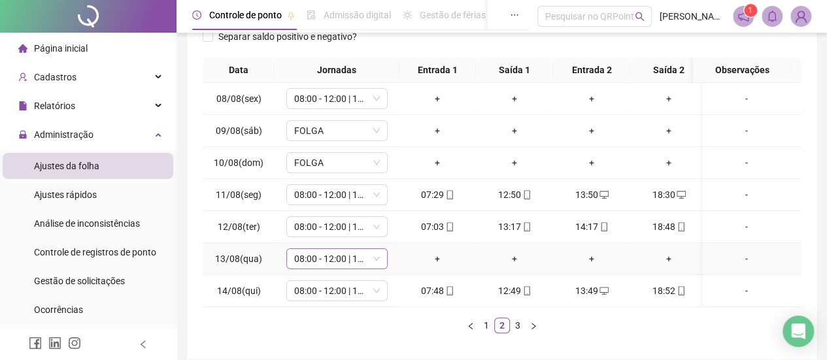
click at [362, 265] on span "08:00 - 12:00 | 13:00 - 18:00" at bounding box center [337, 259] width 86 height 20
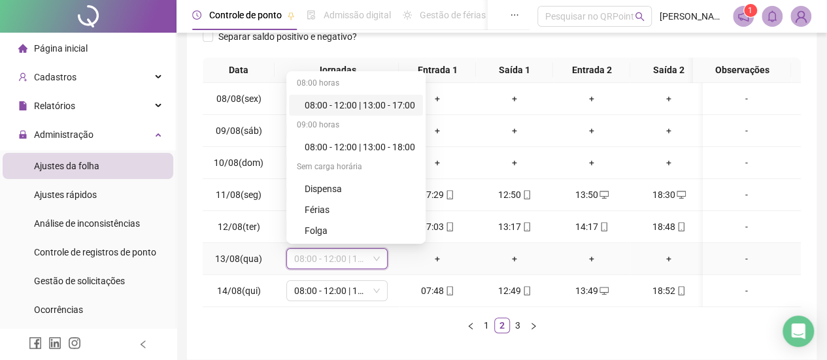
click at [405, 263] on div "+" at bounding box center [437, 259] width 67 height 14
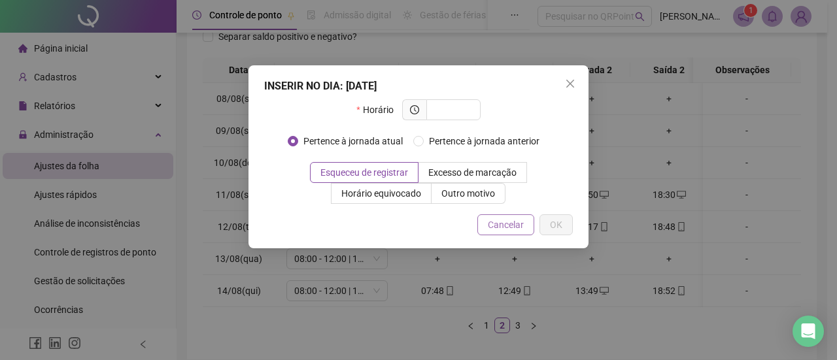
click at [483, 227] on button "Cancelar" at bounding box center [505, 224] width 57 height 21
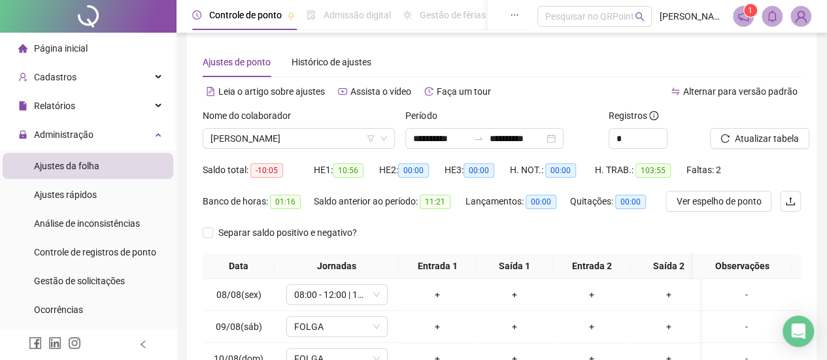
scroll to position [0, 0]
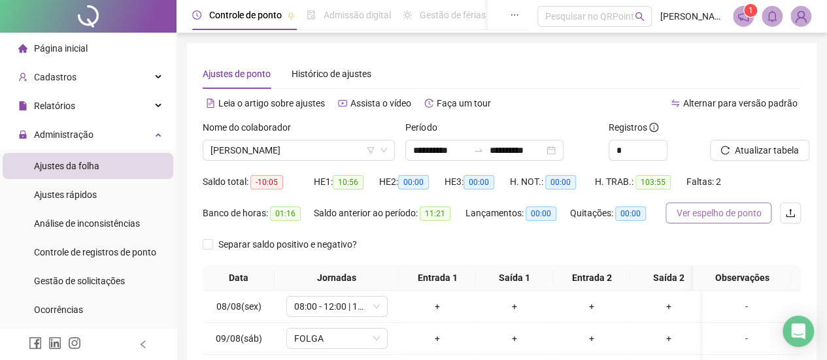
click at [709, 214] on span "Ver espelho de ponto" at bounding box center [718, 213] width 85 height 14
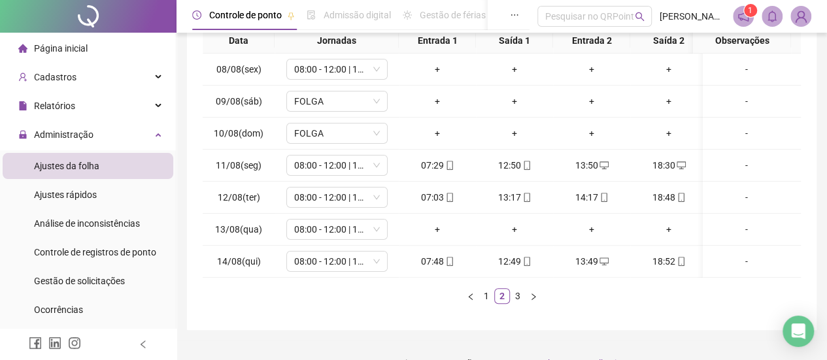
scroll to position [262, 0]
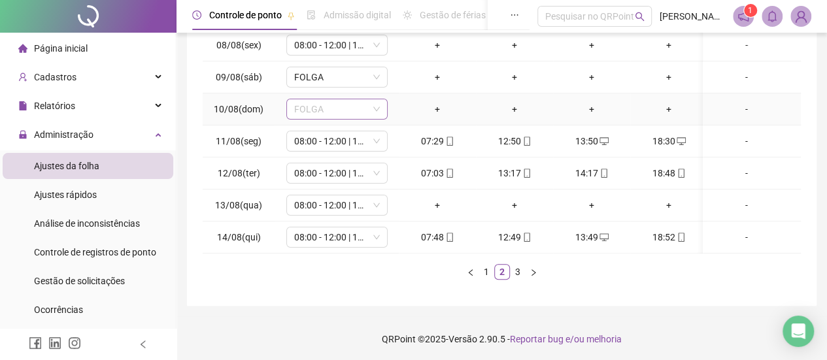
click at [348, 111] on span "FOLGA" at bounding box center [337, 109] width 86 height 20
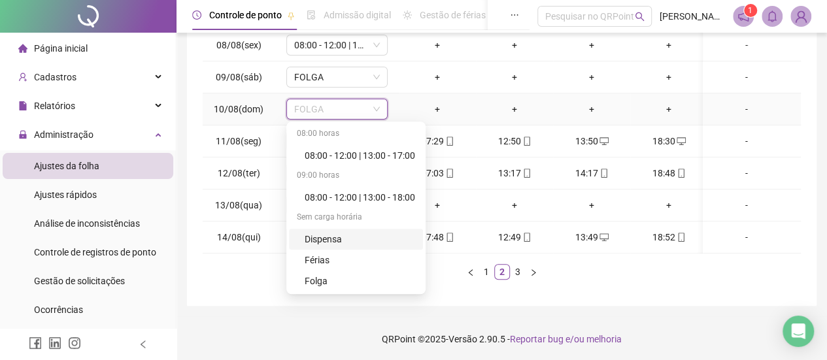
scroll to position [42, 0]
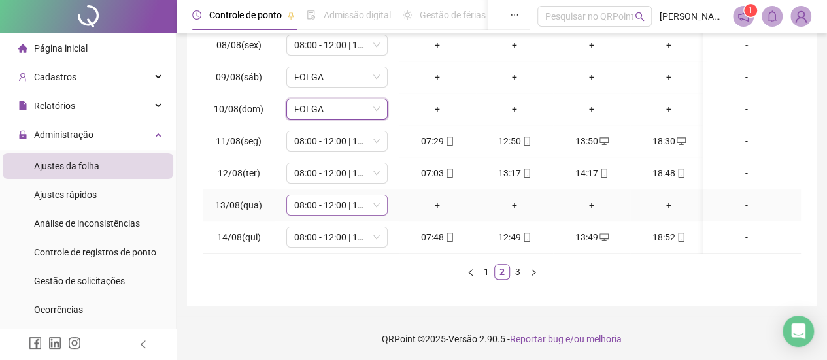
click at [377, 202] on icon "down" at bounding box center [377, 205] width 8 height 8
click at [375, 201] on icon "down" at bounding box center [377, 205] width 8 height 8
click at [376, 205] on icon "down" at bounding box center [377, 205] width 8 height 8
click at [349, 211] on span "08:00 - 12:00 | 13:00 - 18:00" at bounding box center [337, 206] width 86 height 20
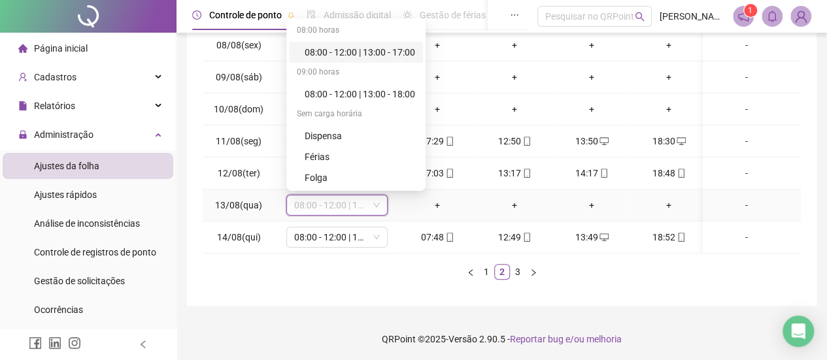
click at [333, 207] on span "08:00 - 12:00 | 13:00 - 18:00" at bounding box center [337, 206] width 86 height 20
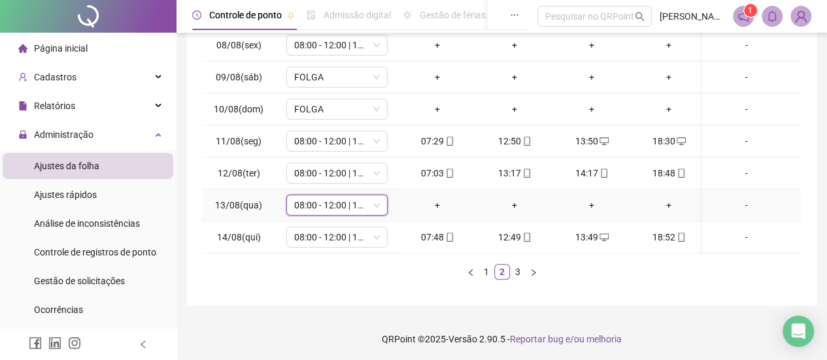
click at [332, 207] on span "08:00 - 12:00 | 13:00 - 18:00" at bounding box center [337, 206] width 86 height 20
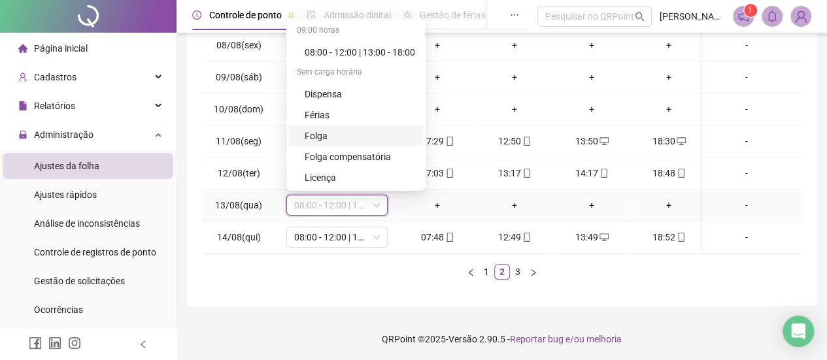
click at [337, 134] on div "Folga" at bounding box center [360, 136] width 111 height 14
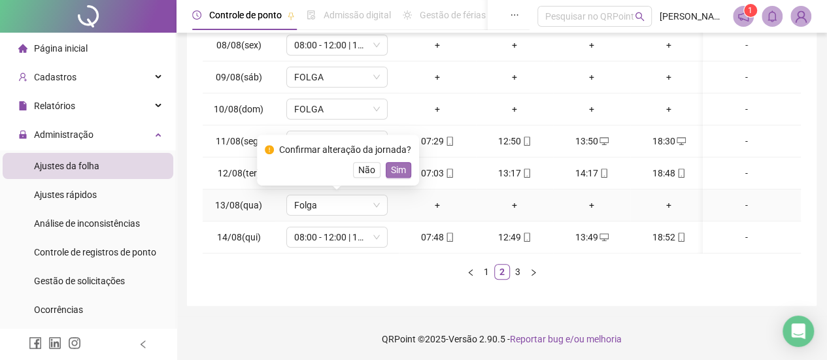
click at [393, 173] on span "Sim" at bounding box center [398, 170] width 15 height 14
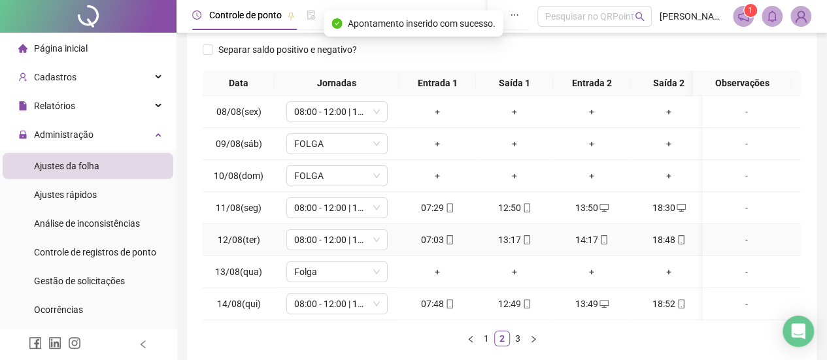
scroll to position [131, 0]
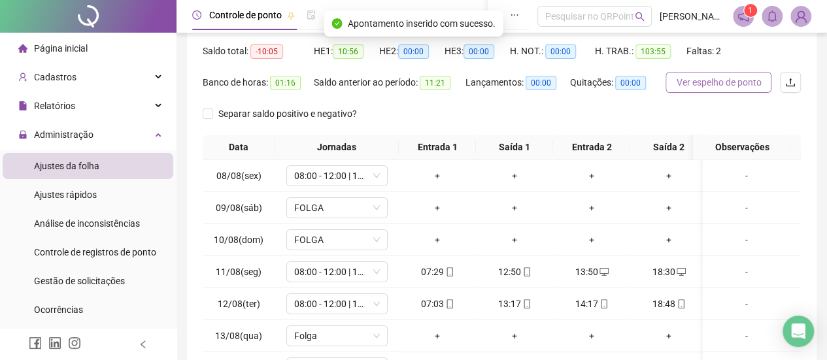
click at [715, 86] on span "Ver espelho de ponto" at bounding box center [718, 82] width 85 height 14
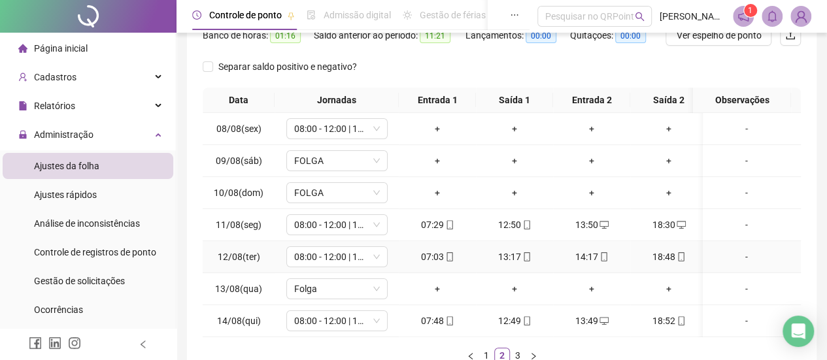
scroll to position [262, 0]
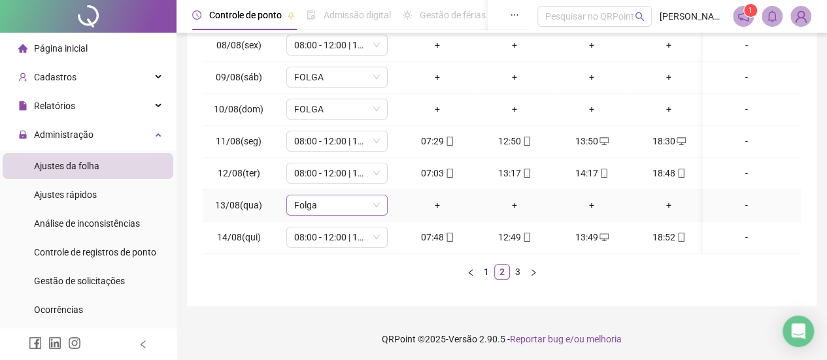
click at [374, 213] on span "Folga" at bounding box center [337, 206] width 86 height 20
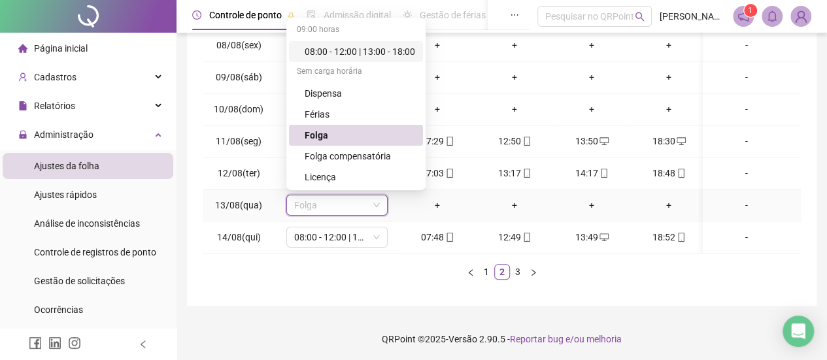
click at [356, 57] on div "08:00 - 12:00 | 13:00 - 18:00" at bounding box center [360, 51] width 111 height 14
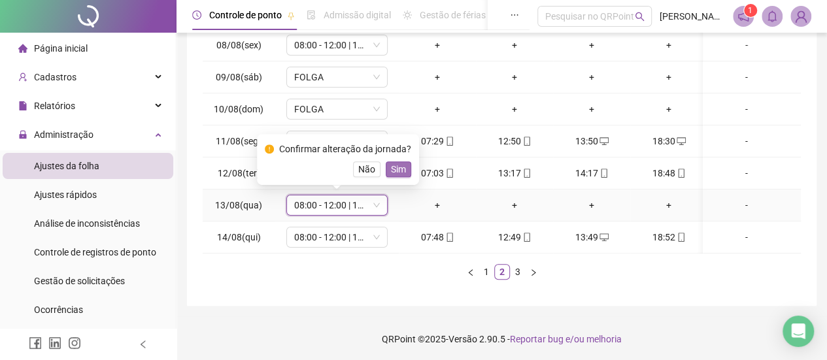
click at [391, 168] on span "Sim" at bounding box center [398, 169] width 15 height 14
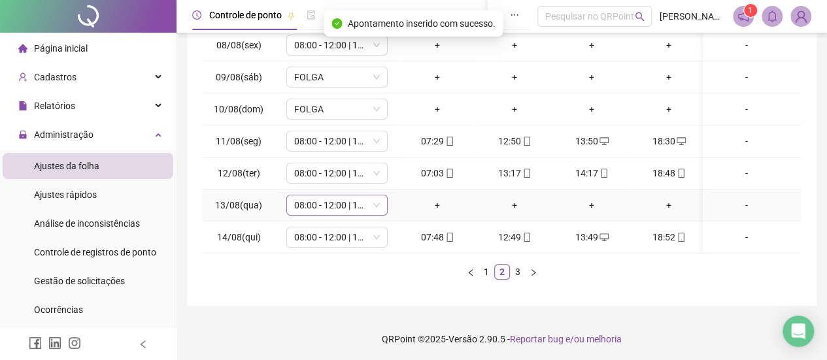
click at [381, 209] on div "08:00 - 12:00 | 13:00 - 18:00" at bounding box center [336, 205] width 101 height 21
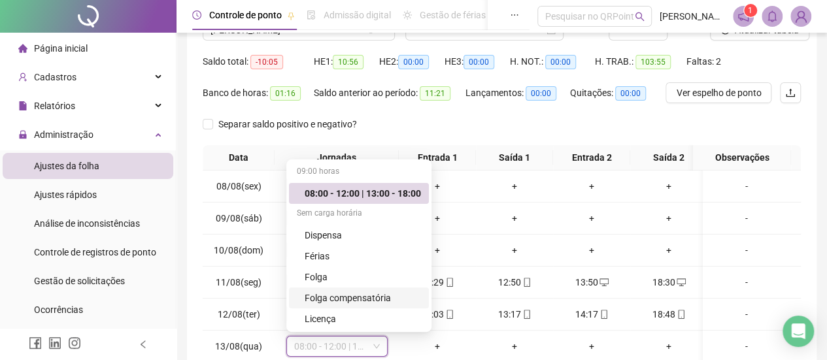
scroll to position [10, 0]
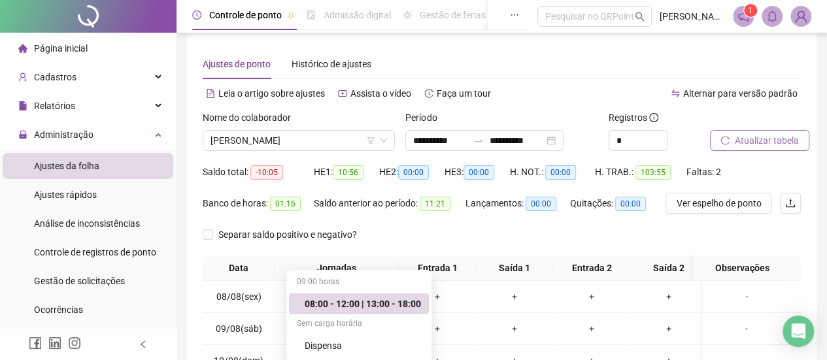
click at [757, 144] on span "Atualizar tabela" at bounding box center [767, 140] width 64 height 14
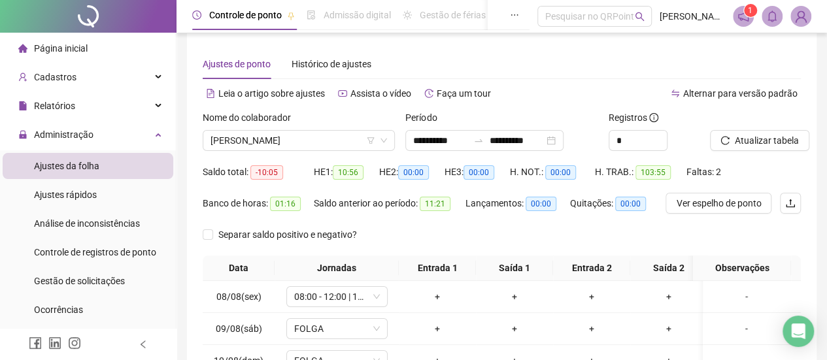
click at [725, 192] on div "Faltas: 2" at bounding box center [712, 177] width 50 height 31
click at [728, 196] on span "Ver espelho de ponto" at bounding box center [718, 203] width 85 height 14
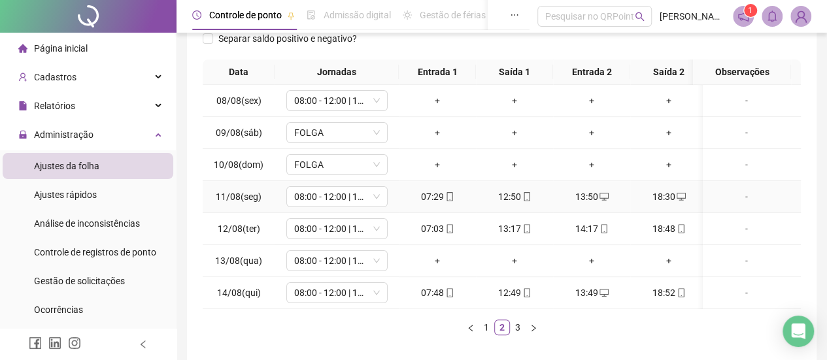
scroll to position [0, 0]
click at [364, 257] on span "08:00 - 12:00 | 13:00 - 18:00" at bounding box center [337, 261] width 86 height 20
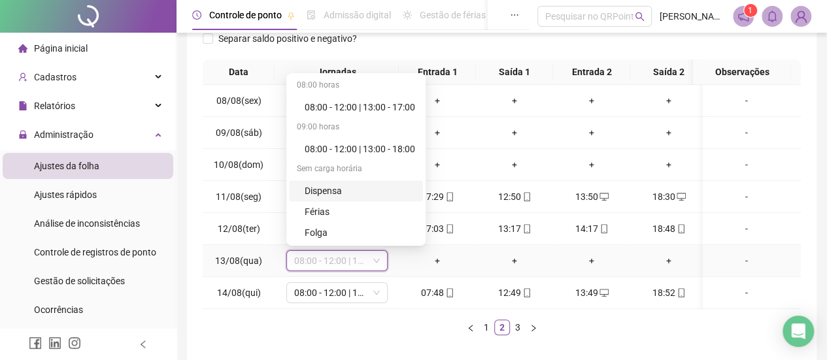
scroll to position [42, 0]
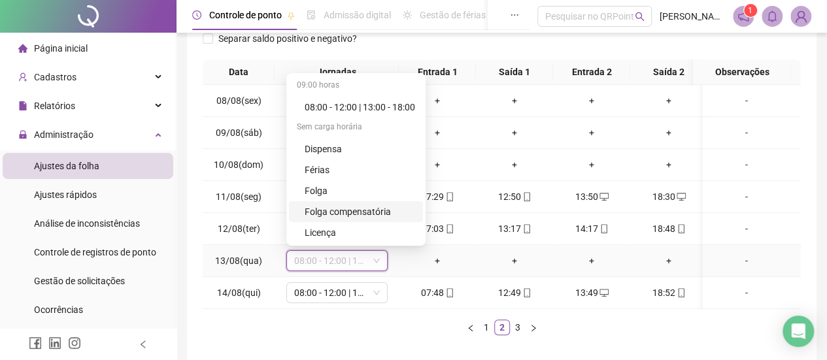
click at [352, 213] on div "Folga compensatória" at bounding box center [360, 212] width 111 height 14
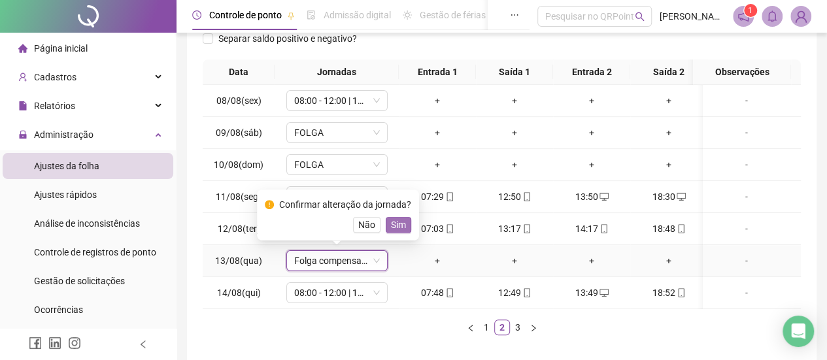
click at [399, 230] on span "Sim" at bounding box center [398, 225] width 15 height 14
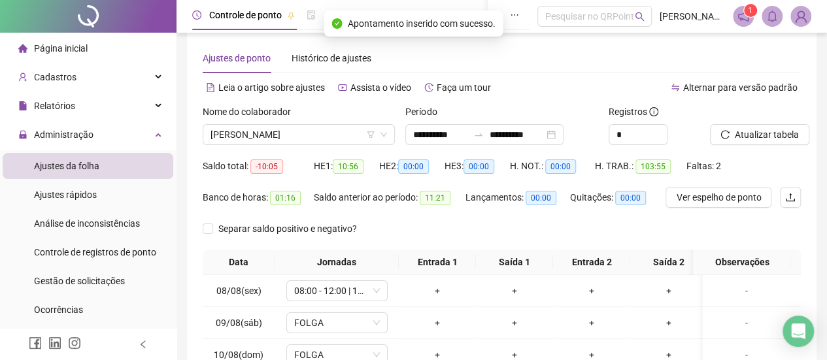
scroll to position [10, 0]
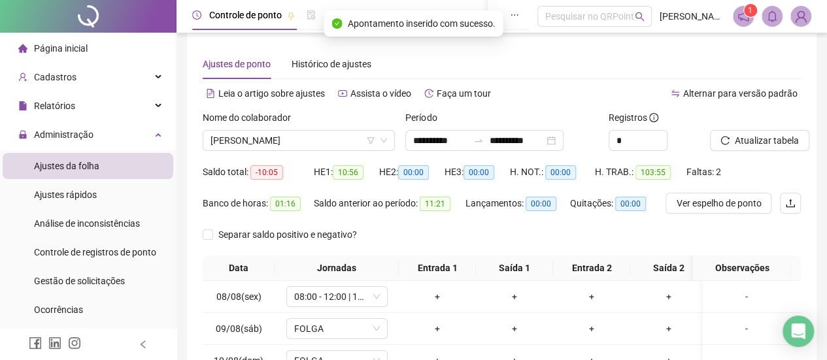
click at [744, 129] on div at bounding box center [739, 121] width 58 height 20
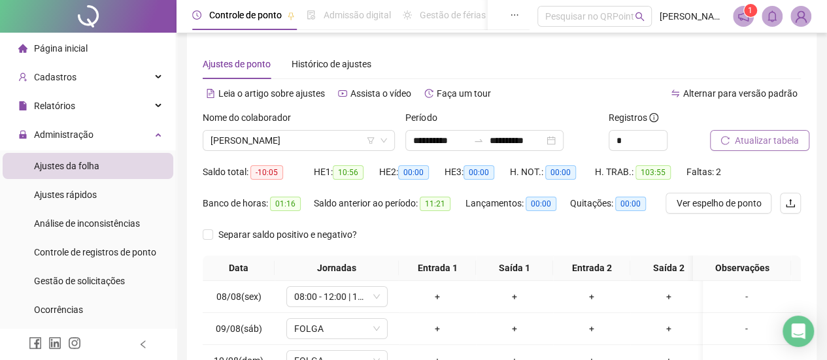
click at [745, 143] on span "Atualizar tabela" at bounding box center [767, 140] width 64 height 14
click at [736, 203] on span "Ver espelho de ponto" at bounding box center [718, 203] width 85 height 14
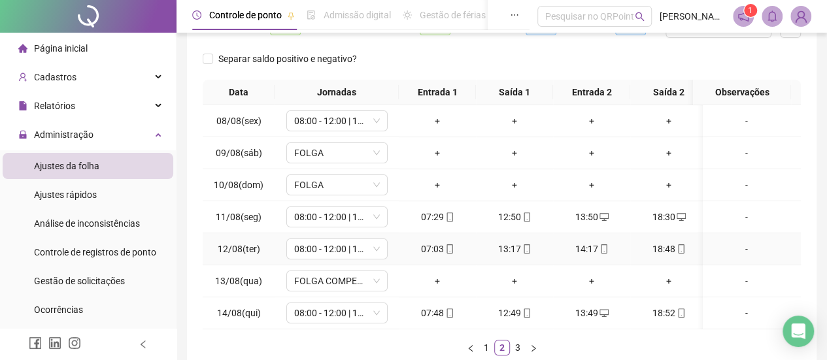
scroll to position [206, 0]
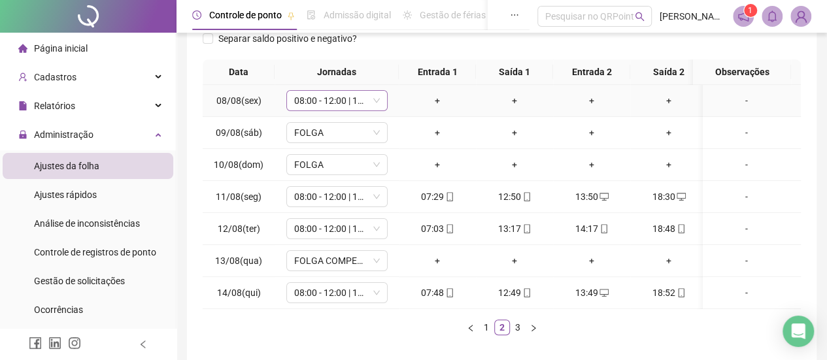
click at [378, 102] on icon "down" at bounding box center [377, 101] width 8 height 8
click at [375, 94] on span "08:00 - 12:00 | 13:00 - 17:00" at bounding box center [337, 101] width 86 height 20
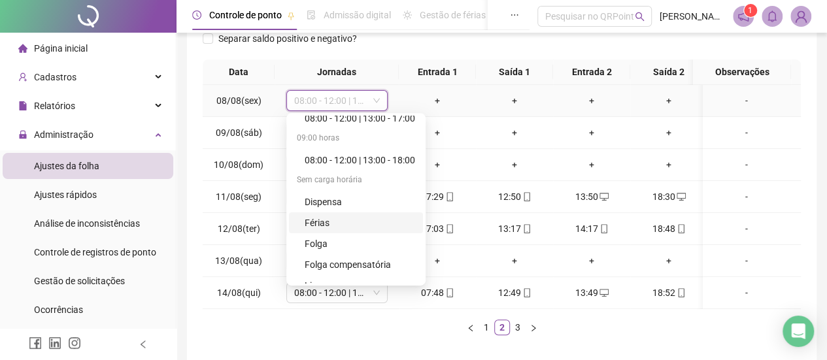
scroll to position [42, 0]
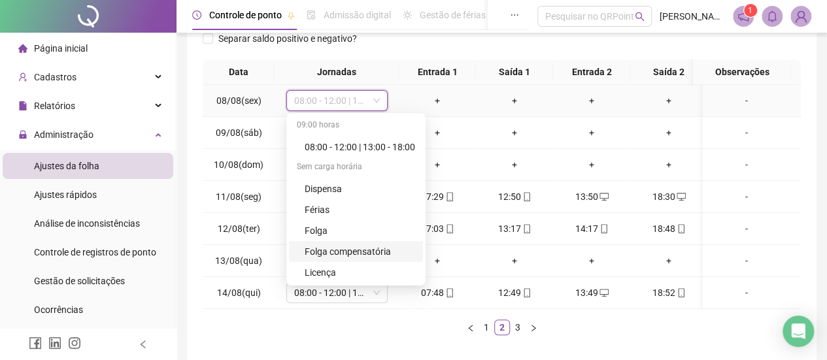
click at [347, 256] on div "Folga compensatória" at bounding box center [360, 252] width 111 height 14
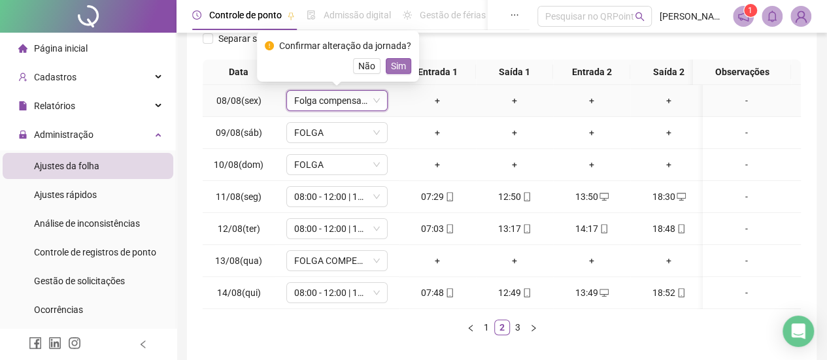
click at [400, 67] on span "Sim" at bounding box center [398, 66] width 15 height 14
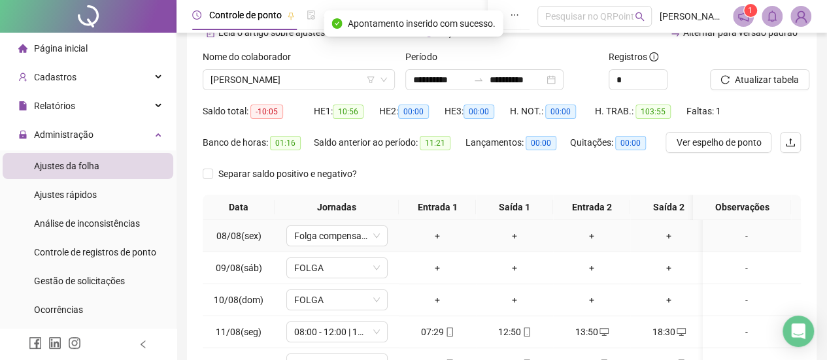
scroll to position [0, 0]
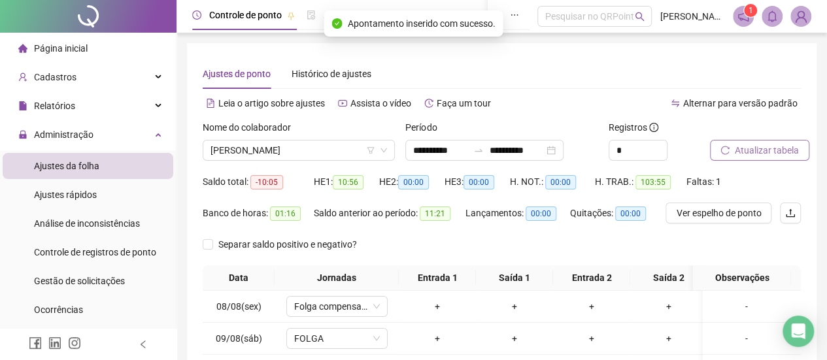
click at [731, 157] on button "Atualizar tabela" at bounding box center [759, 150] width 99 height 21
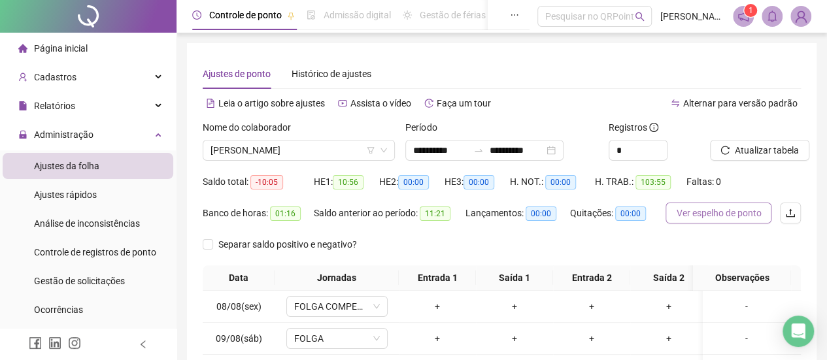
click at [697, 209] on span "Ver espelho de ponto" at bounding box center [718, 213] width 85 height 14
click at [475, 231] on div "Lançamentos: 00:00" at bounding box center [518, 218] width 105 height 31
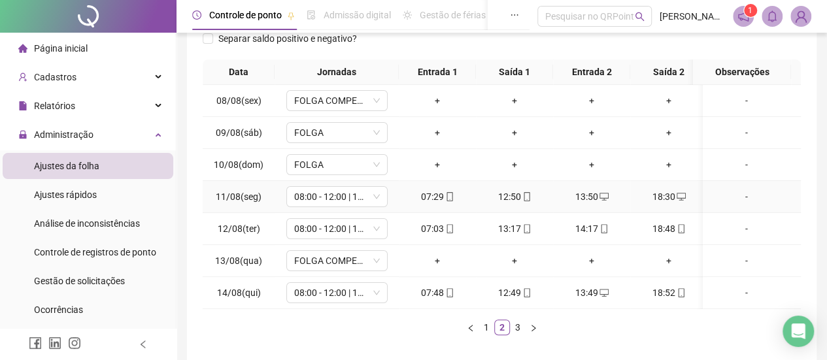
scroll to position [141, 0]
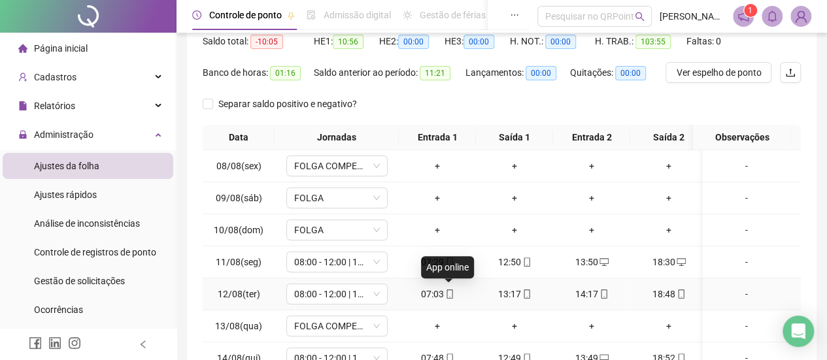
click at [447, 293] on icon "mobile" at bounding box center [449, 294] width 9 height 9
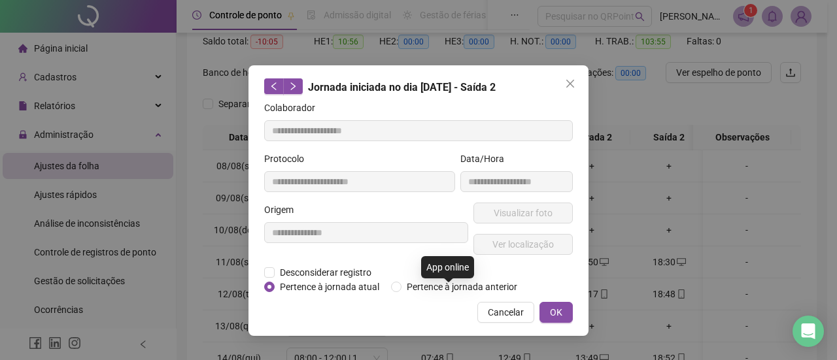
type input "**********"
click at [513, 215] on span "Visualizar foto" at bounding box center [523, 213] width 59 height 14
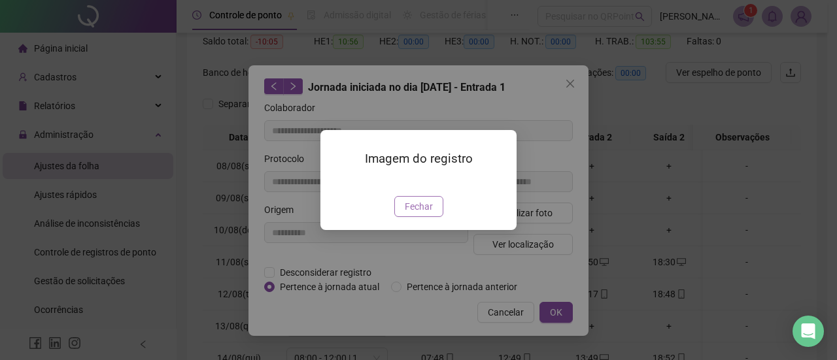
click at [429, 214] on span "Fechar" at bounding box center [419, 206] width 28 height 14
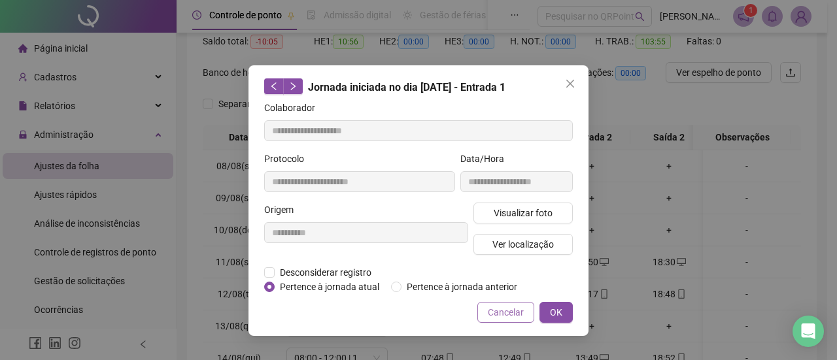
click at [498, 303] on button "Cancelar" at bounding box center [505, 312] width 57 height 21
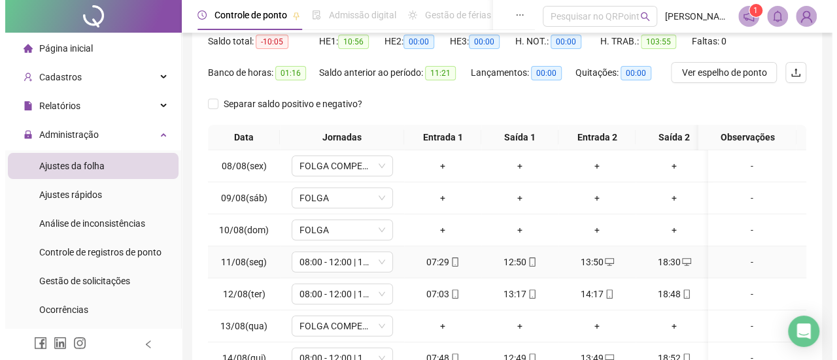
scroll to position [0, 0]
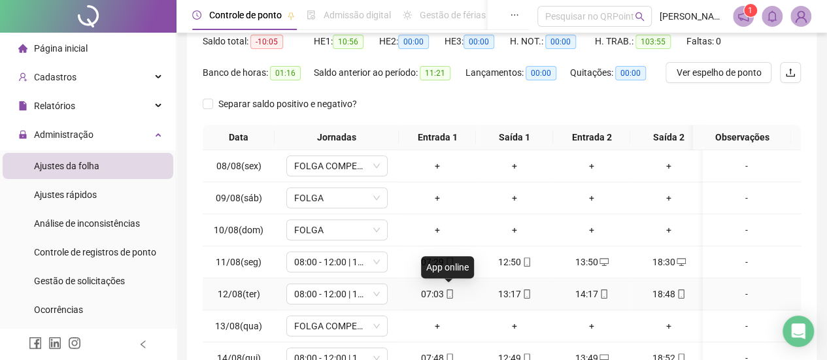
click at [451, 290] on icon "mobile" at bounding box center [449, 294] width 9 height 9
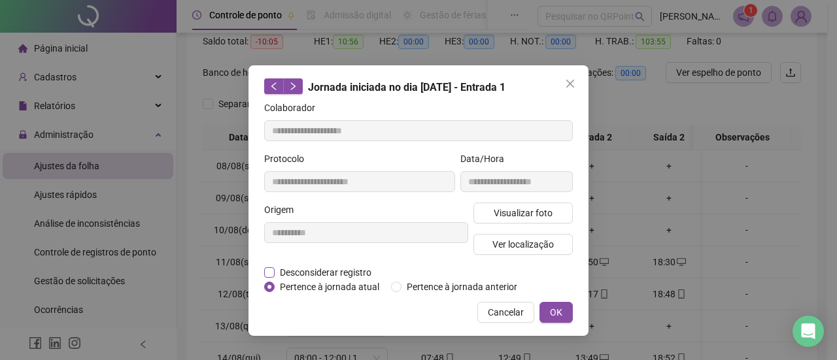
click at [333, 269] on span "Desconsiderar registro" at bounding box center [326, 272] width 102 height 14
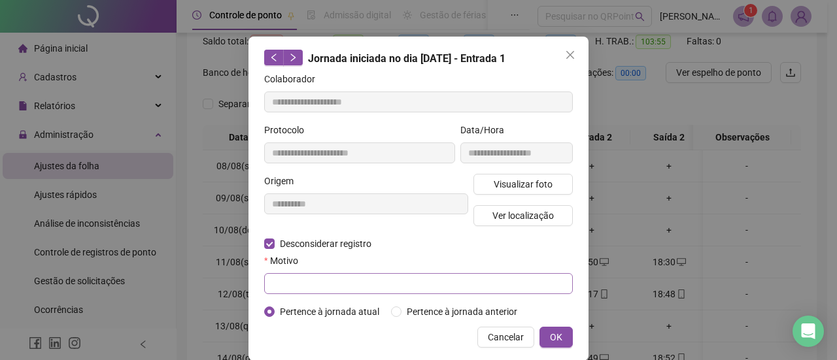
scroll to position [44, 0]
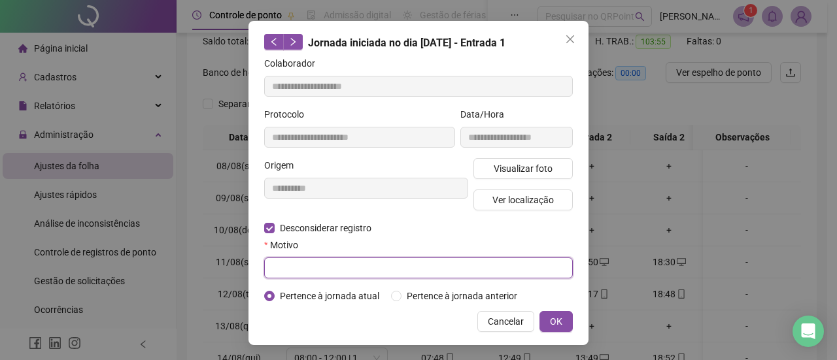
click at [419, 265] on input "text" at bounding box center [418, 268] width 309 height 21
click at [366, 275] on input "text" at bounding box center [418, 268] width 309 height 21
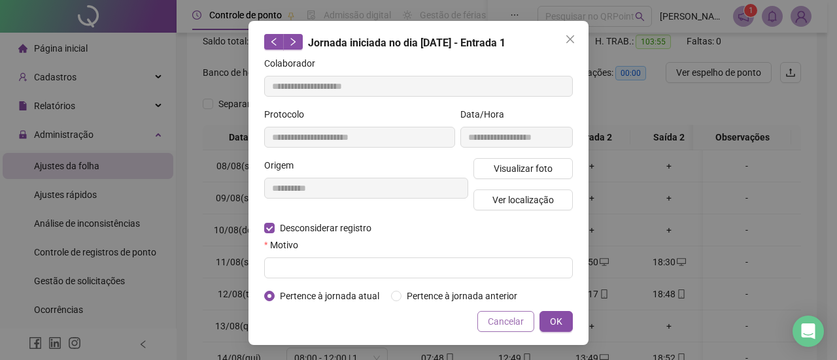
click at [510, 326] on span "Cancelar" at bounding box center [506, 322] width 36 height 14
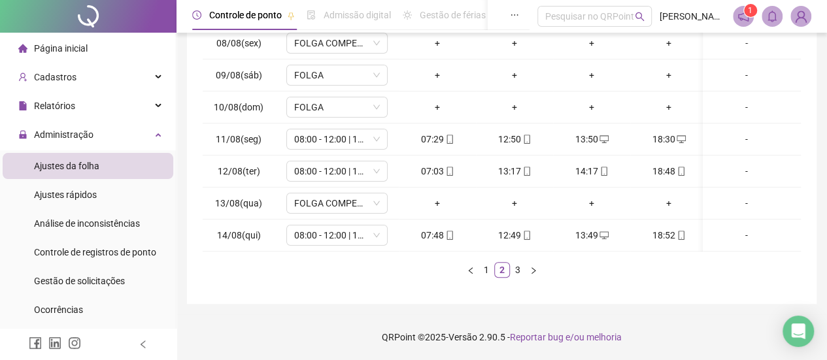
scroll to position [271, 0]
click at [114, 253] on span "Controle de registros de ponto" at bounding box center [95, 252] width 122 height 10
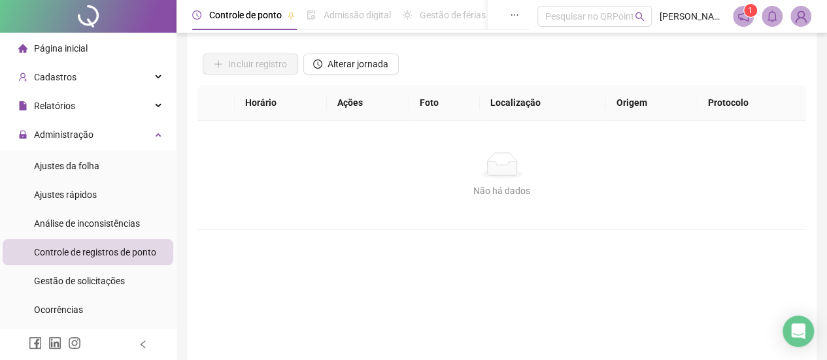
scroll to position [25, 0]
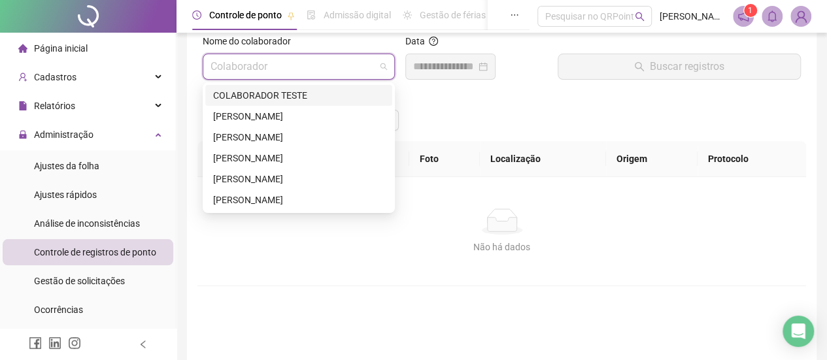
click at [289, 70] on input "search" at bounding box center [293, 66] width 165 height 25
click at [263, 201] on div "[PERSON_NAME]" at bounding box center [298, 200] width 171 height 14
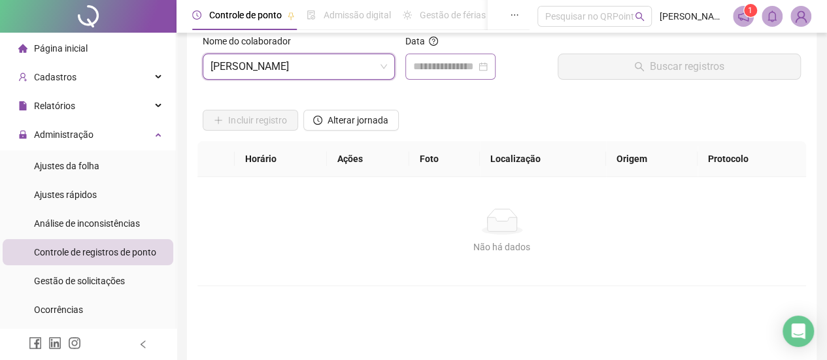
click at [487, 75] on div at bounding box center [450, 67] width 90 height 26
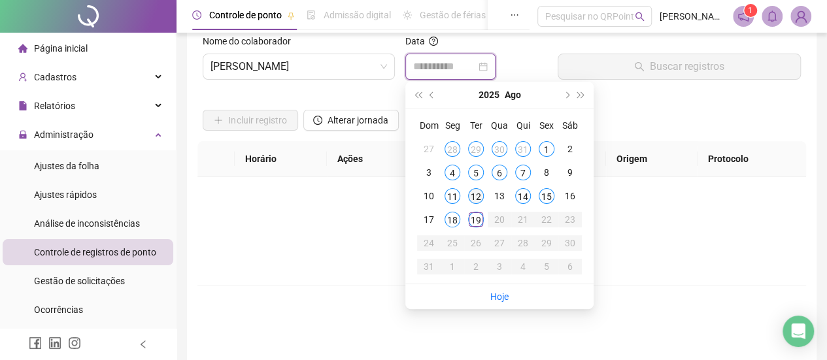
type input "**********"
click at [478, 197] on div "12" at bounding box center [476, 196] width 16 height 16
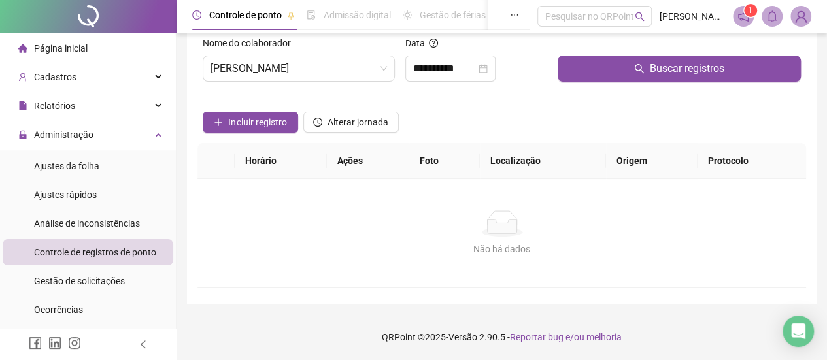
click at [594, 80] on div "Buscar registros" at bounding box center [680, 64] width 254 height 56
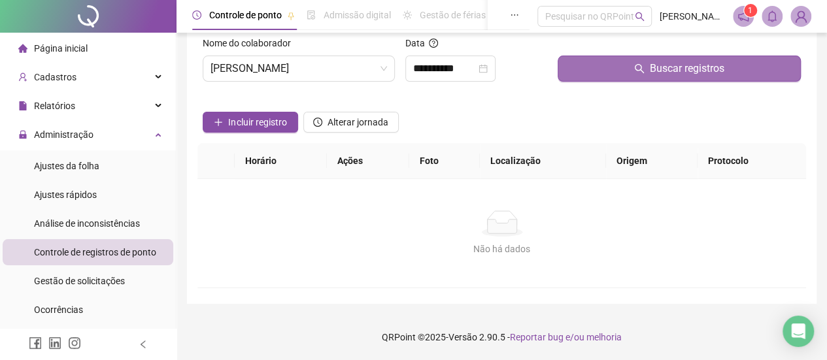
click at [594, 71] on button "Buscar registros" at bounding box center [679, 69] width 243 height 26
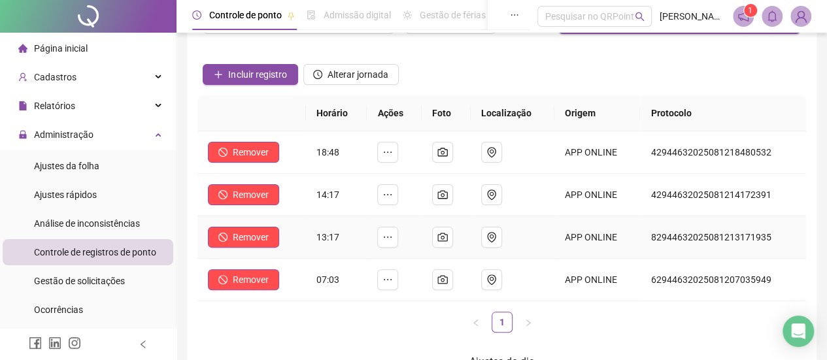
scroll to position [90, 0]
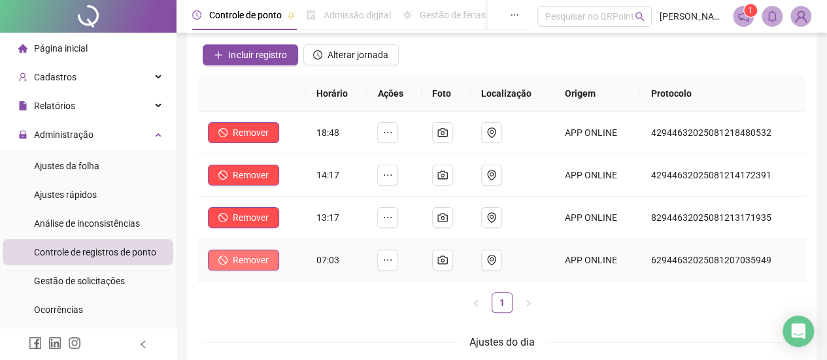
click at [224, 262] on icon "stop" at bounding box center [222, 260] width 9 height 9
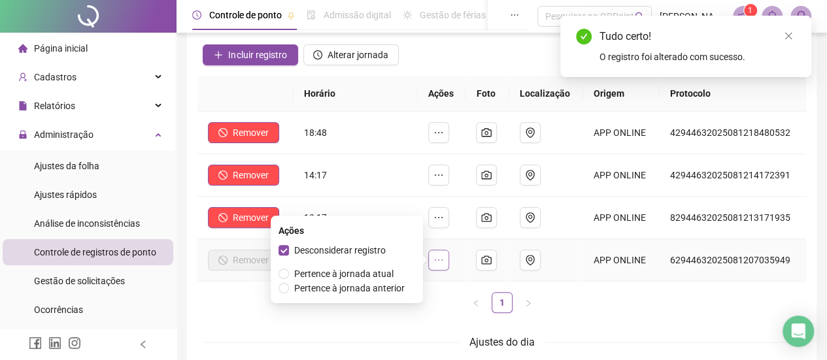
click at [444, 265] on button "button" at bounding box center [438, 260] width 21 height 21
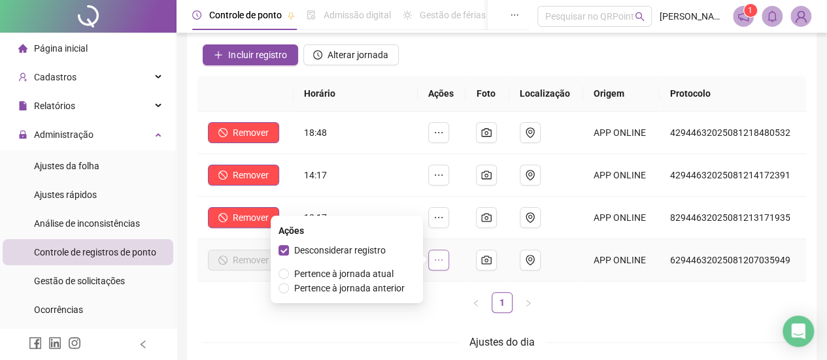
click at [444, 265] on button "button" at bounding box center [438, 260] width 21 height 21
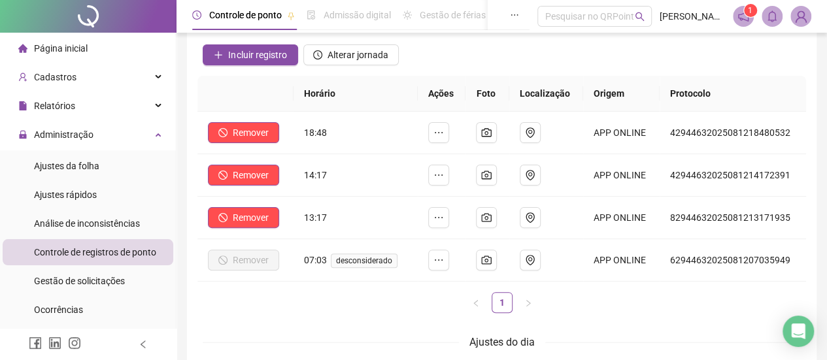
click at [454, 294] on ul "1" at bounding box center [501, 302] width 609 height 21
click at [72, 167] on span "Ajustes da folha" at bounding box center [66, 166] width 65 height 10
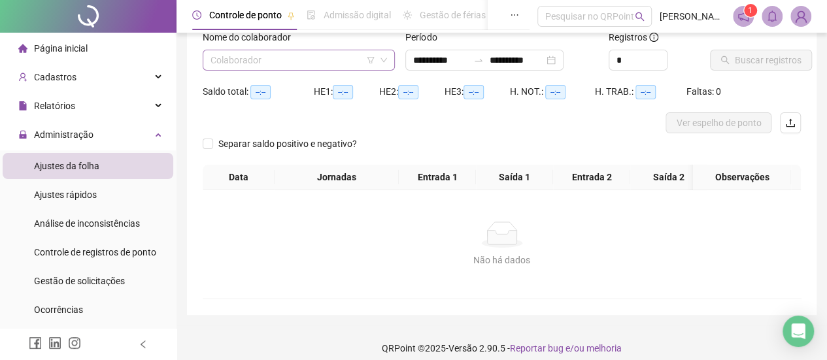
click at [273, 55] on input "search" at bounding box center [293, 60] width 165 height 20
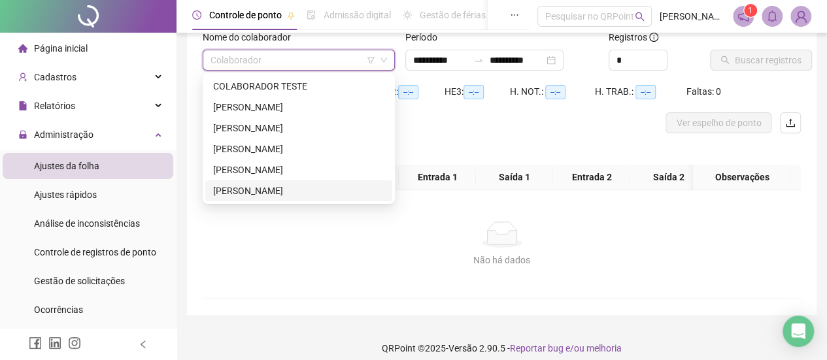
click at [267, 184] on div "[PERSON_NAME]" at bounding box center [298, 191] width 171 height 14
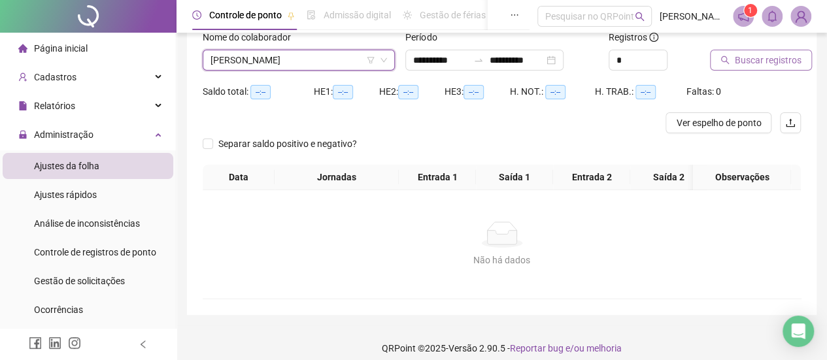
click at [726, 61] on icon "search" at bounding box center [725, 60] width 9 height 9
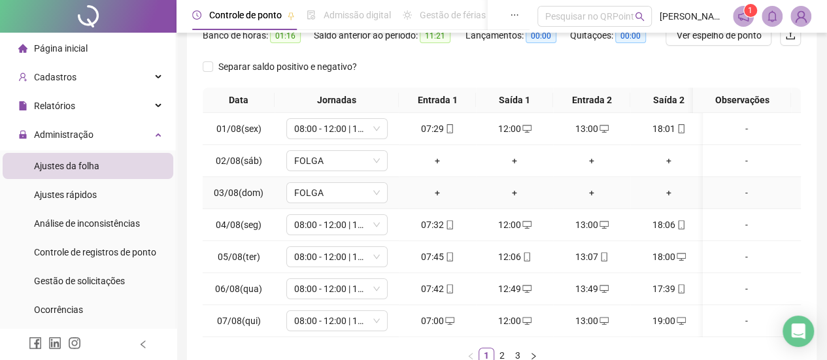
scroll to position [271, 0]
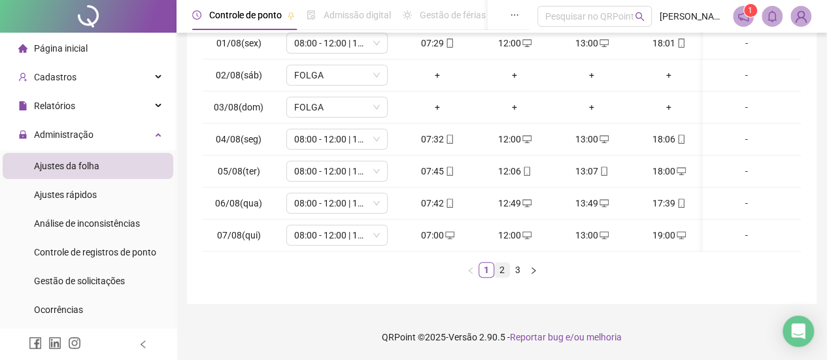
click at [496, 265] on link "2" at bounding box center [502, 270] width 14 height 14
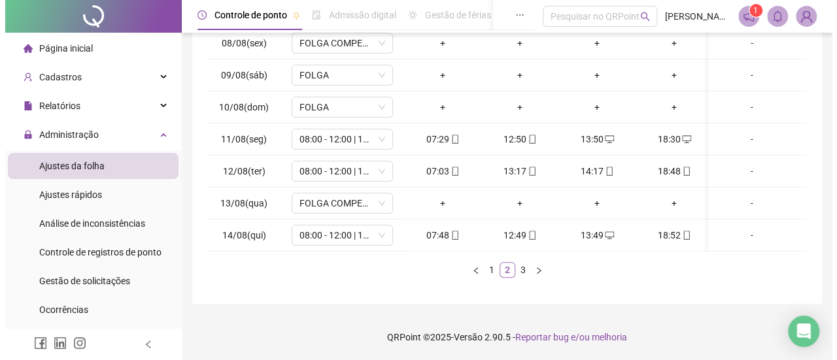
scroll to position [0, 0]
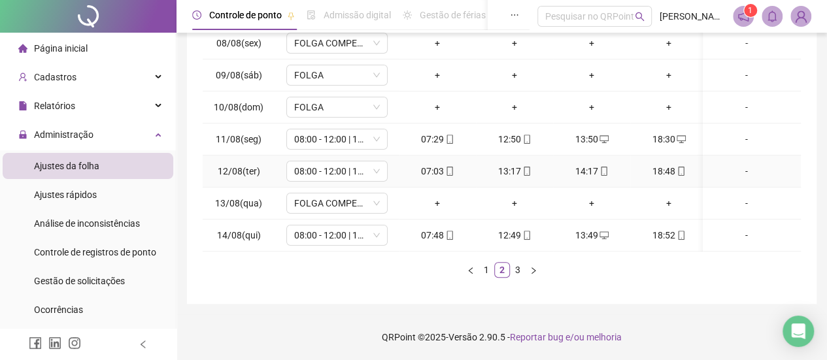
click at [447, 167] on icon "mobile" at bounding box center [449, 171] width 9 height 9
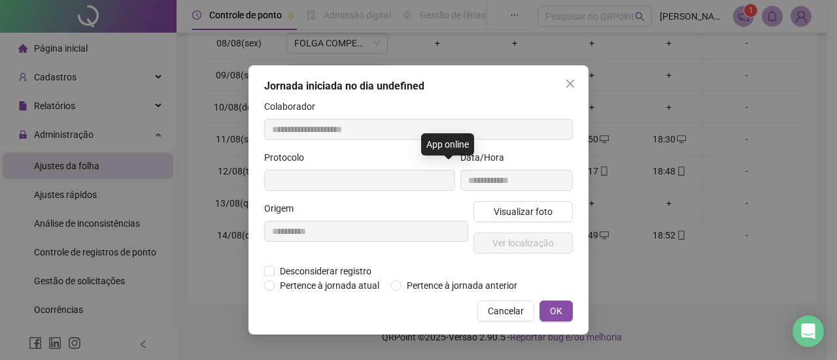
type input "**********"
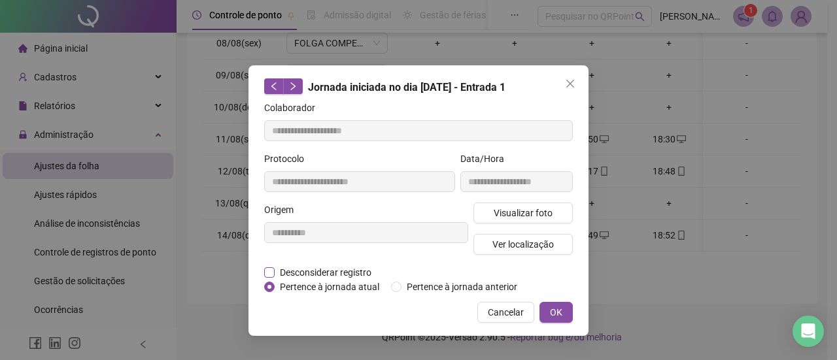
click at [343, 278] on span "Desconsiderar registro" at bounding box center [326, 272] width 102 height 14
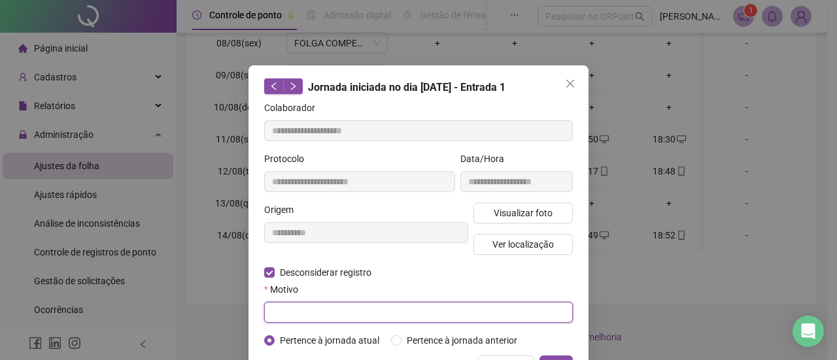
click at [308, 309] on input "text" at bounding box center [418, 312] width 309 height 21
type input "*"
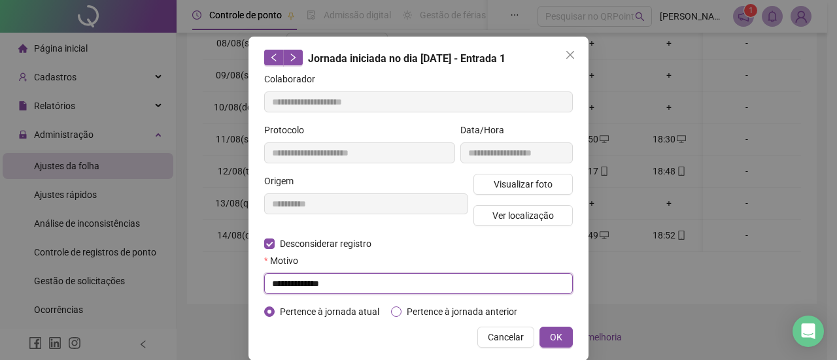
scroll to position [44, 0]
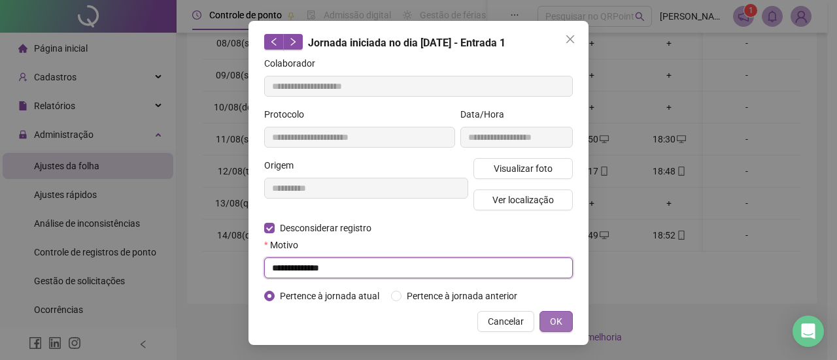
type input "**********"
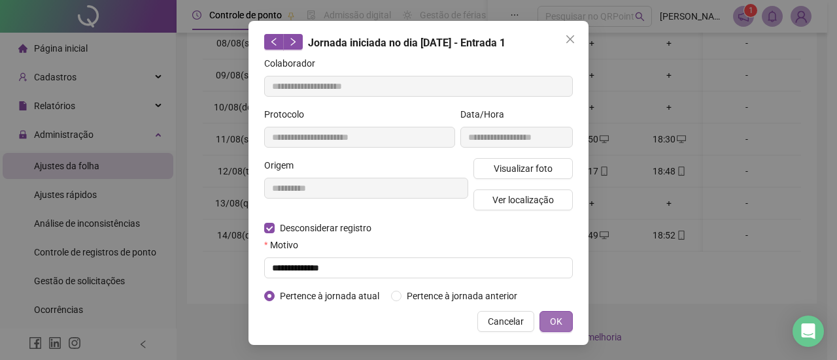
click at [551, 321] on span "OK" at bounding box center [556, 322] width 12 height 14
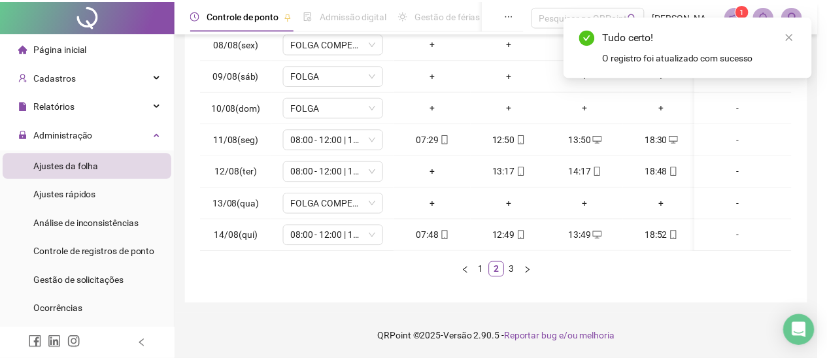
scroll to position [0, 0]
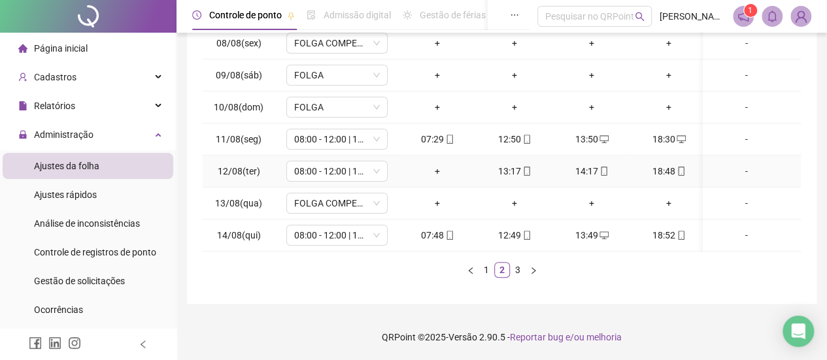
click at [445, 167] on div "+" at bounding box center [437, 171] width 67 height 14
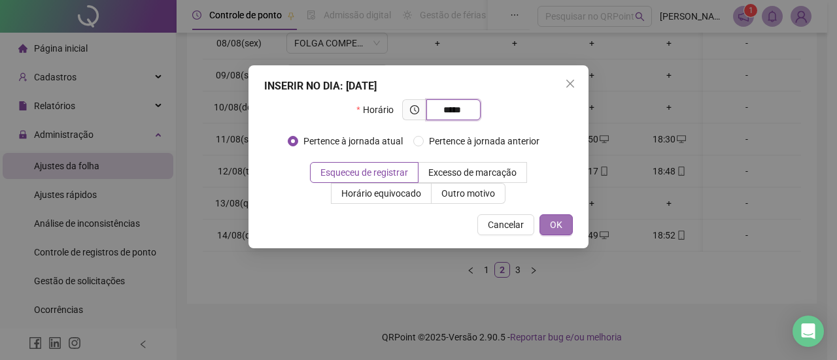
type input "*****"
click at [547, 231] on button "OK" at bounding box center [555, 224] width 33 height 21
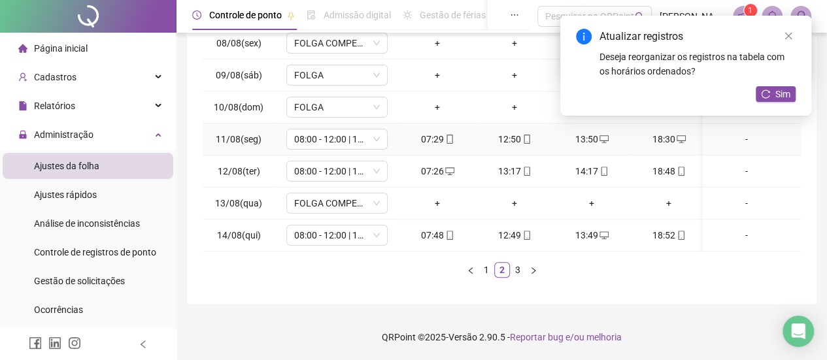
click at [438, 132] on div "07:29" at bounding box center [437, 139] width 67 height 14
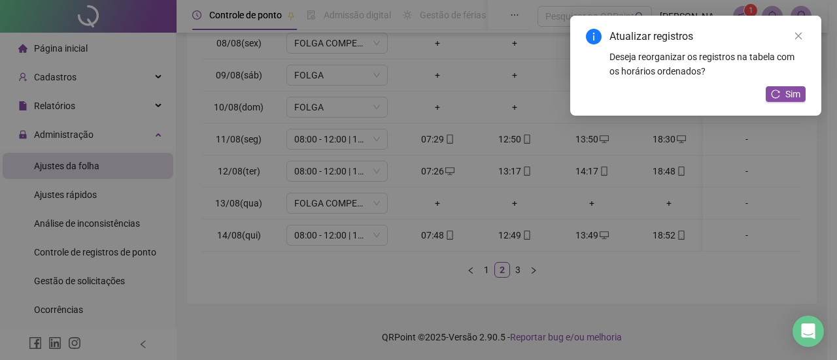
type input "**********"
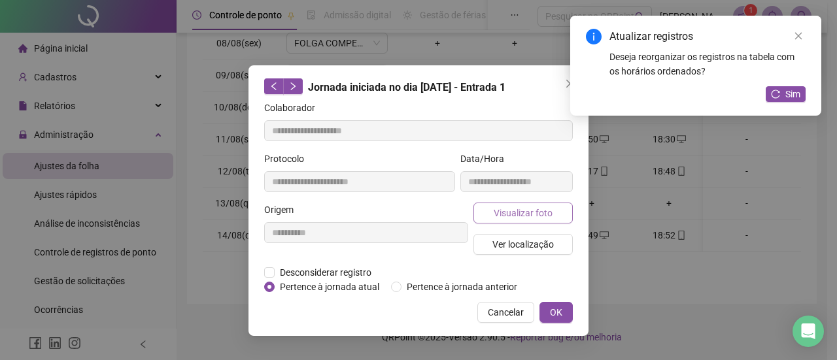
click at [513, 217] on span "Visualizar foto" at bounding box center [523, 213] width 59 height 14
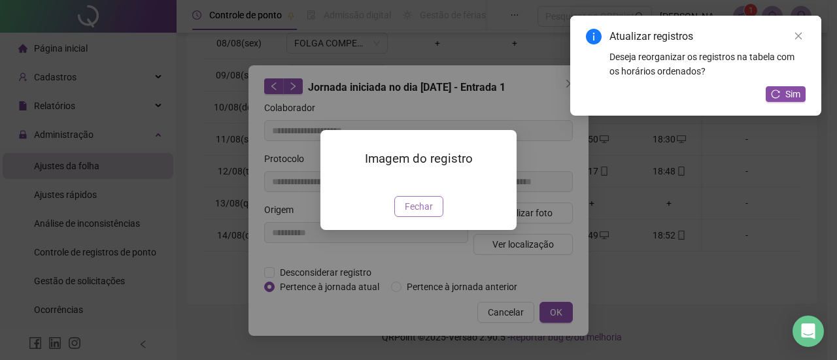
click at [436, 217] on button "Fechar" at bounding box center [418, 206] width 49 height 21
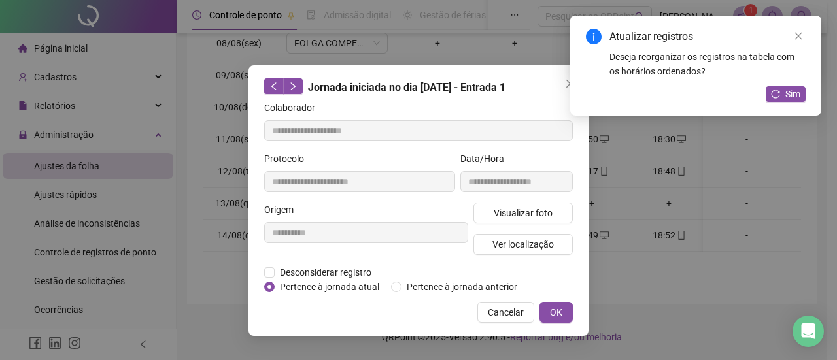
click at [501, 298] on div "**********" at bounding box center [418, 200] width 340 height 271
click at [501, 303] on button "Cancelar" at bounding box center [505, 312] width 57 height 21
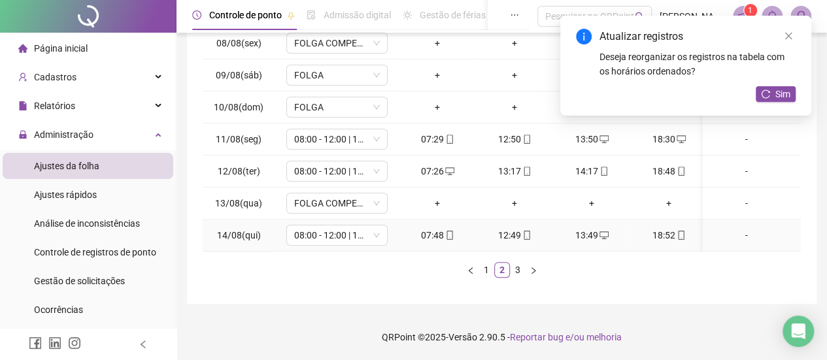
click at [454, 228] on div "07:48" at bounding box center [437, 235] width 67 height 14
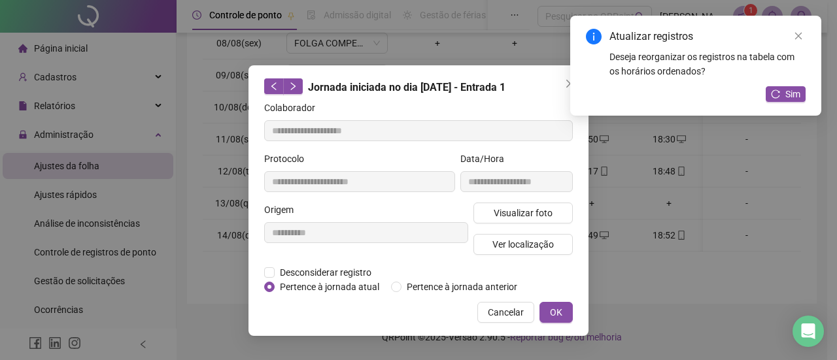
type input "**********"
click at [515, 215] on span "Visualizar foto" at bounding box center [523, 213] width 59 height 14
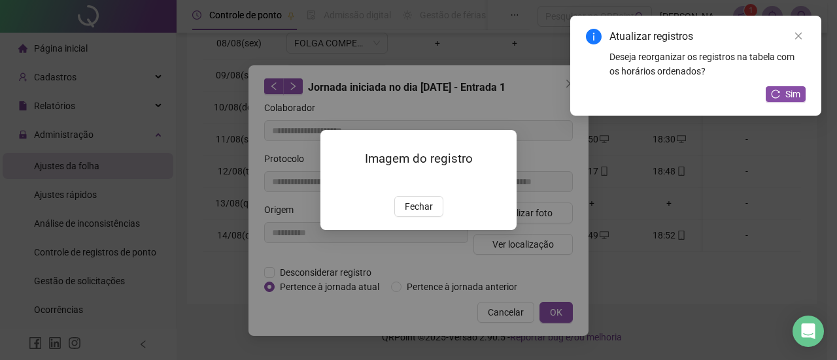
click at [443, 217] on div "Fechar" at bounding box center [418, 206] width 165 height 21
click at [441, 217] on button "Fechar" at bounding box center [418, 206] width 49 height 21
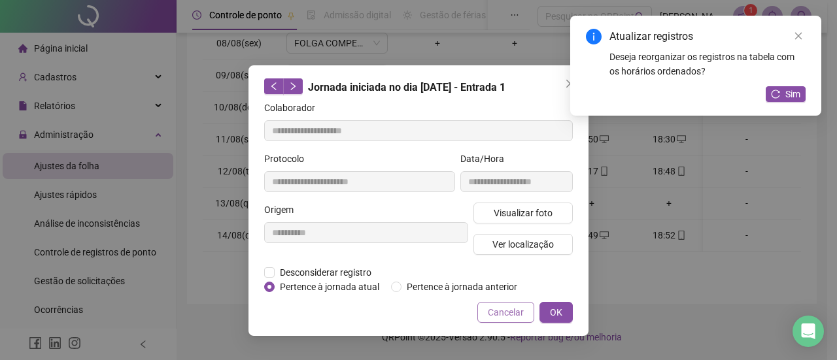
click at [489, 308] on button "Cancelar" at bounding box center [505, 312] width 57 height 21
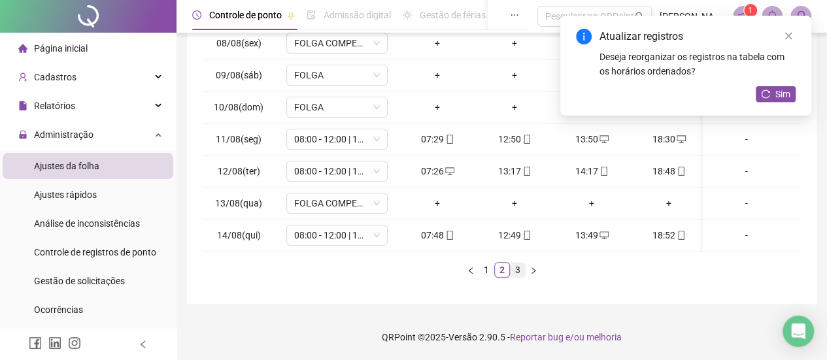
click at [511, 274] on link "3" at bounding box center [518, 270] width 14 height 14
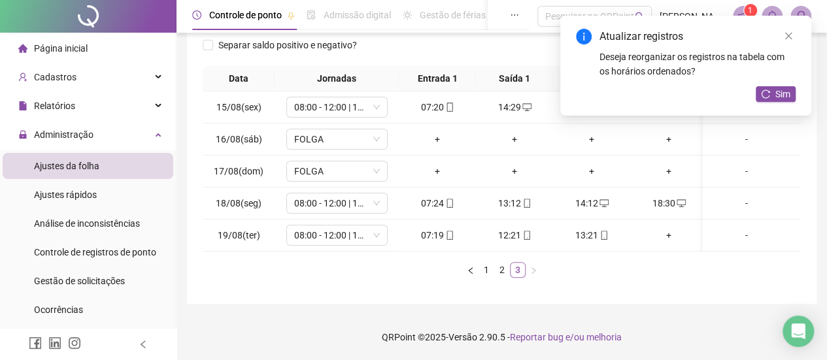
scroll to position [208, 0]
click at [448, 103] on icon "mobile" at bounding box center [449, 107] width 9 height 9
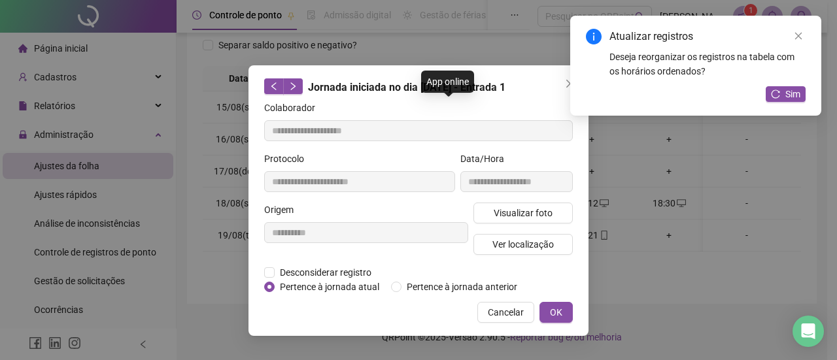
type input "**********"
click at [532, 214] on span "Visualizar foto" at bounding box center [523, 213] width 59 height 14
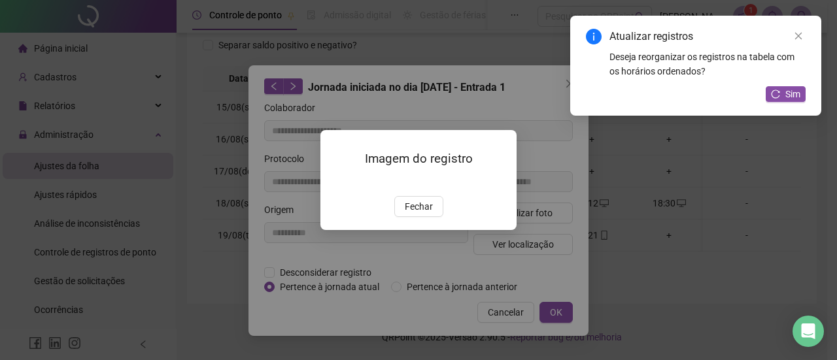
click at [424, 214] on span "Fechar" at bounding box center [419, 206] width 28 height 14
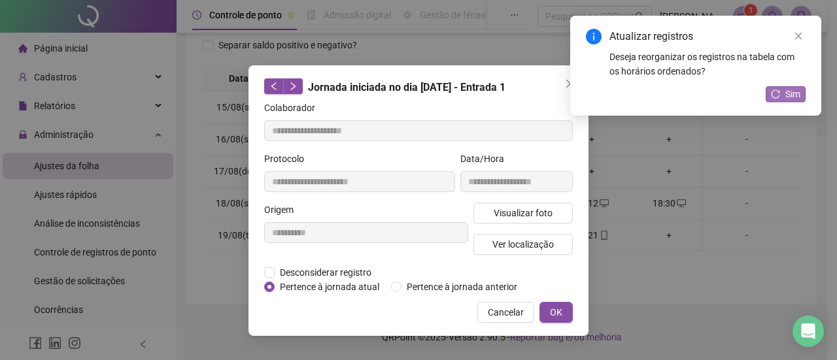
click at [785, 91] on span "Sim" at bounding box center [792, 94] width 15 height 14
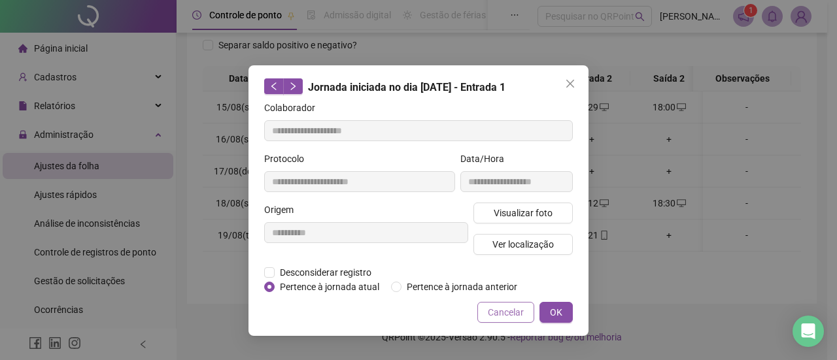
click at [514, 308] on span "Cancelar" at bounding box center [506, 312] width 36 height 14
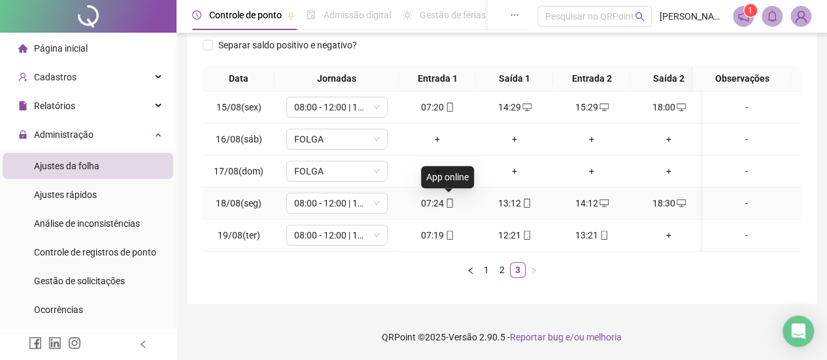
click at [447, 198] on span at bounding box center [449, 203] width 10 height 10
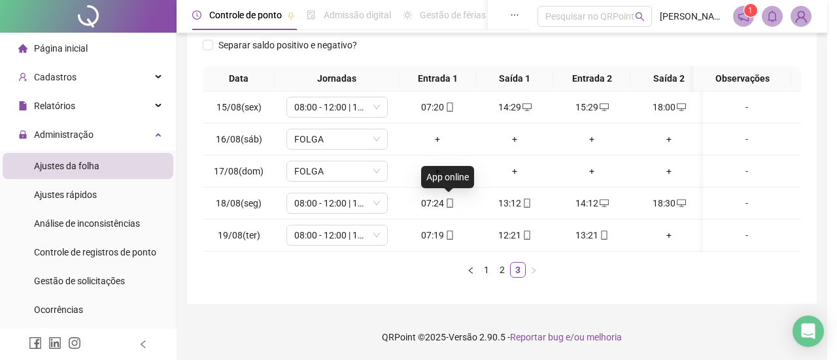
type input "**********"
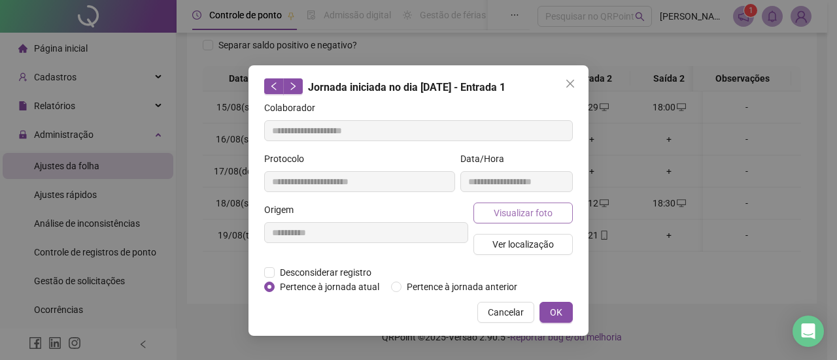
click at [493, 216] on button "Visualizar foto" at bounding box center [522, 213] width 99 height 21
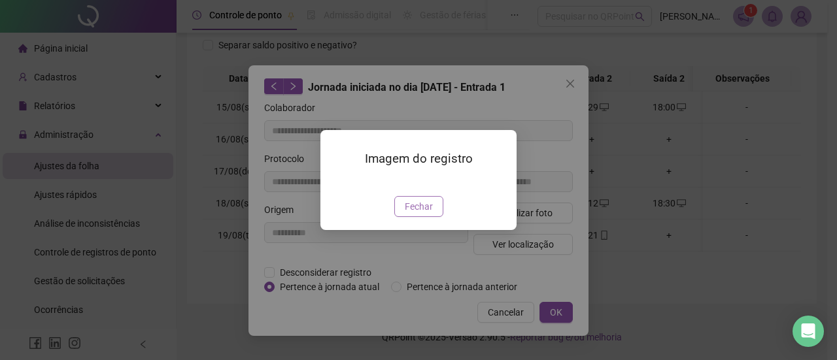
click at [436, 217] on button "Fechar" at bounding box center [418, 206] width 49 height 21
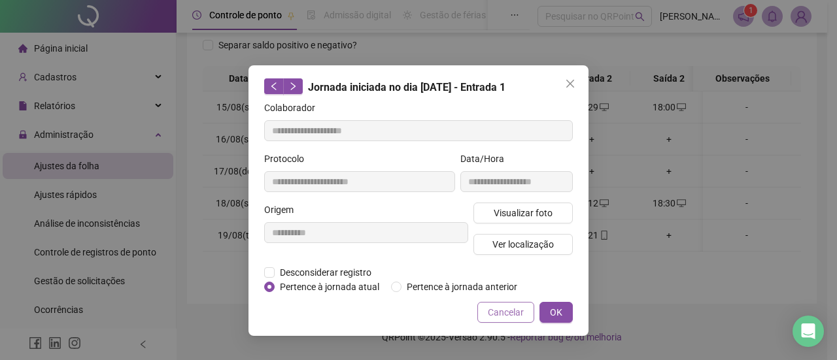
click at [506, 305] on span "Cancelar" at bounding box center [506, 312] width 36 height 14
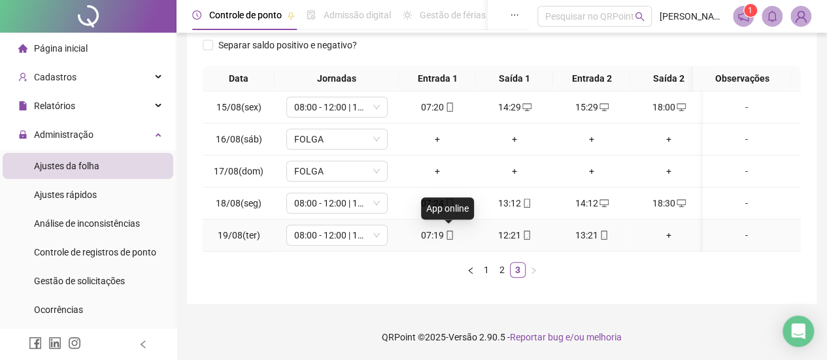
click at [449, 230] on span at bounding box center [449, 235] width 10 height 10
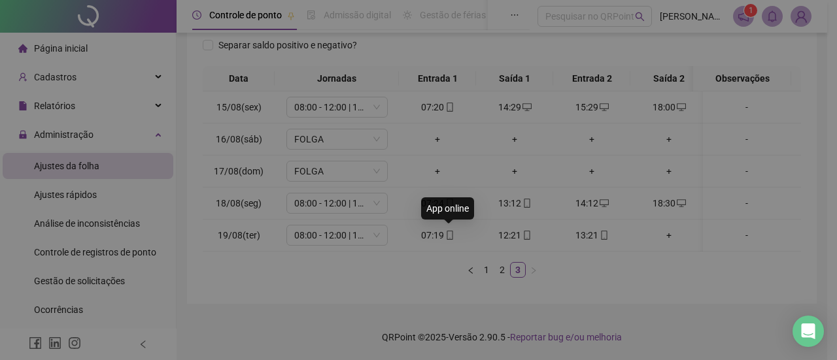
type input "**********"
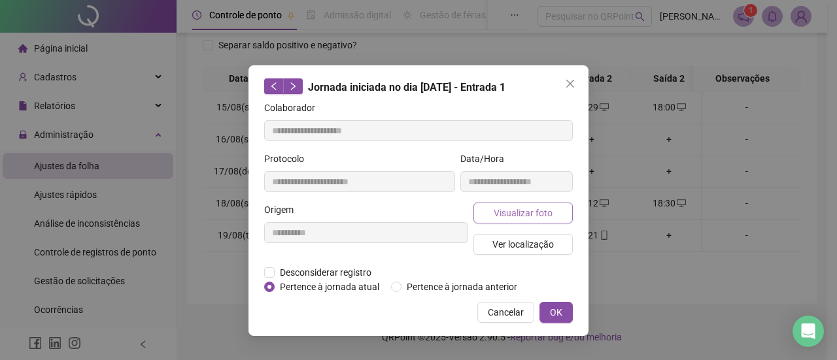
click at [519, 213] on span "Visualizar foto" at bounding box center [523, 213] width 59 height 14
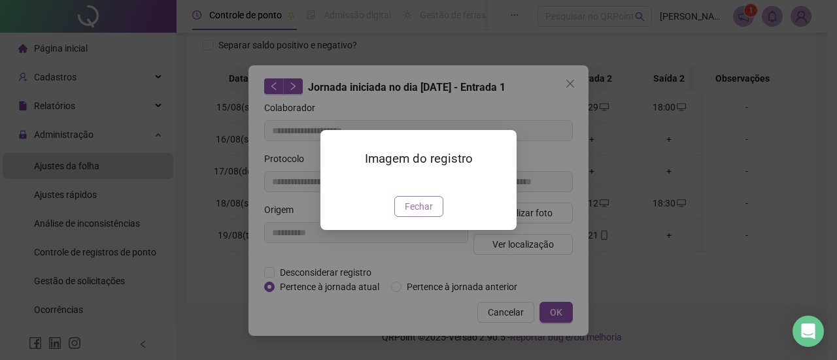
click at [429, 217] on button "Fechar" at bounding box center [418, 206] width 49 height 21
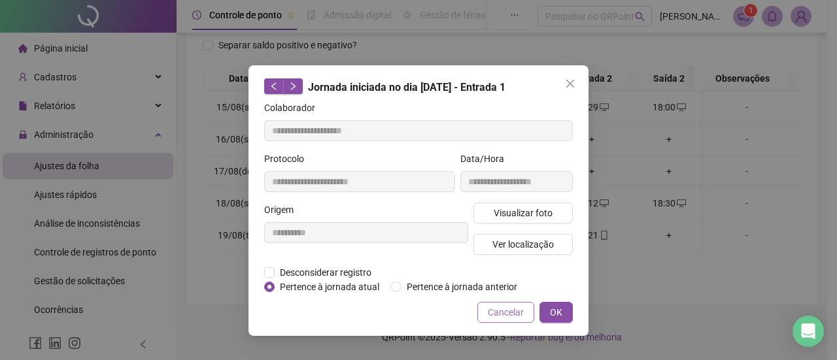
click at [517, 312] on span "Cancelar" at bounding box center [506, 312] width 36 height 14
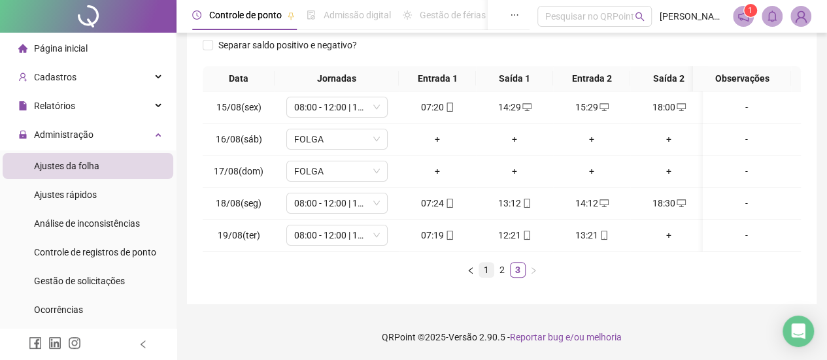
click at [480, 267] on link "1" at bounding box center [486, 270] width 14 height 14
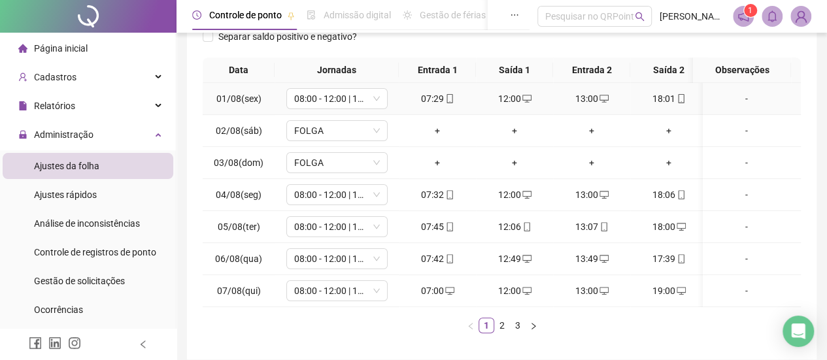
click at [451, 97] on icon "mobile" at bounding box center [449, 98] width 9 height 9
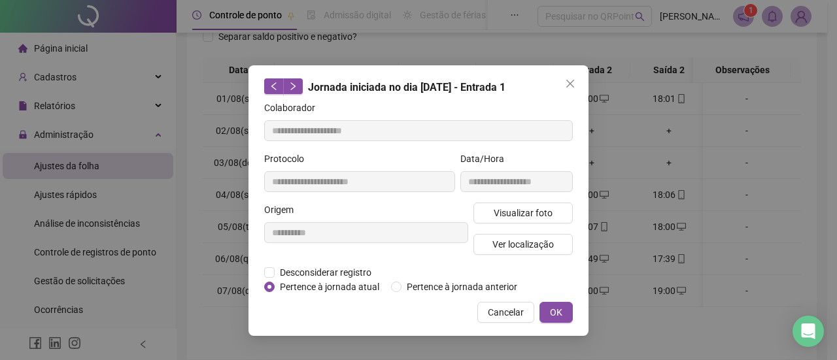
type input "**********"
click at [524, 211] on span "Visualizar foto" at bounding box center [523, 213] width 59 height 14
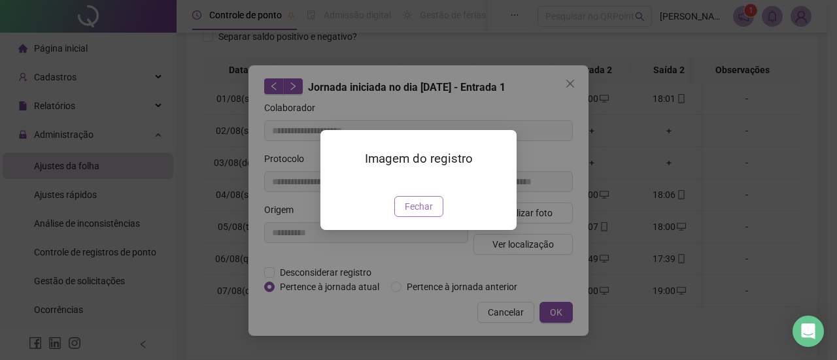
click at [419, 214] on span "Fechar" at bounding box center [419, 206] width 28 height 14
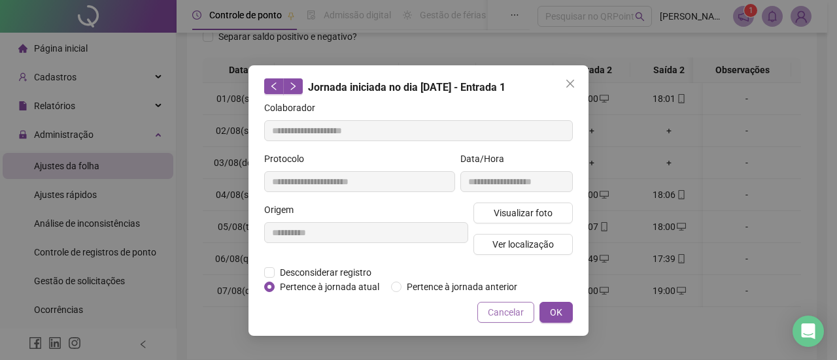
click at [500, 309] on span "Cancelar" at bounding box center [506, 312] width 36 height 14
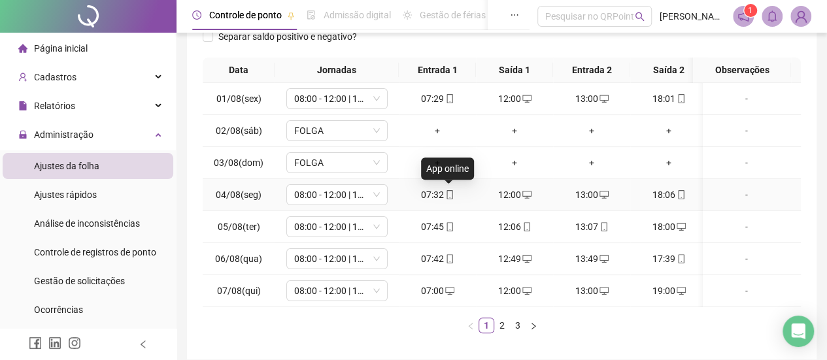
click at [447, 193] on icon "mobile" at bounding box center [450, 194] width 6 height 9
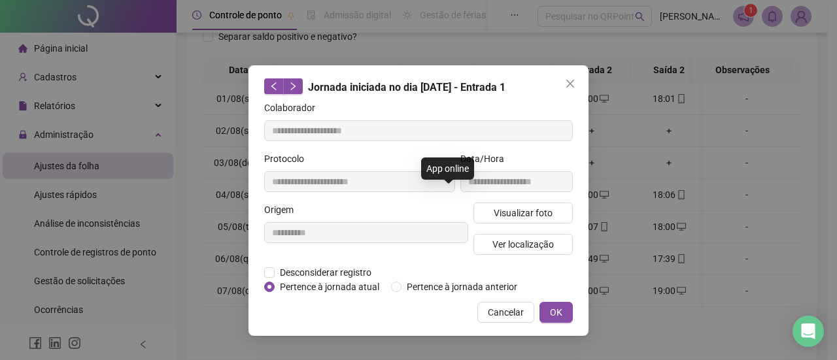
type input "**********"
click at [511, 209] on span "Visualizar foto" at bounding box center [523, 213] width 59 height 14
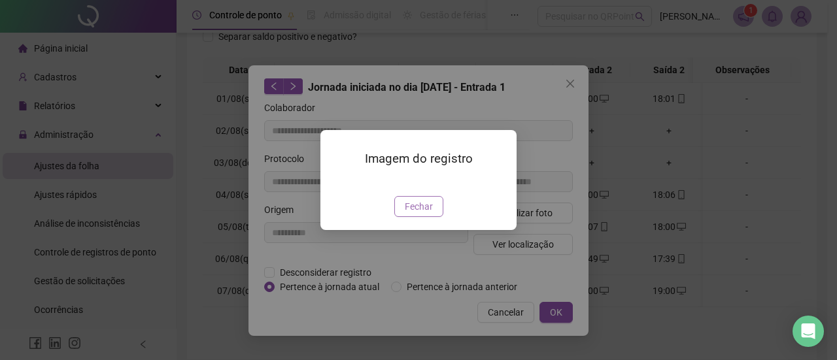
click at [413, 214] on span "Fechar" at bounding box center [419, 206] width 28 height 14
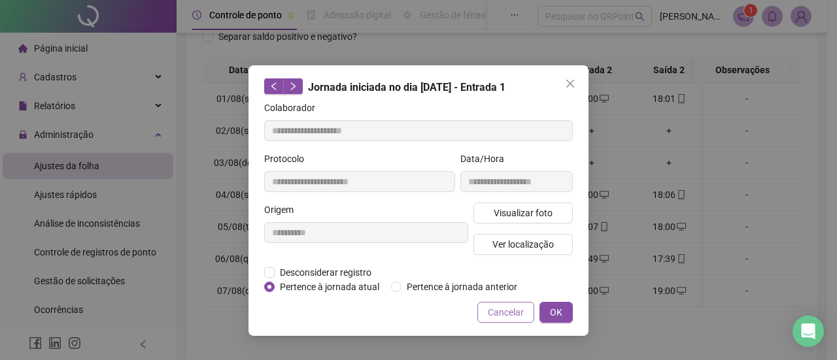
click at [510, 309] on span "Cancelar" at bounding box center [506, 312] width 36 height 14
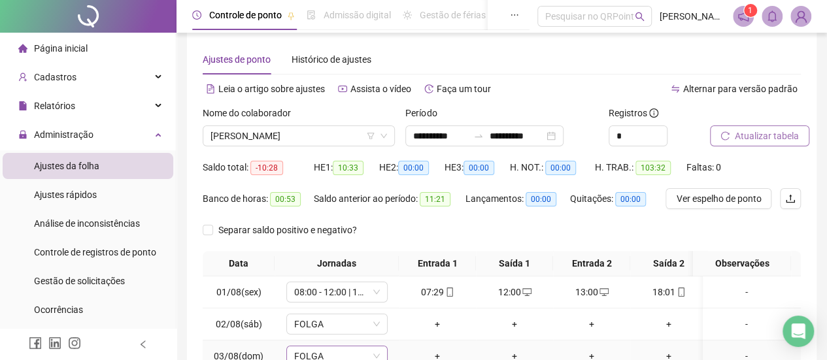
scroll to position [12, 0]
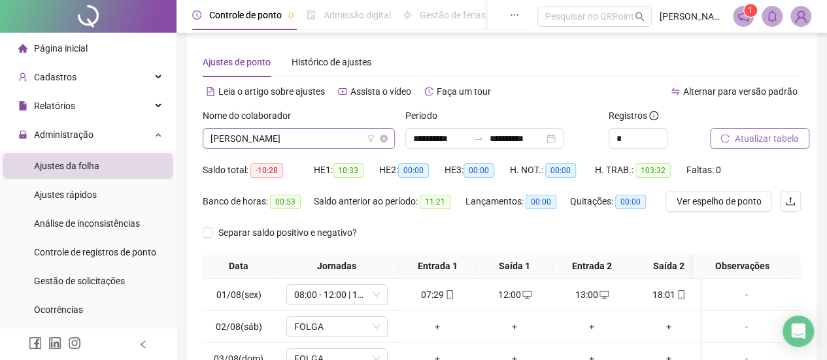
click at [310, 130] on span "[PERSON_NAME]" at bounding box center [299, 139] width 177 height 20
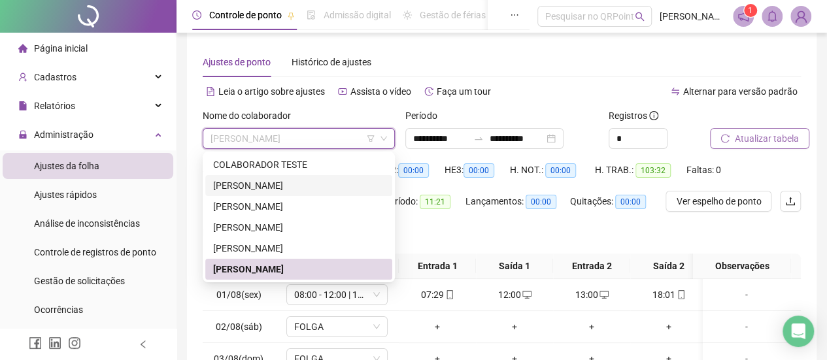
click at [285, 190] on div "[PERSON_NAME]" at bounding box center [298, 186] width 171 height 14
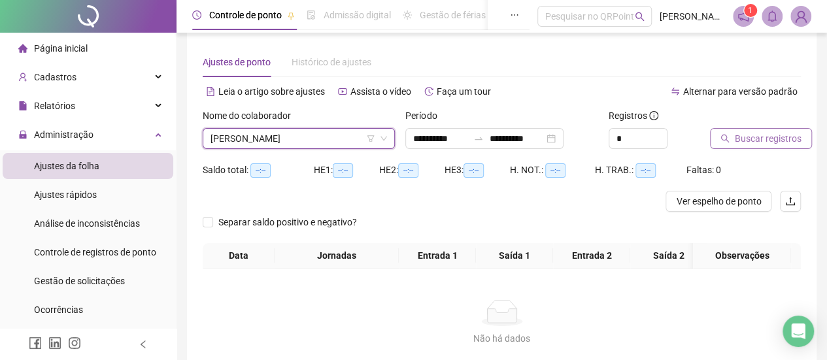
click at [732, 142] on button "Buscar registros" at bounding box center [761, 138] width 102 height 21
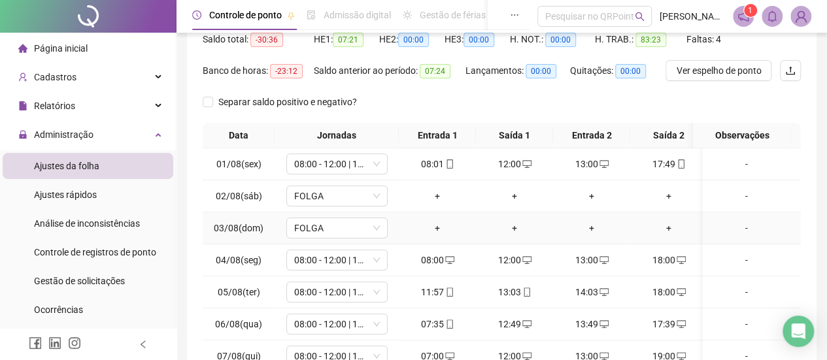
scroll to position [208, 0]
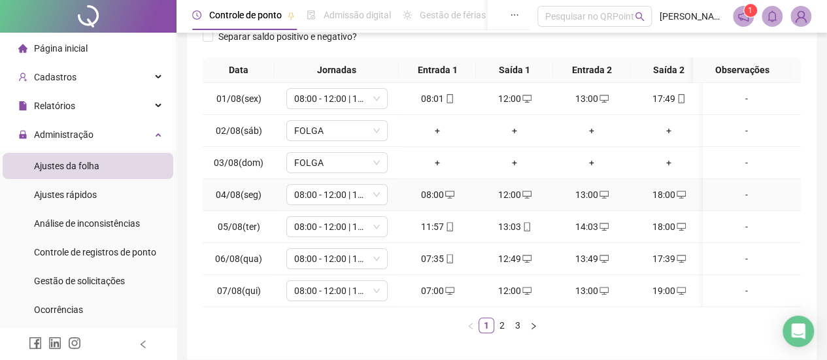
click at [447, 192] on icon "desktop" at bounding box center [449, 194] width 9 height 9
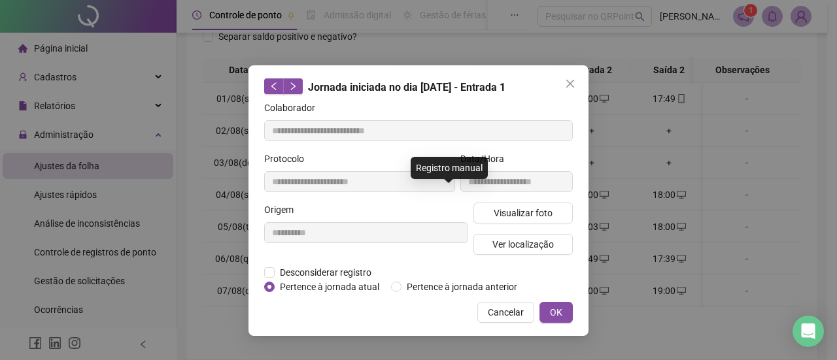
type input "**********"
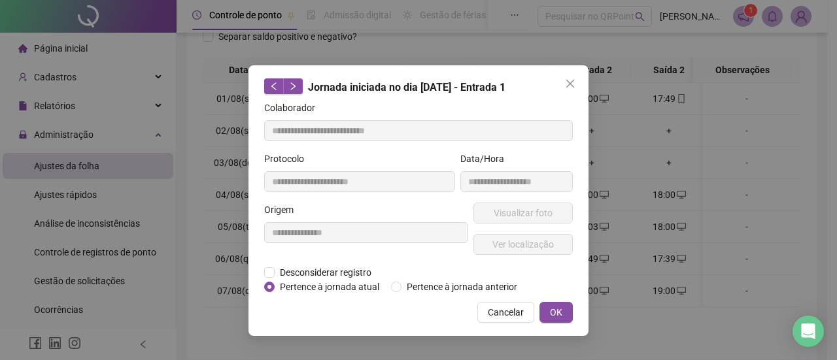
click at [608, 216] on div "**********" at bounding box center [418, 180] width 837 height 360
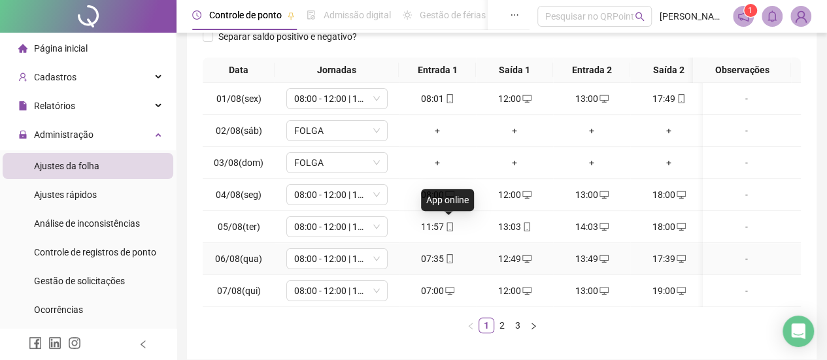
scroll to position [271, 0]
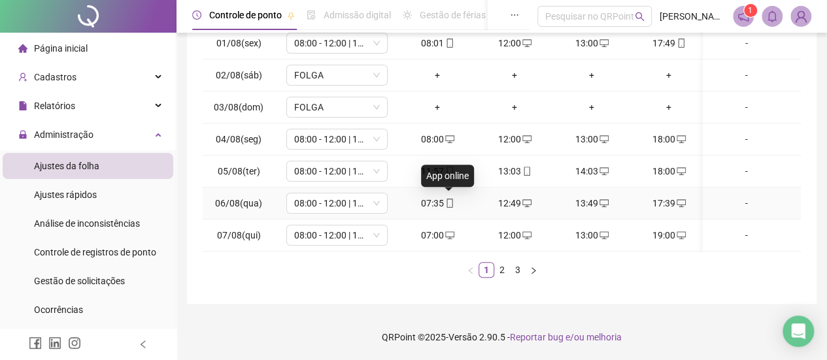
click at [448, 199] on icon "mobile" at bounding box center [449, 203] width 9 height 9
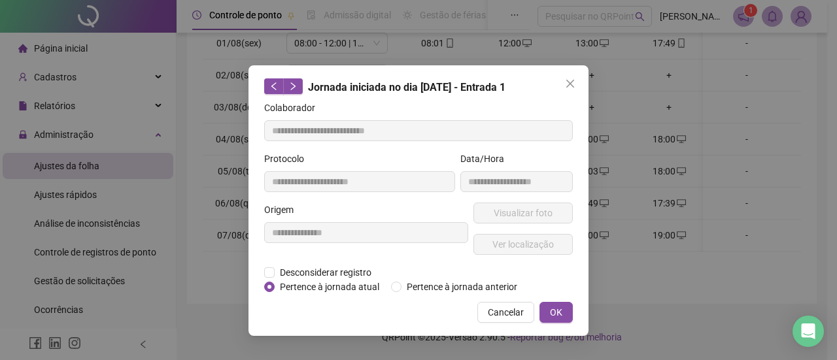
type input "**********"
click at [505, 210] on span "Visualizar foto" at bounding box center [523, 213] width 59 height 14
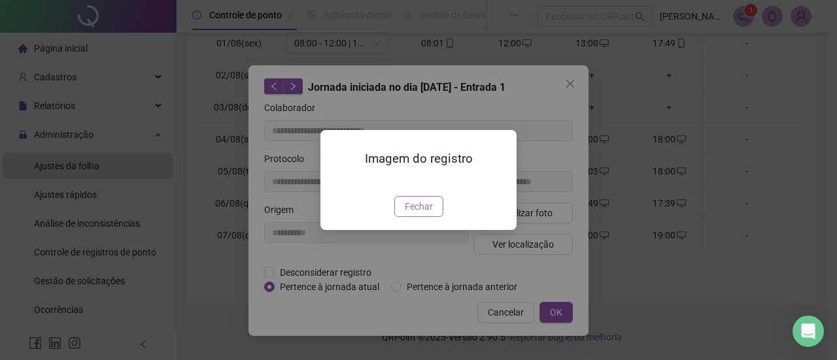
click at [437, 217] on button "Fechar" at bounding box center [418, 206] width 49 height 21
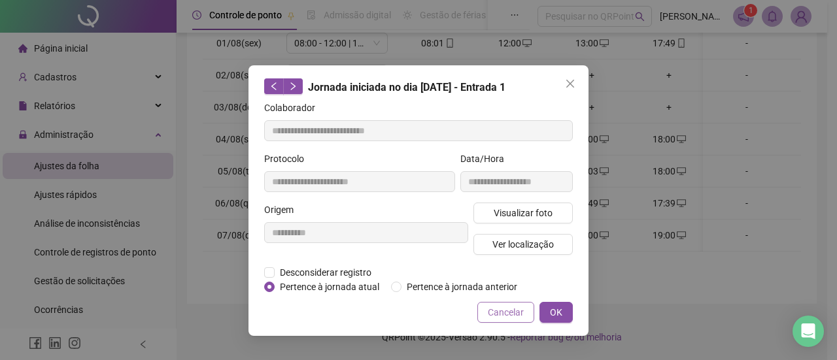
click at [490, 312] on span "Cancelar" at bounding box center [506, 312] width 36 height 14
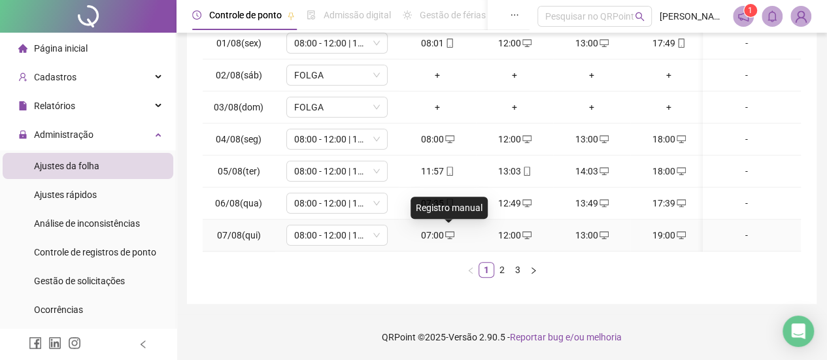
click at [453, 231] on icon "desktop" at bounding box center [449, 235] width 9 height 8
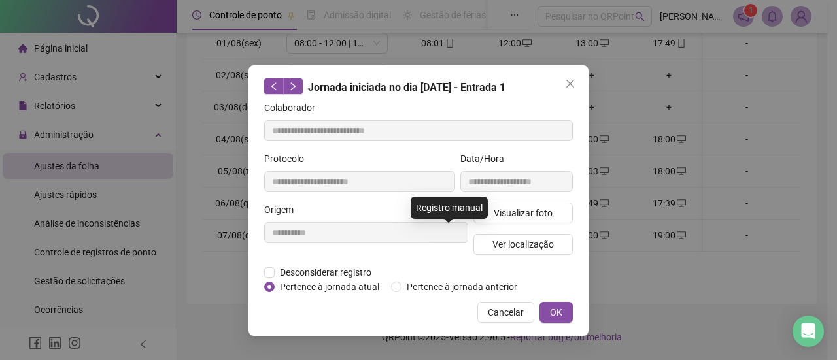
type input "**********"
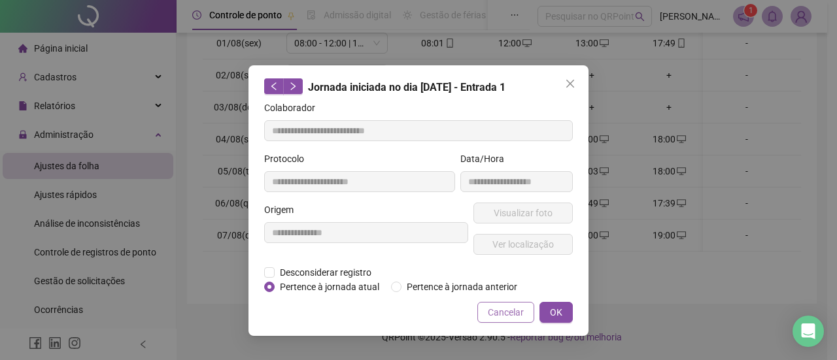
click at [492, 316] on span "Cancelar" at bounding box center [506, 312] width 36 height 14
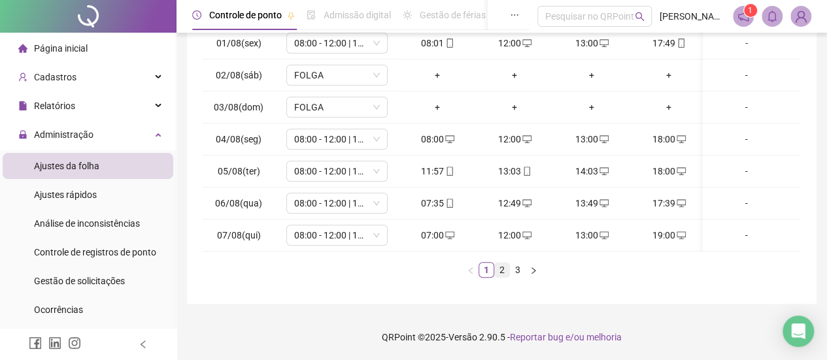
click at [500, 271] on link "2" at bounding box center [502, 270] width 14 height 14
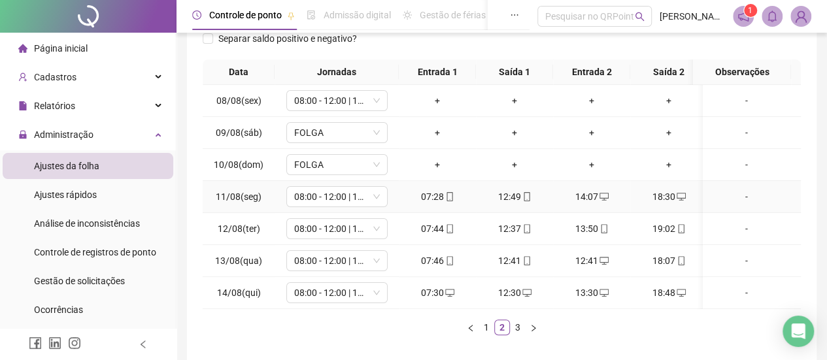
click at [447, 196] on icon "mobile" at bounding box center [449, 196] width 9 height 9
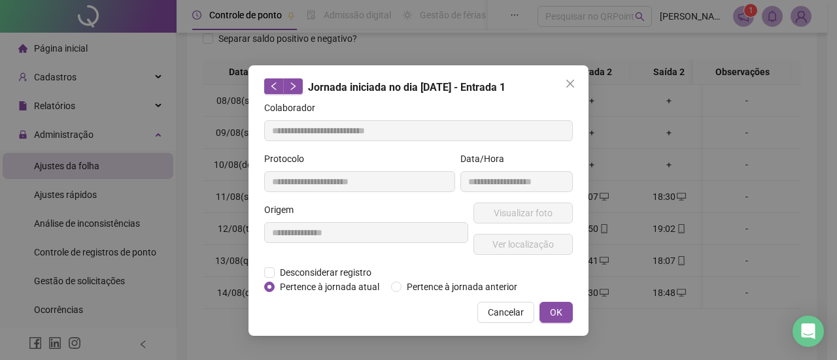
type input "**********"
click at [530, 214] on span "Visualizar foto" at bounding box center [523, 213] width 59 height 14
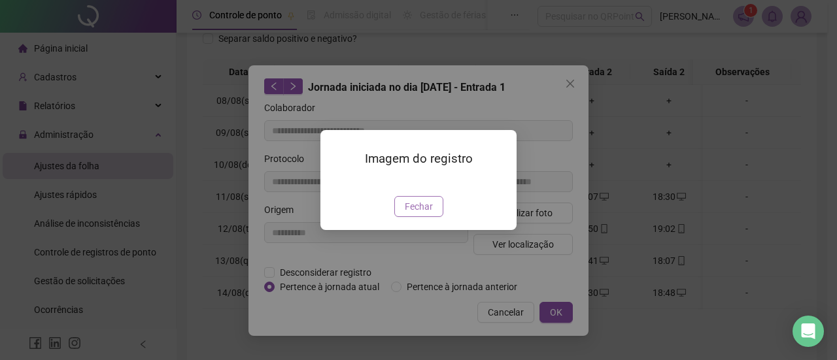
click at [428, 214] on span "Fechar" at bounding box center [419, 206] width 28 height 14
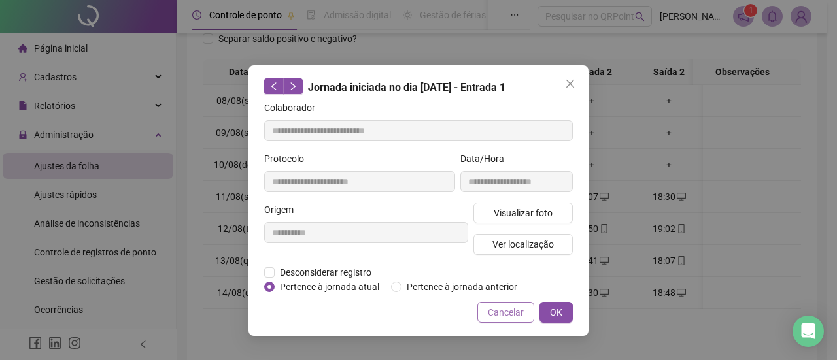
click at [501, 314] on span "Cancelar" at bounding box center [506, 312] width 36 height 14
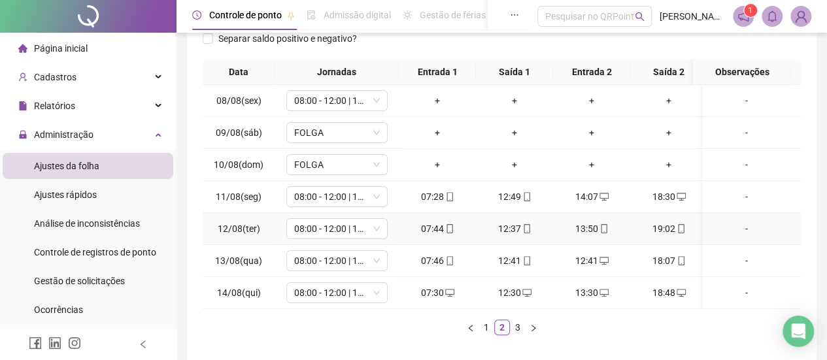
click at [444, 226] on span "mobile" at bounding box center [449, 228] width 10 height 9
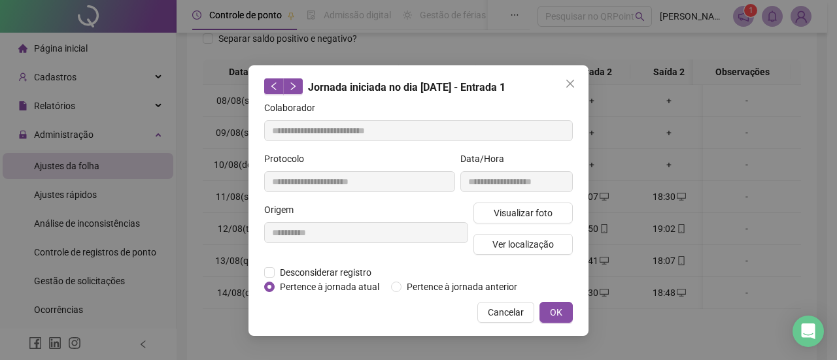
type input "**********"
click at [496, 219] on button "Visualizar foto" at bounding box center [522, 213] width 99 height 21
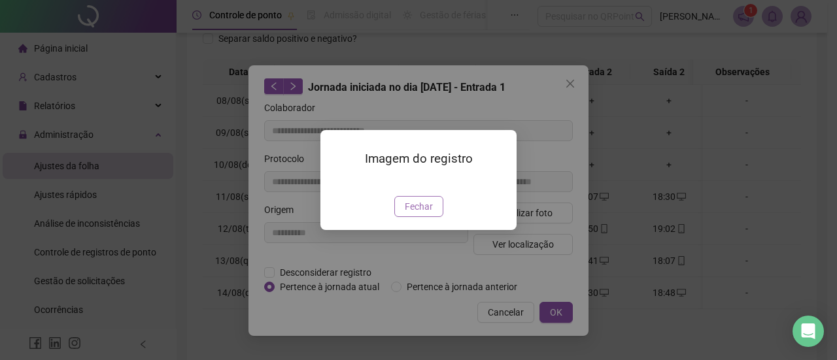
click at [435, 217] on button "Fechar" at bounding box center [418, 206] width 49 height 21
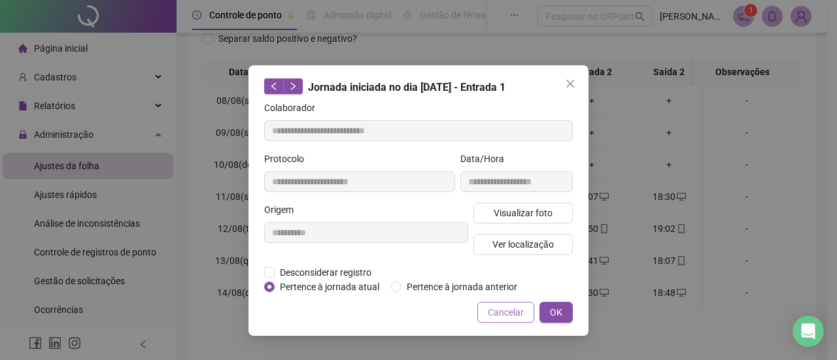
click at [493, 302] on button "Cancelar" at bounding box center [505, 312] width 57 height 21
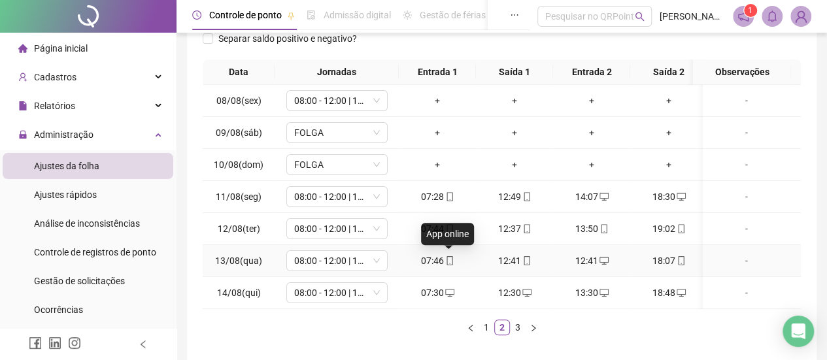
click at [445, 260] on icon "mobile" at bounding box center [449, 260] width 9 height 9
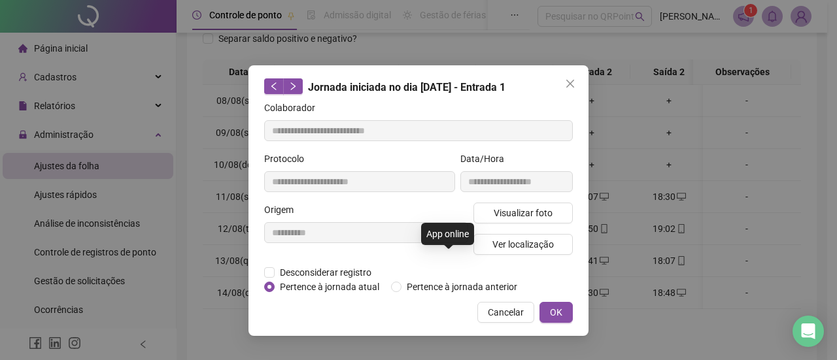
type input "**********"
click at [477, 207] on button "Visualizar foto" at bounding box center [522, 213] width 99 height 21
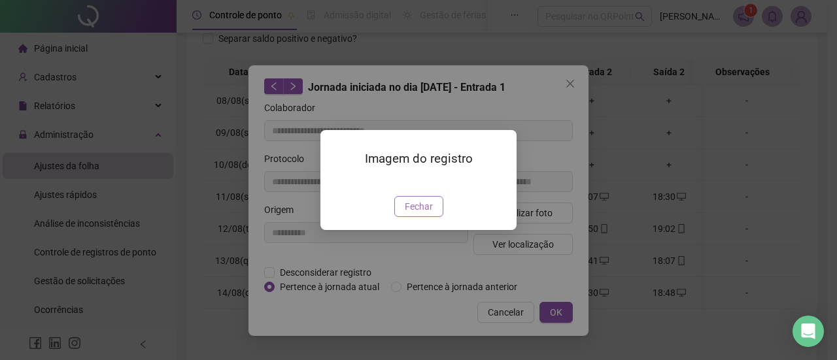
click at [434, 217] on button "Fechar" at bounding box center [418, 206] width 49 height 21
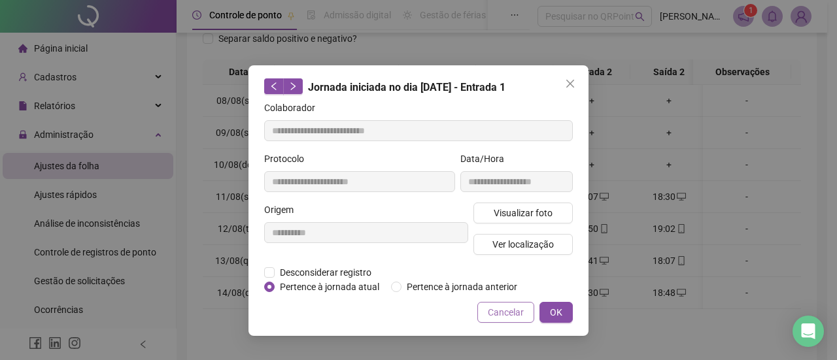
click at [507, 318] on span "Cancelar" at bounding box center [506, 312] width 36 height 14
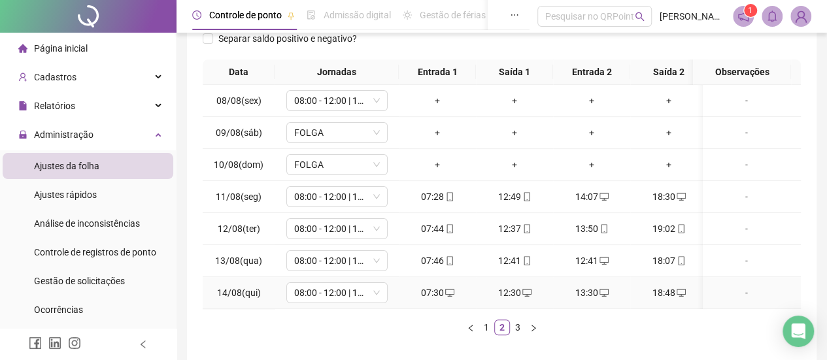
click at [447, 291] on icon "desktop" at bounding box center [449, 292] width 9 height 9
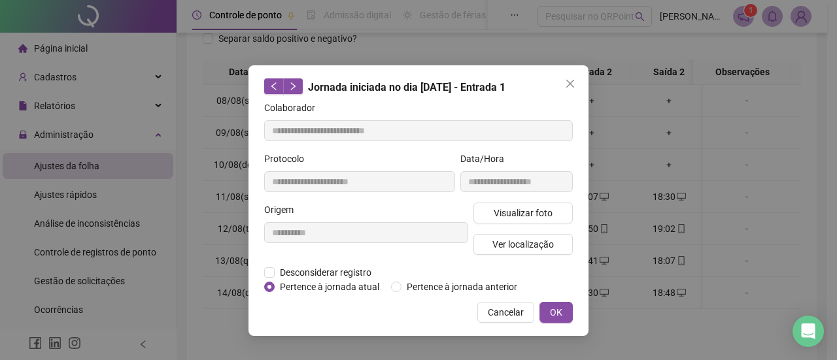
type input "**********"
click at [521, 316] on span "Cancelar" at bounding box center [506, 312] width 36 height 14
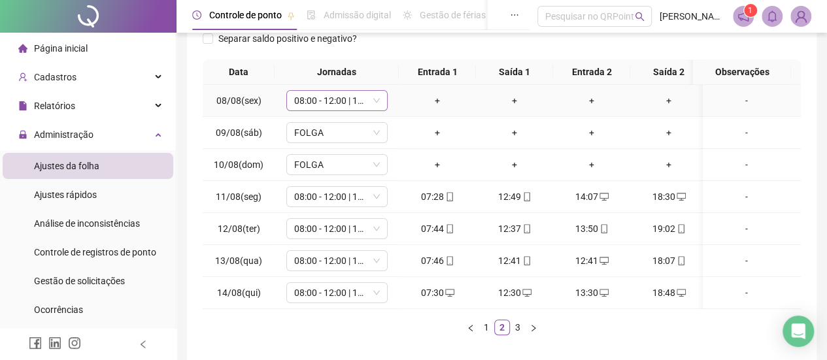
click at [379, 107] on span "08:00 - 12:00 | 13:00 - 17:00" at bounding box center [337, 101] width 86 height 20
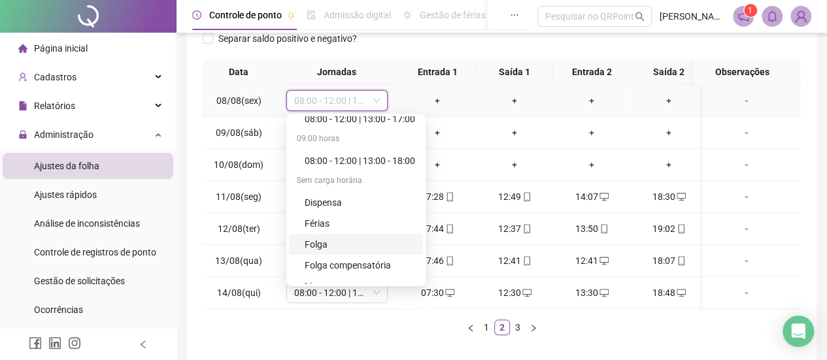
scroll to position [42, 0]
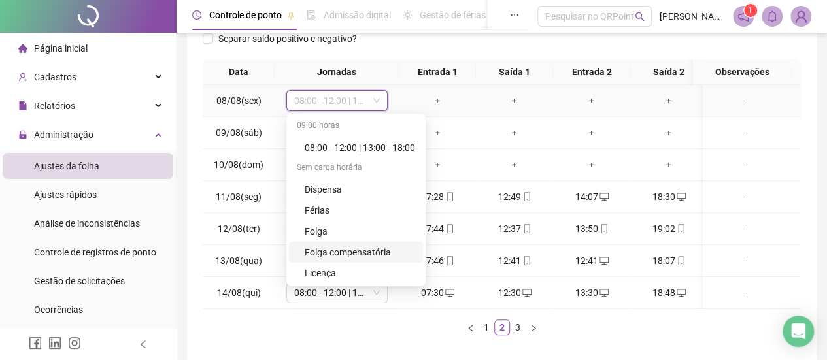
click at [362, 250] on div "Folga compensatória" at bounding box center [360, 252] width 111 height 14
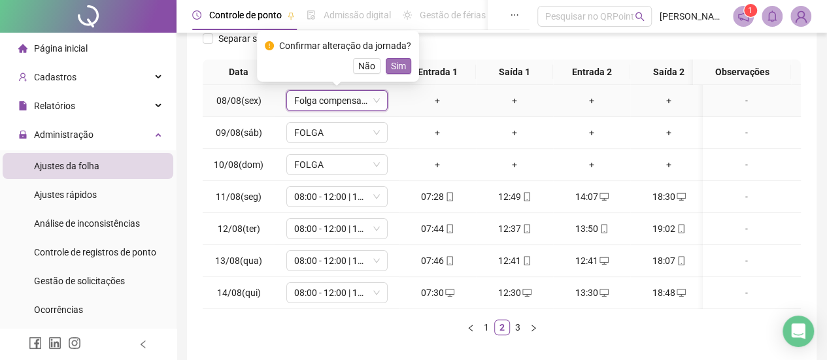
click at [386, 67] on button "Sim" at bounding box center [399, 66] width 26 height 16
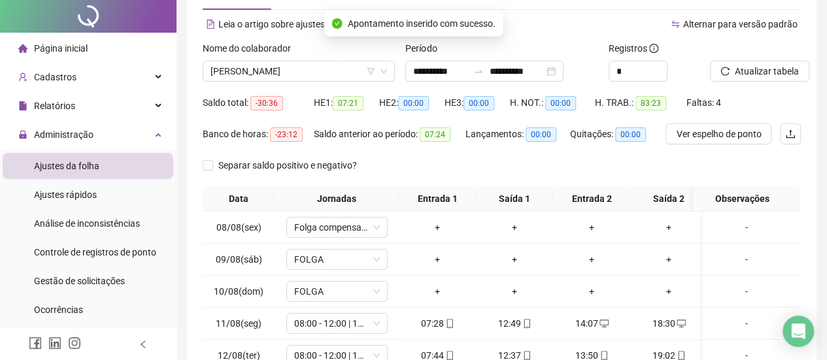
scroll to position [0, 0]
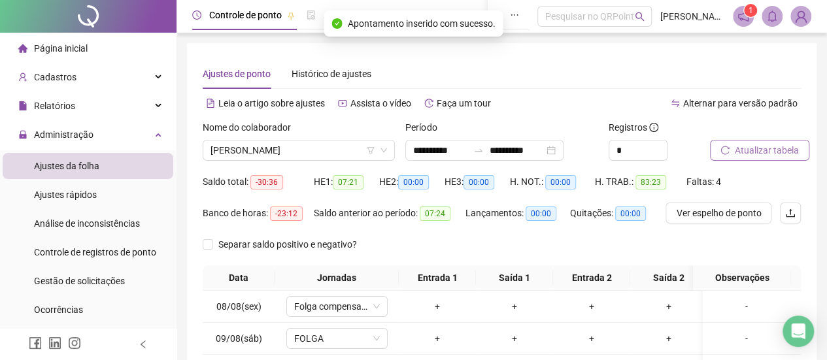
click at [747, 154] on span "Atualizar tabela" at bounding box center [767, 150] width 64 height 14
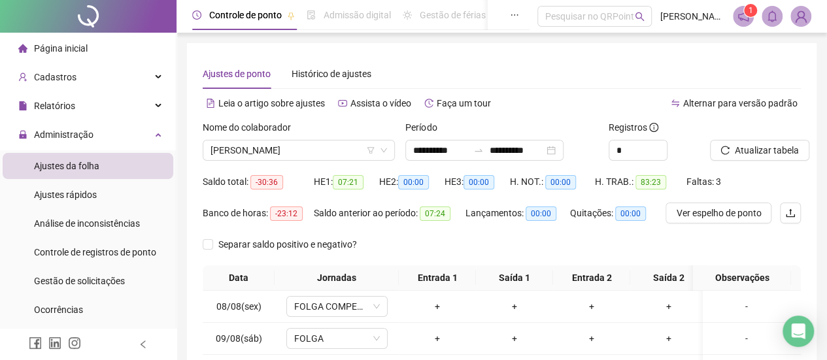
click at [708, 216] on span "Ver espelho de ponto" at bounding box center [718, 213] width 85 height 14
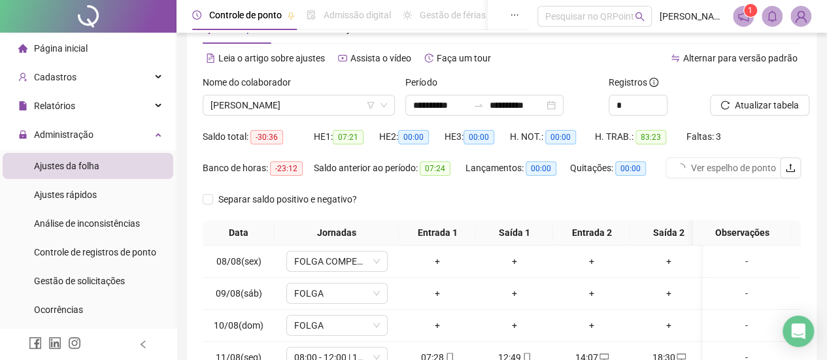
scroll to position [65, 0]
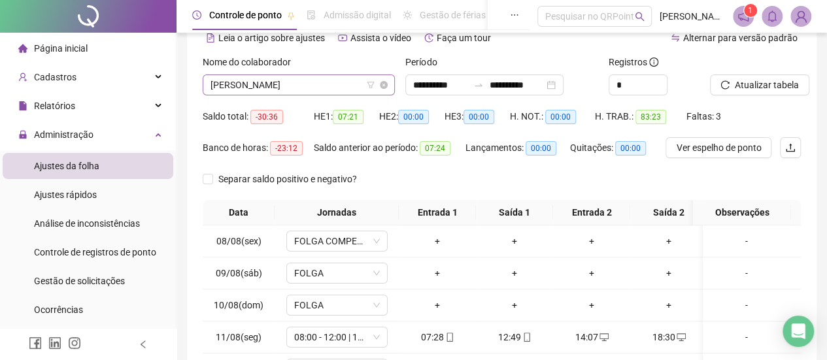
click at [350, 85] on span "[PERSON_NAME]" at bounding box center [299, 85] width 177 height 20
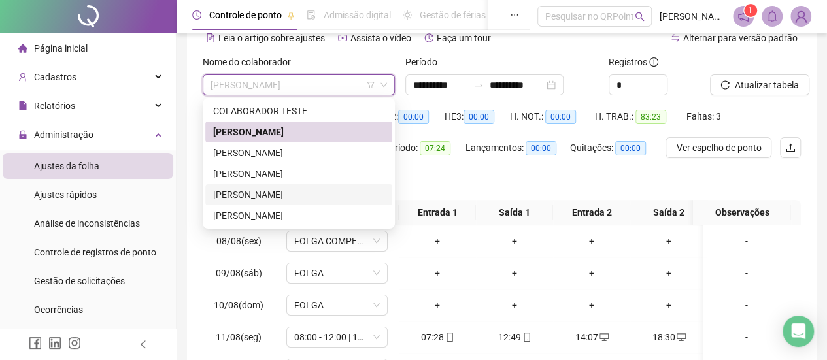
click at [278, 213] on div "[PERSON_NAME]" at bounding box center [298, 216] width 171 height 14
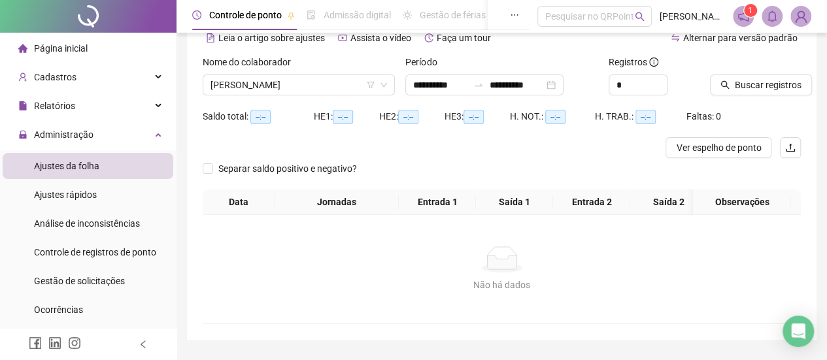
click at [759, 70] on div at bounding box center [739, 65] width 58 height 20
click at [761, 82] on span "Buscar registros" at bounding box center [768, 85] width 67 height 14
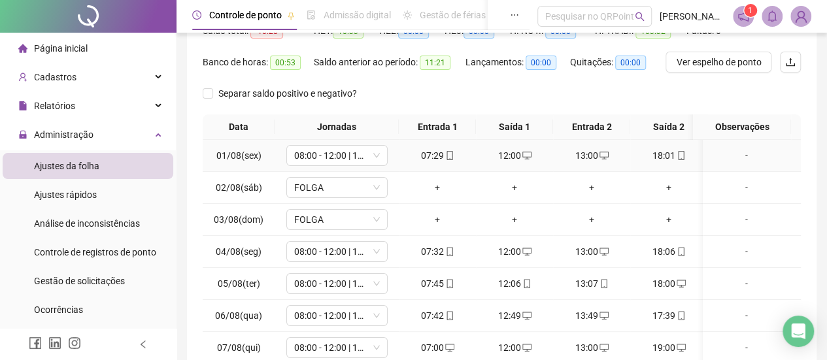
scroll to position [271, 0]
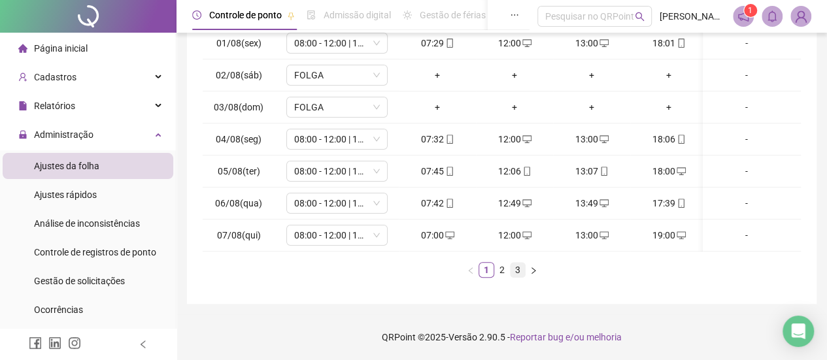
click at [524, 274] on link "3" at bounding box center [518, 270] width 14 height 14
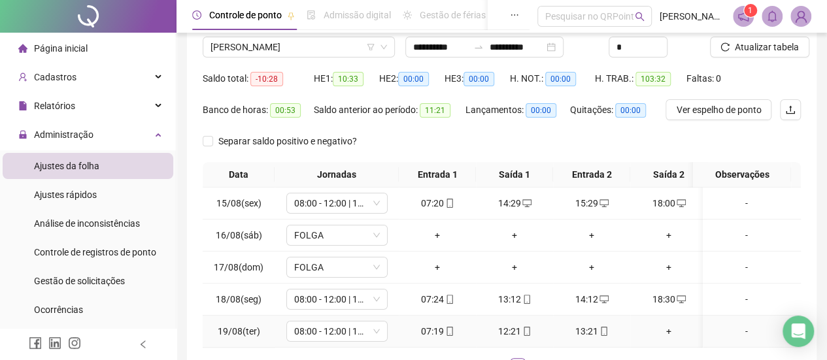
scroll to position [12, 0]
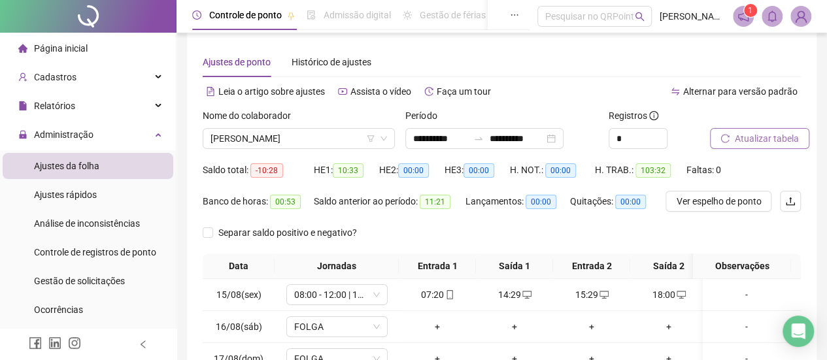
click at [754, 141] on span "Atualizar tabela" at bounding box center [767, 138] width 64 height 14
click at [730, 194] on span "Ver espelho de ponto" at bounding box center [718, 201] width 85 height 14
drag, startPoint x: 527, startPoint y: 90, endPoint x: 520, endPoint y: 93, distance: 7.7
click at [527, 90] on div "Alternar para versão padrão" at bounding box center [651, 91] width 299 height 21
click at [254, 135] on span "[PERSON_NAME]" at bounding box center [299, 139] width 177 height 20
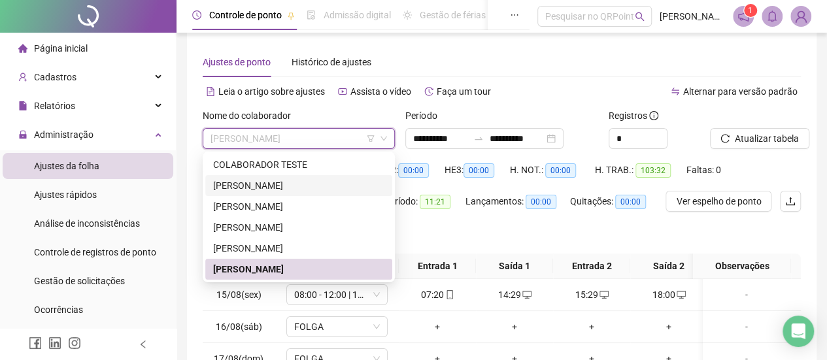
click at [273, 188] on div "[PERSON_NAME]" at bounding box center [298, 186] width 171 height 14
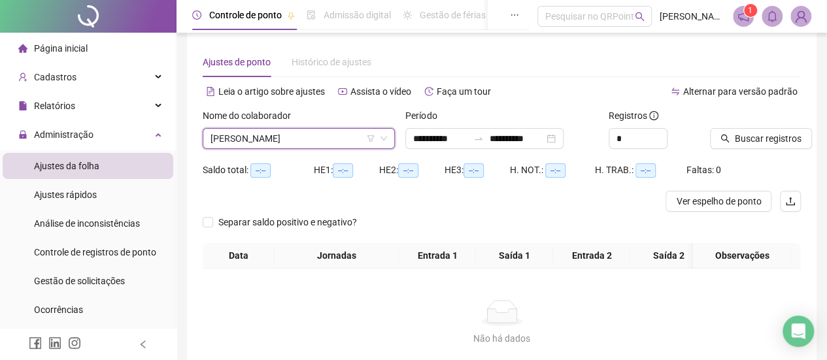
click at [752, 121] on div at bounding box center [739, 119] width 58 height 20
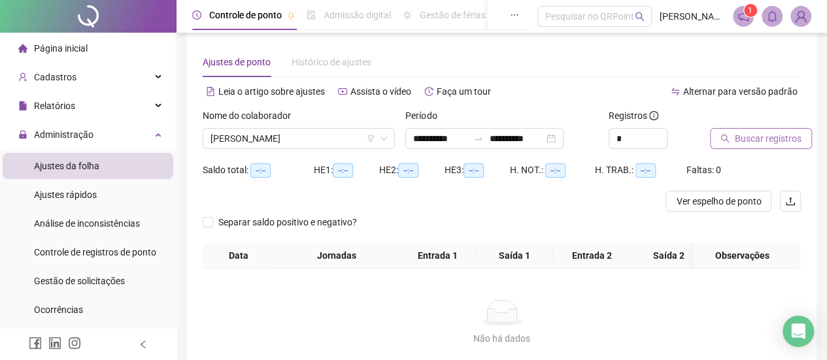
click at [753, 129] on button "Buscar registros" at bounding box center [761, 138] width 102 height 21
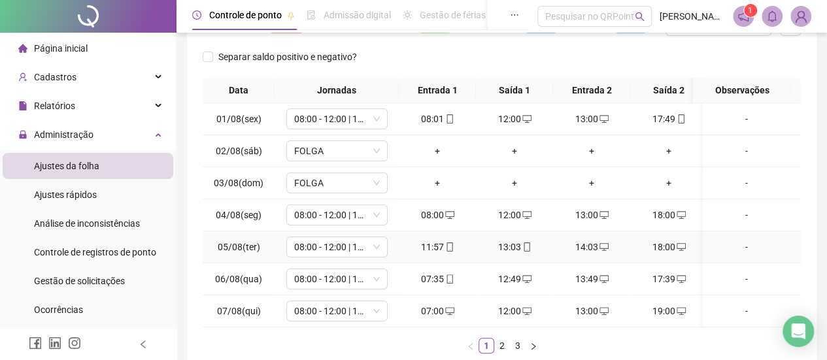
scroll to position [208, 0]
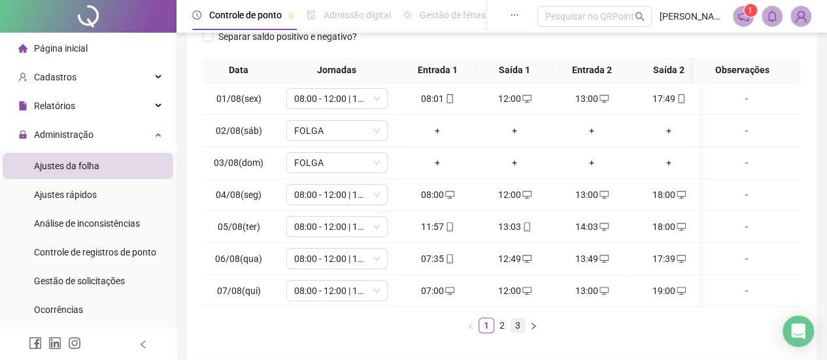
click at [517, 333] on link "3" at bounding box center [518, 325] width 14 height 14
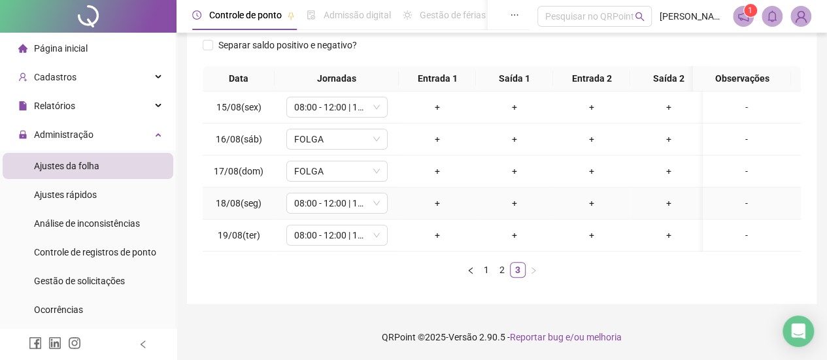
scroll to position [143, 0]
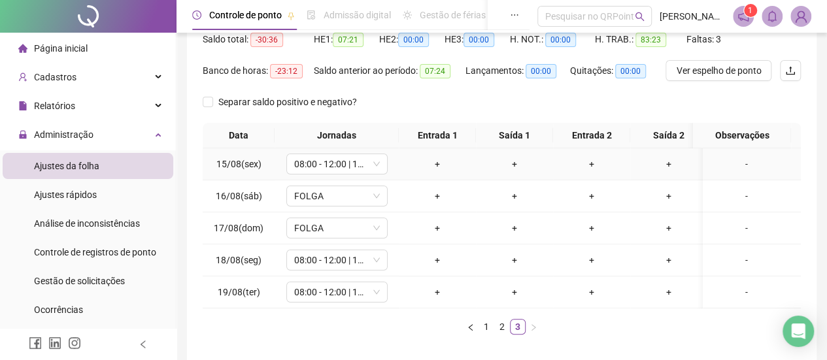
click at [445, 163] on div "+" at bounding box center [437, 164] width 67 height 14
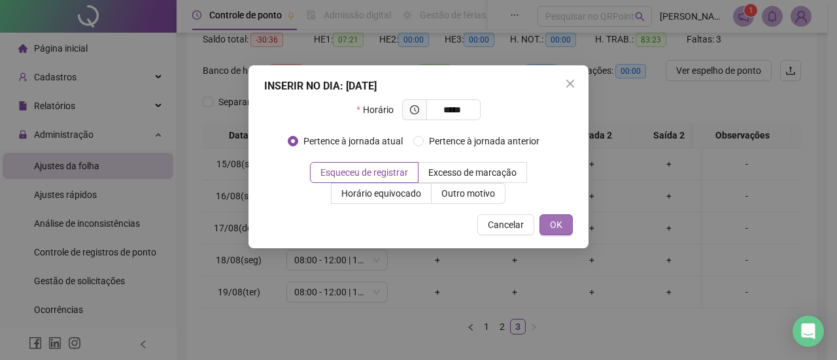
type input "*****"
click at [551, 224] on span "OK" at bounding box center [556, 225] width 12 height 14
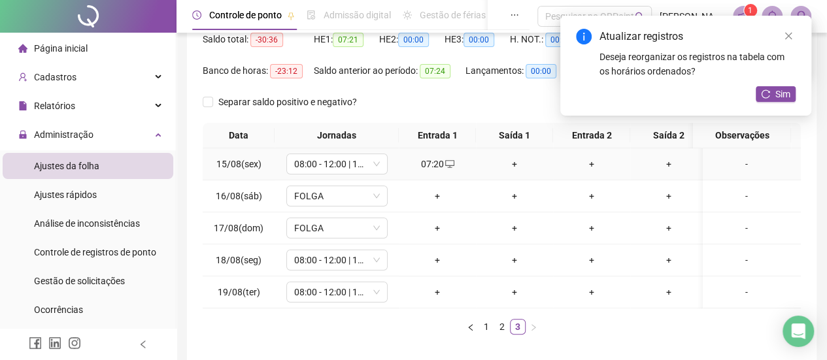
click at [519, 160] on div "+" at bounding box center [514, 164] width 67 height 14
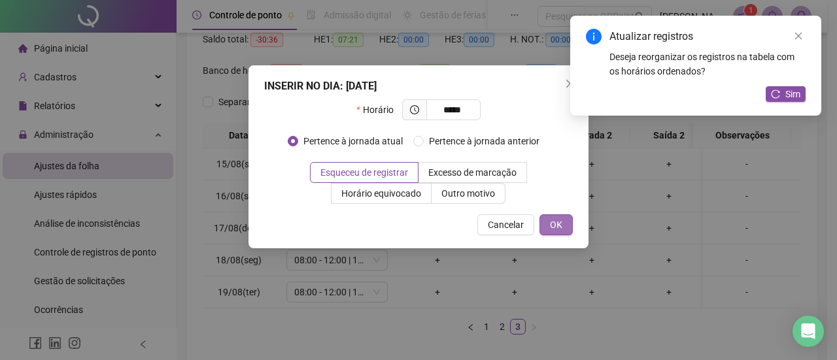
type input "*****"
click at [558, 223] on span "OK" at bounding box center [556, 225] width 12 height 14
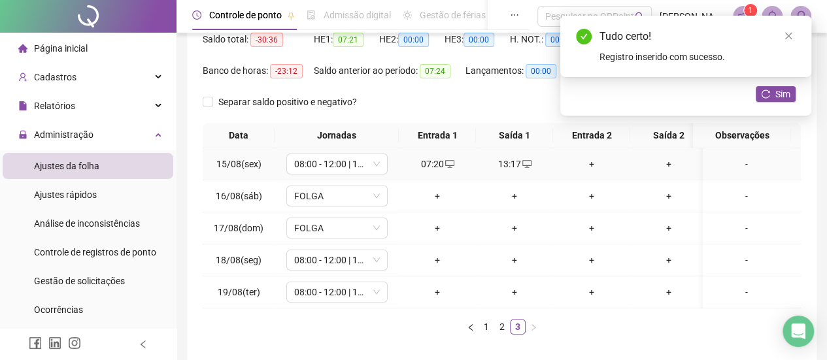
click at [595, 165] on div "+" at bounding box center [591, 164] width 67 height 14
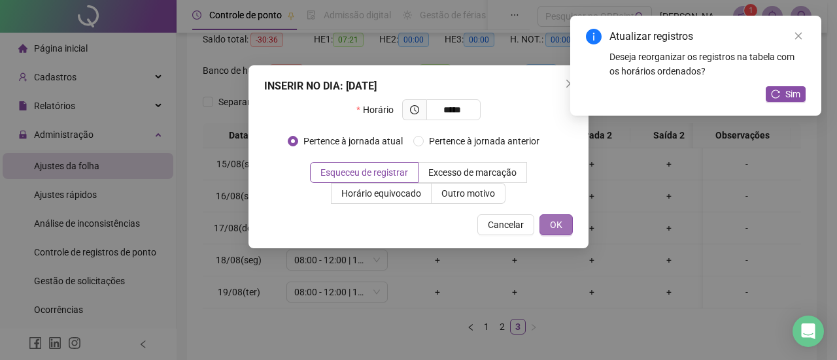
type input "*****"
click at [560, 224] on span "OK" at bounding box center [556, 225] width 12 height 14
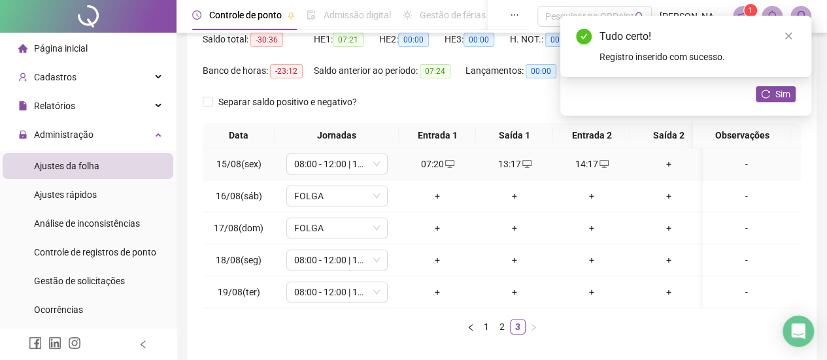
click at [668, 161] on div "+" at bounding box center [669, 164] width 67 height 14
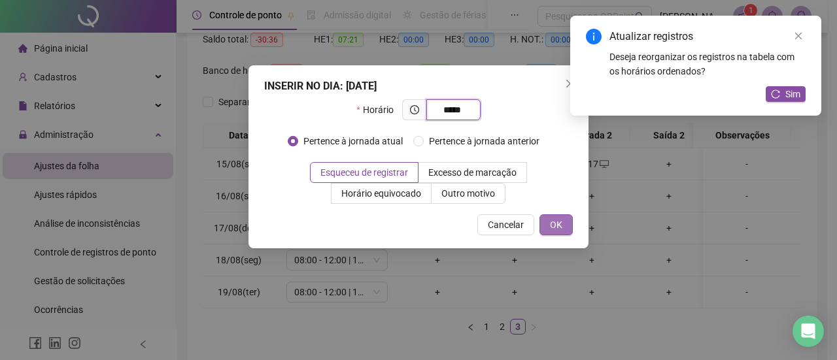
type input "*****"
click at [564, 227] on button "OK" at bounding box center [555, 224] width 33 height 21
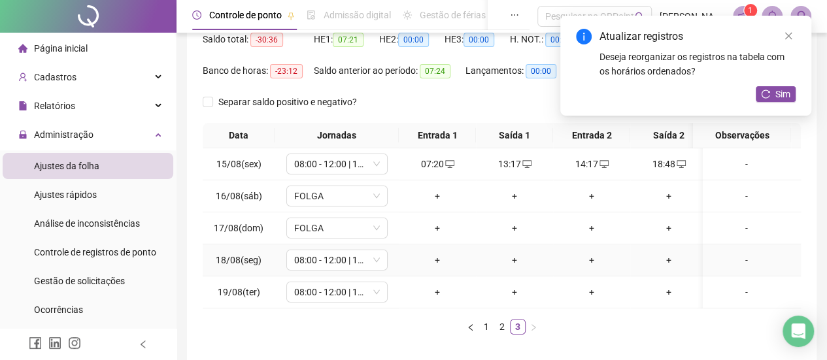
click at [437, 257] on div "+" at bounding box center [437, 260] width 67 height 14
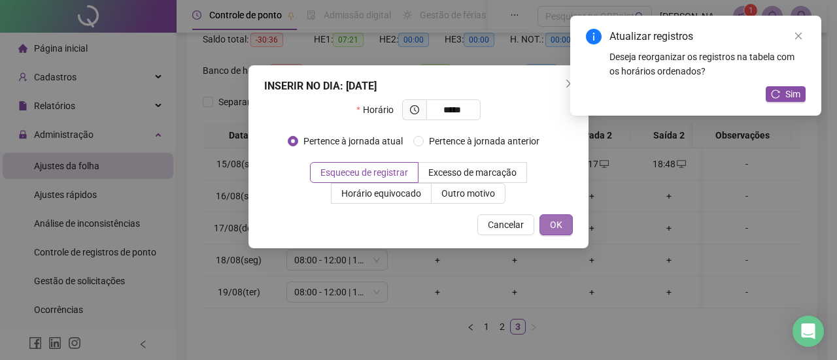
type input "*****"
click at [559, 227] on span "OK" at bounding box center [556, 225] width 12 height 14
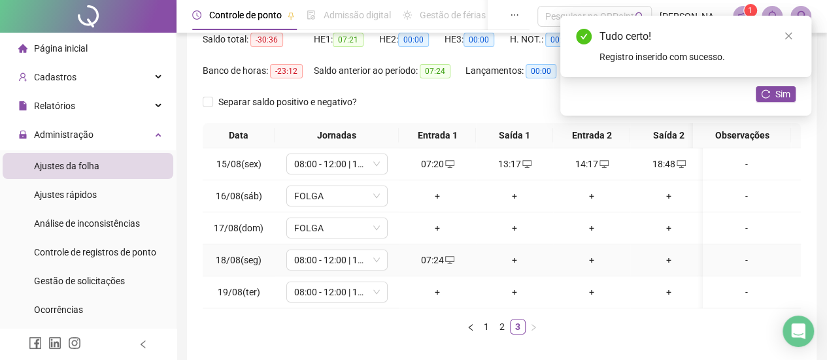
click at [513, 253] on div "+" at bounding box center [514, 260] width 67 height 14
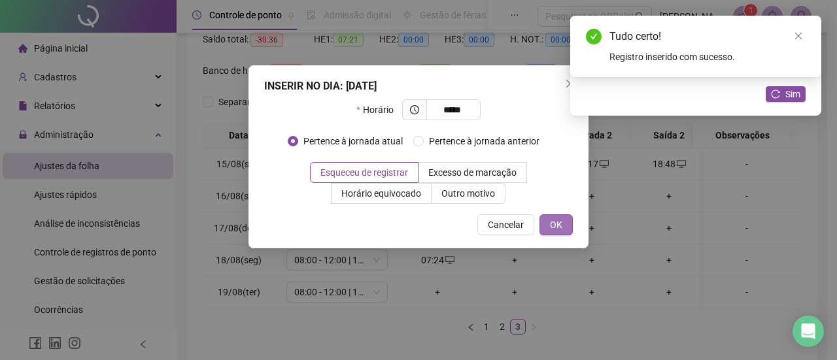
type input "*****"
click at [547, 222] on button "OK" at bounding box center [555, 224] width 33 height 21
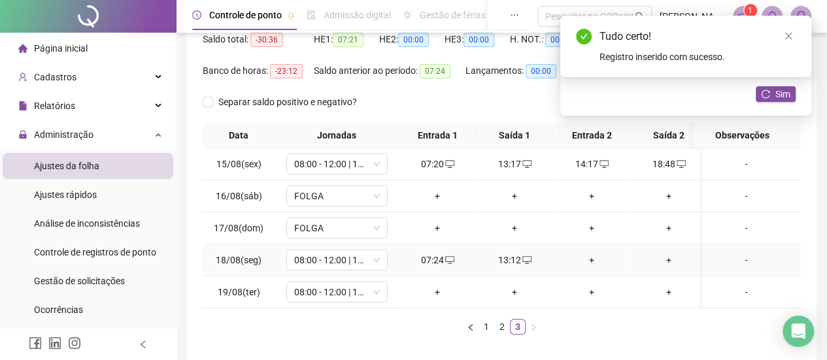
click at [594, 254] on div "+" at bounding box center [591, 260] width 67 height 14
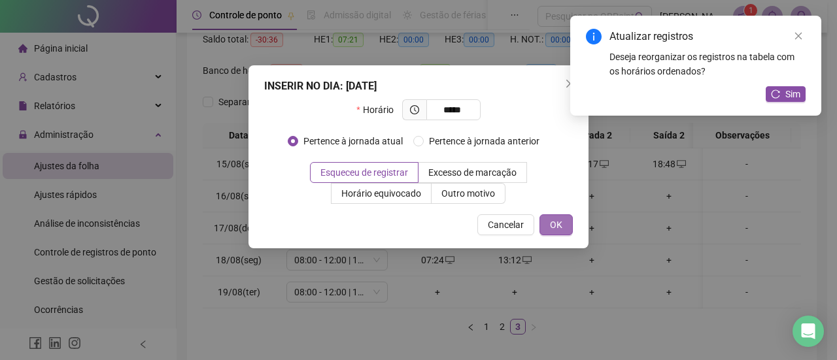
type input "*****"
click at [561, 222] on span "OK" at bounding box center [556, 225] width 12 height 14
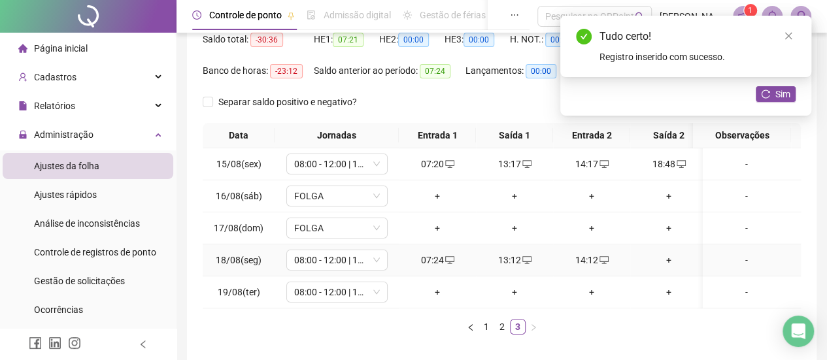
click at [665, 256] on div "+" at bounding box center [669, 260] width 67 height 14
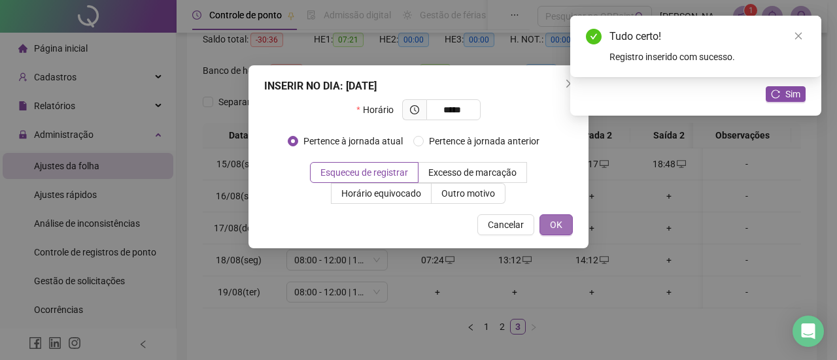
type input "*****"
click at [570, 228] on button "OK" at bounding box center [555, 224] width 33 height 21
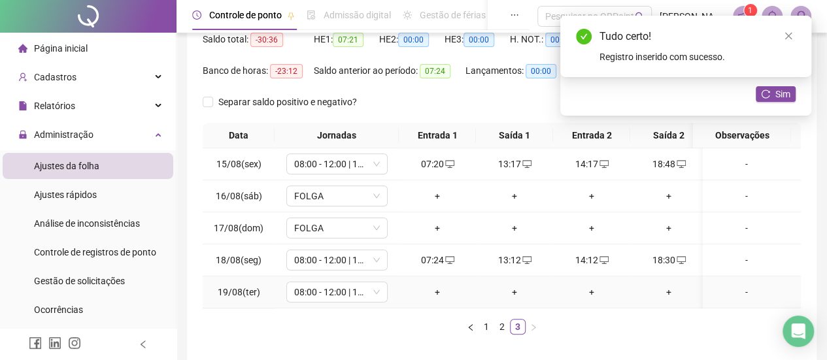
click at [438, 290] on div "+" at bounding box center [437, 292] width 67 height 14
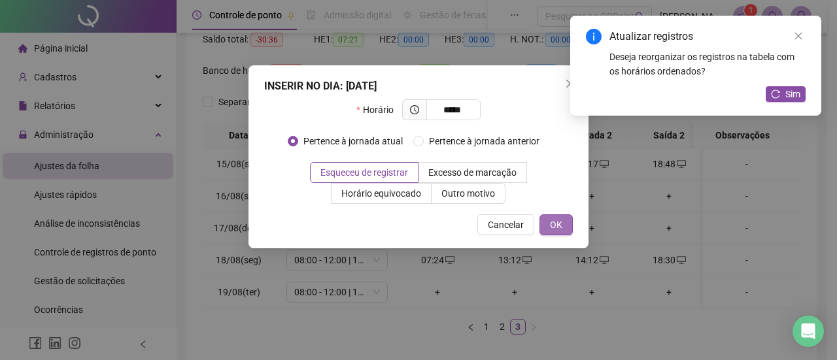
type input "*****"
click at [561, 227] on span "OK" at bounding box center [556, 225] width 12 height 14
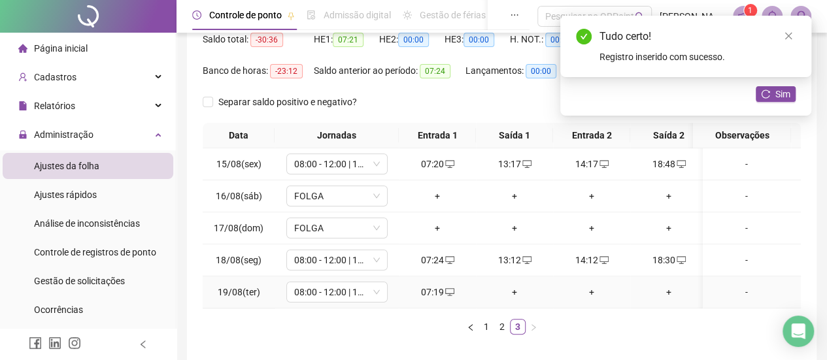
click at [514, 290] on div "+" at bounding box center [514, 292] width 67 height 14
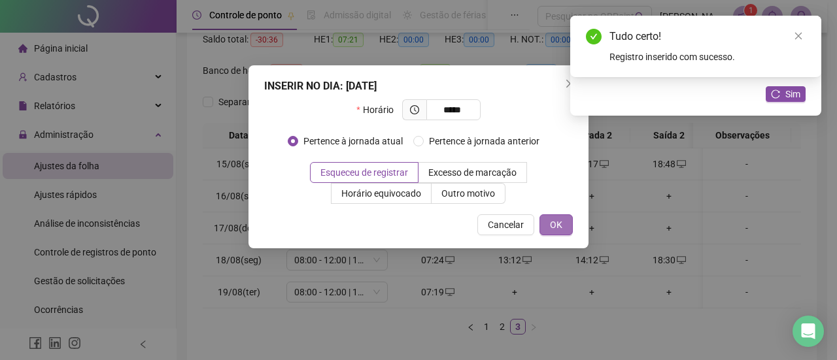
type input "*****"
click at [560, 228] on span "OK" at bounding box center [556, 225] width 12 height 14
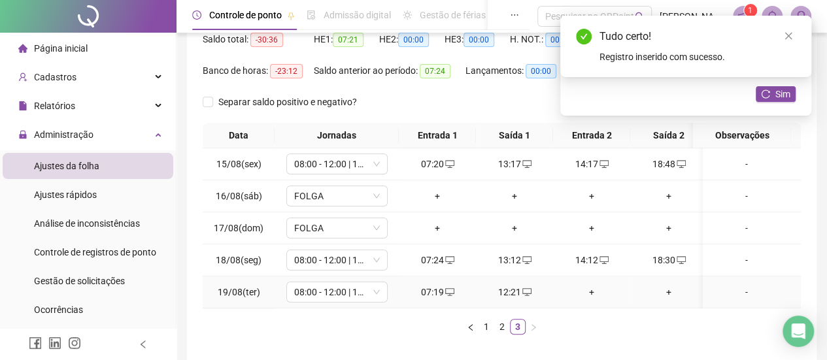
click at [589, 290] on div "+" at bounding box center [591, 292] width 67 height 14
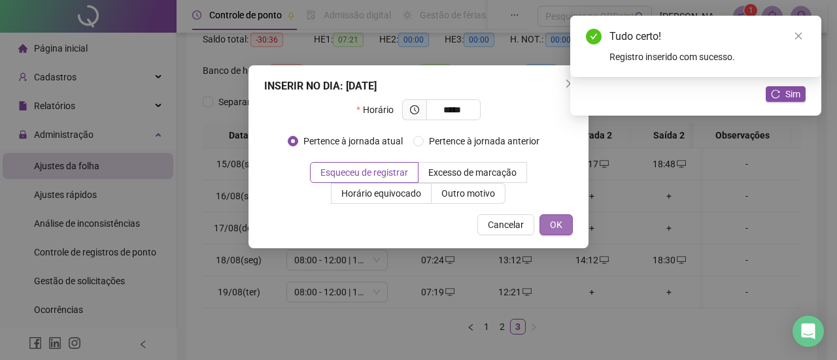
type input "*****"
click at [569, 228] on button "OK" at bounding box center [555, 224] width 33 height 21
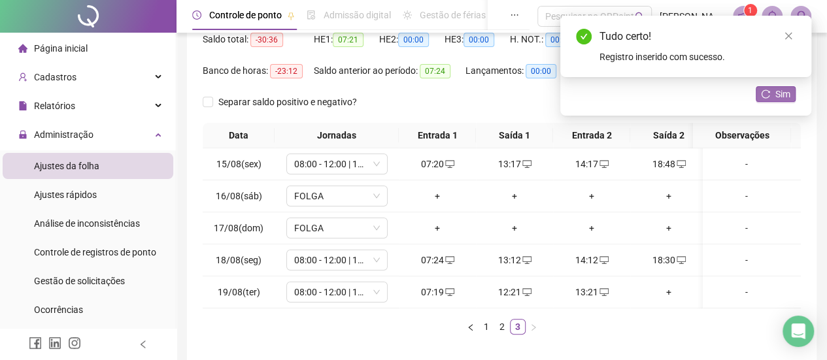
click at [783, 88] on span "Sim" at bounding box center [783, 94] width 15 height 14
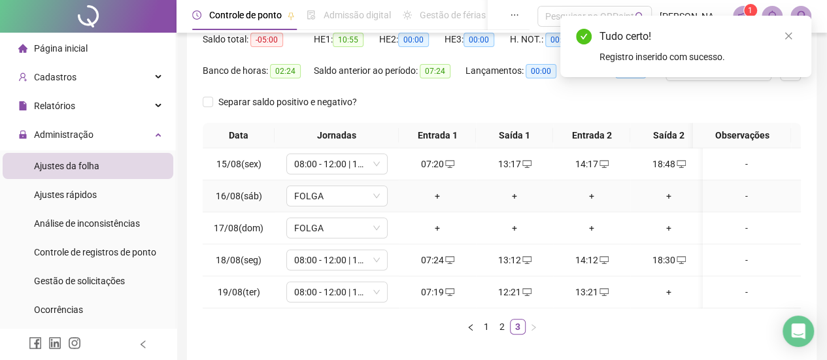
scroll to position [0, 0]
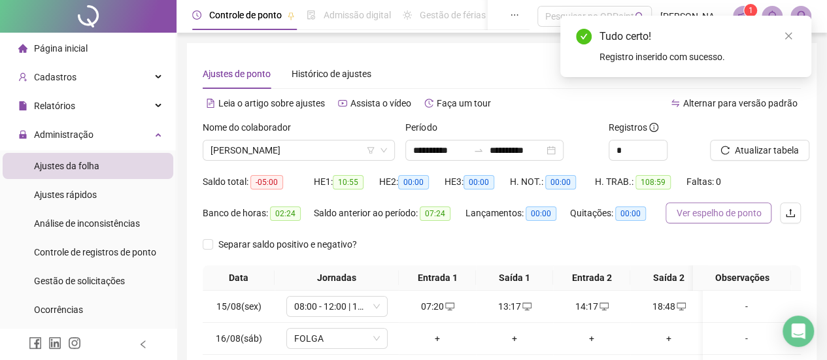
click at [725, 205] on button "Ver espelho de ponto" at bounding box center [719, 213] width 106 height 21
